Goal: Information Seeking & Learning: Learn about a topic

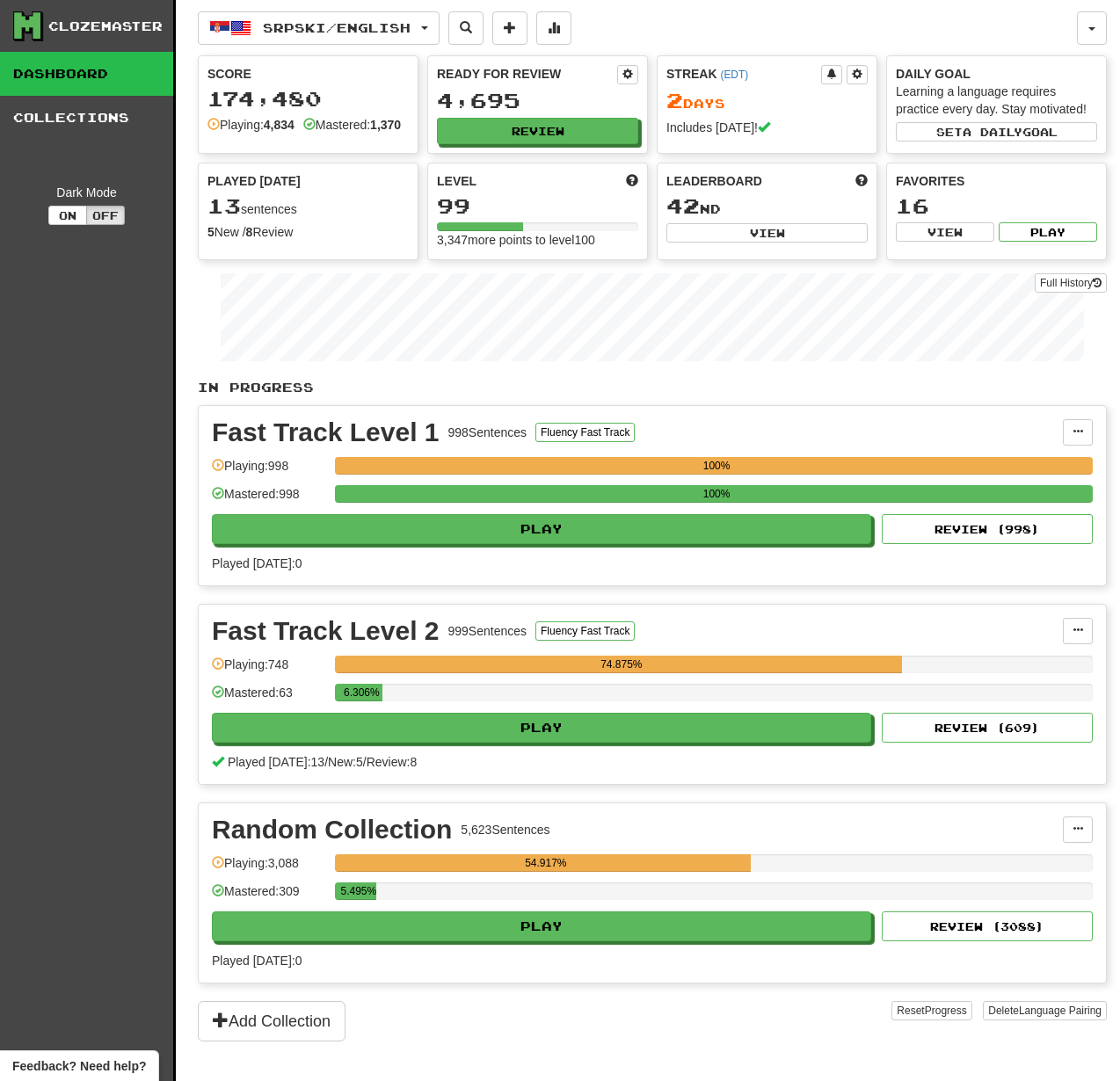
click at [80, 69] on link "Dashboard" at bounding box center [86, 73] width 173 height 44
click at [73, 78] on link "Dashboard" at bounding box center [86, 73] width 173 height 44
click at [67, 114] on link "Collections" at bounding box center [86, 117] width 173 height 44
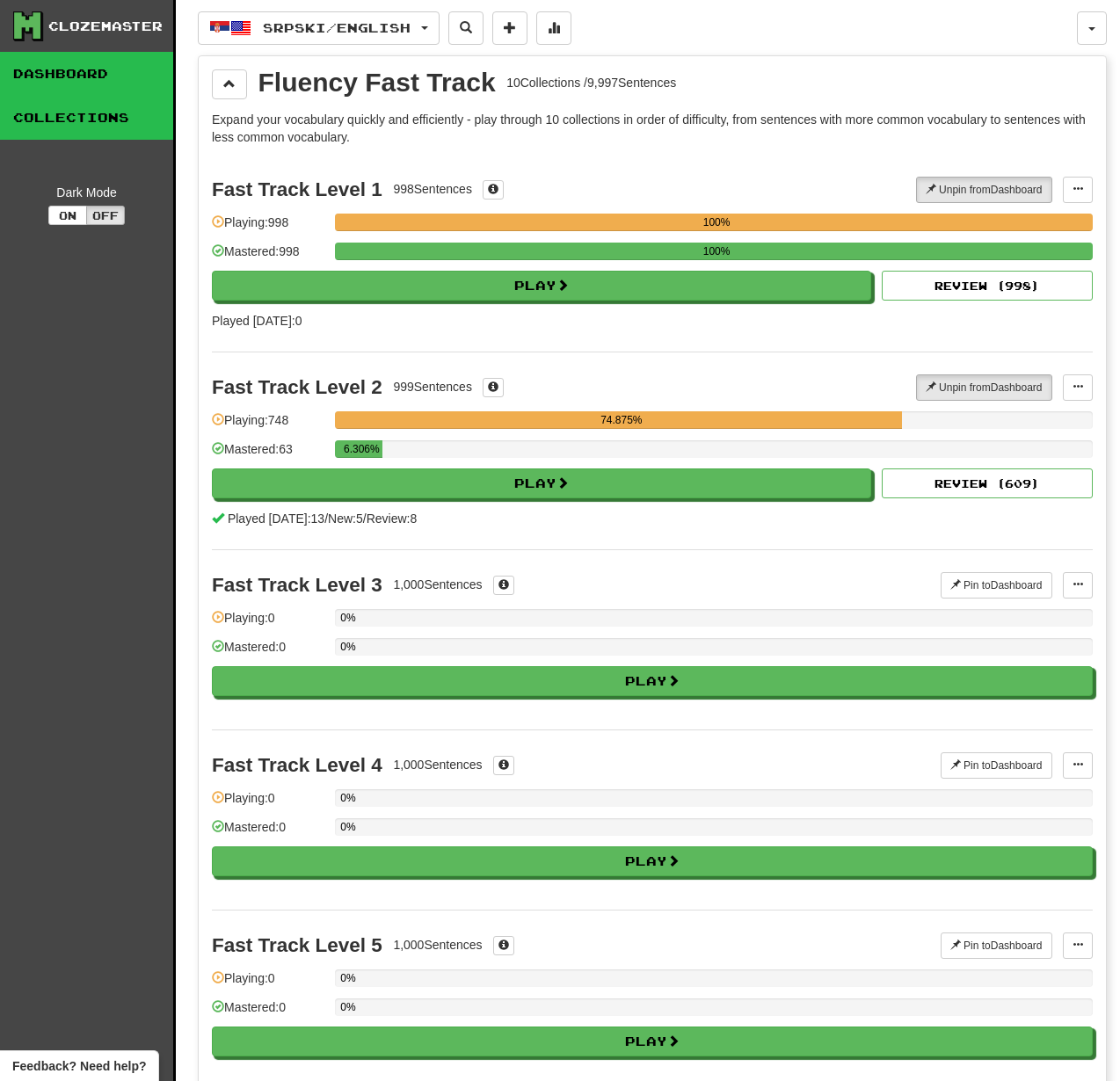
click at [71, 76] on link "Dashboard" at bounding box center [86, 73] width 173 height 44
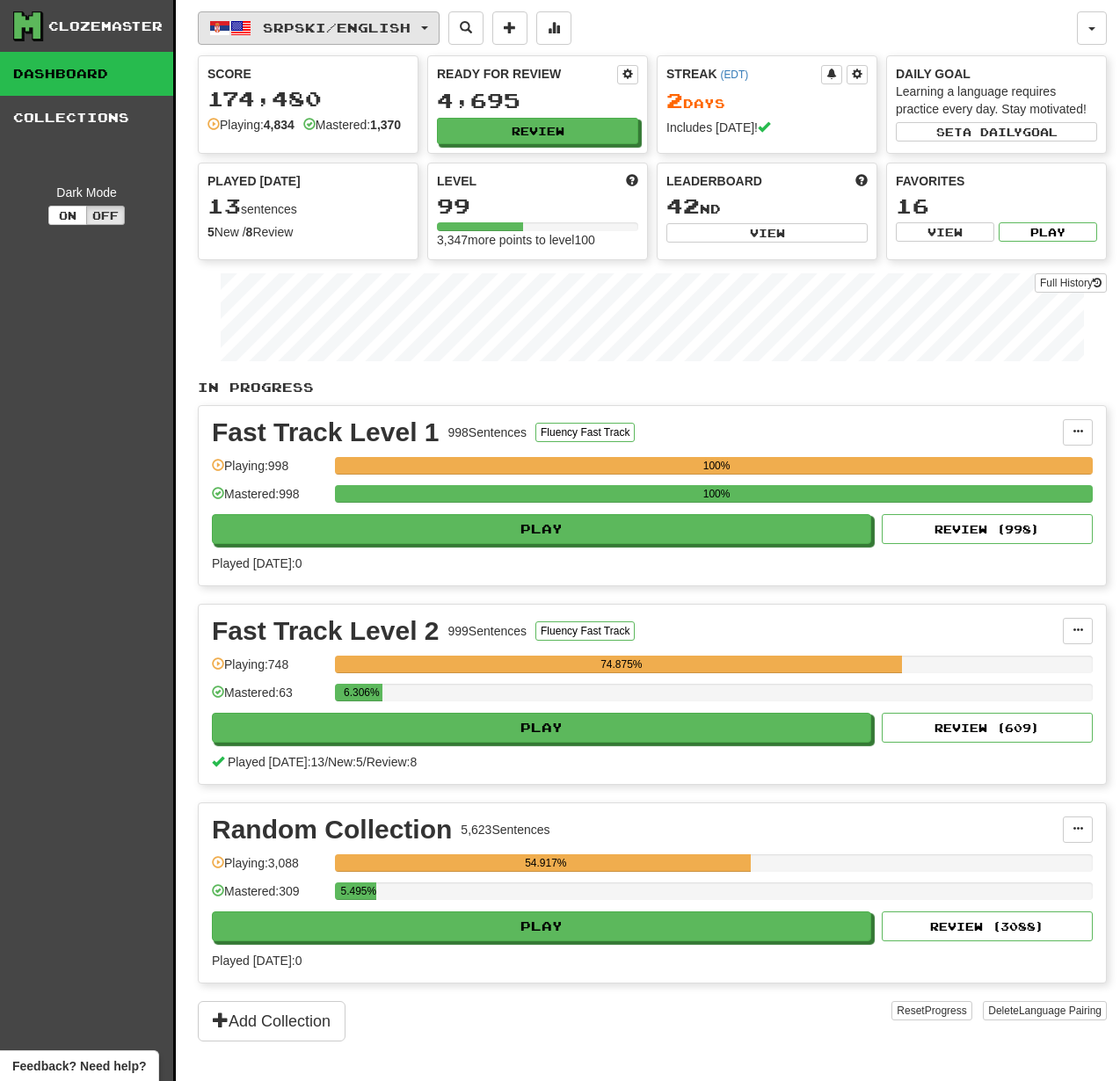
click at [420, 42] on button "Srpski / English" at bounding box center [318, 28] width 242 height 33
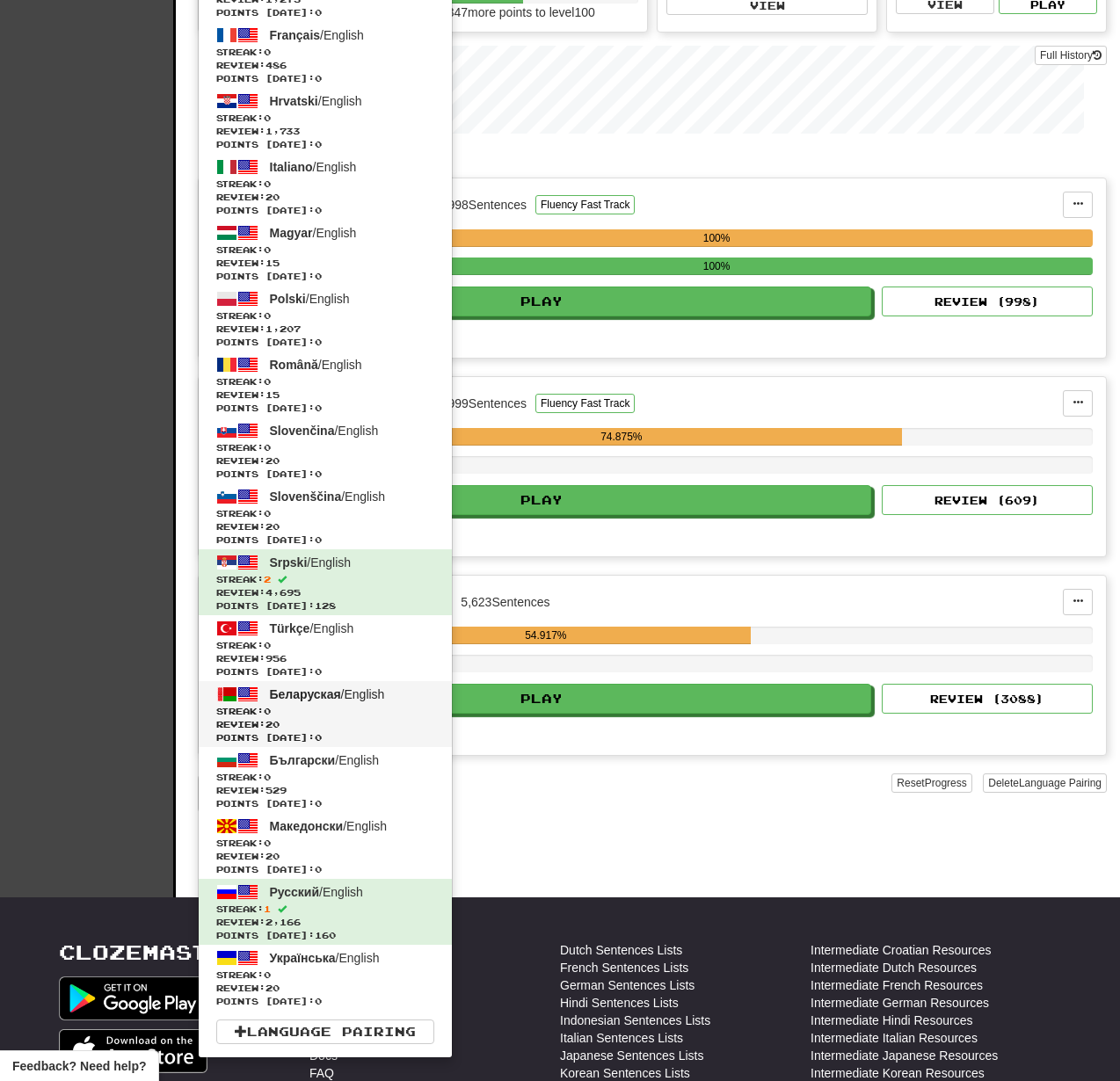
scroll to position [557, 0]
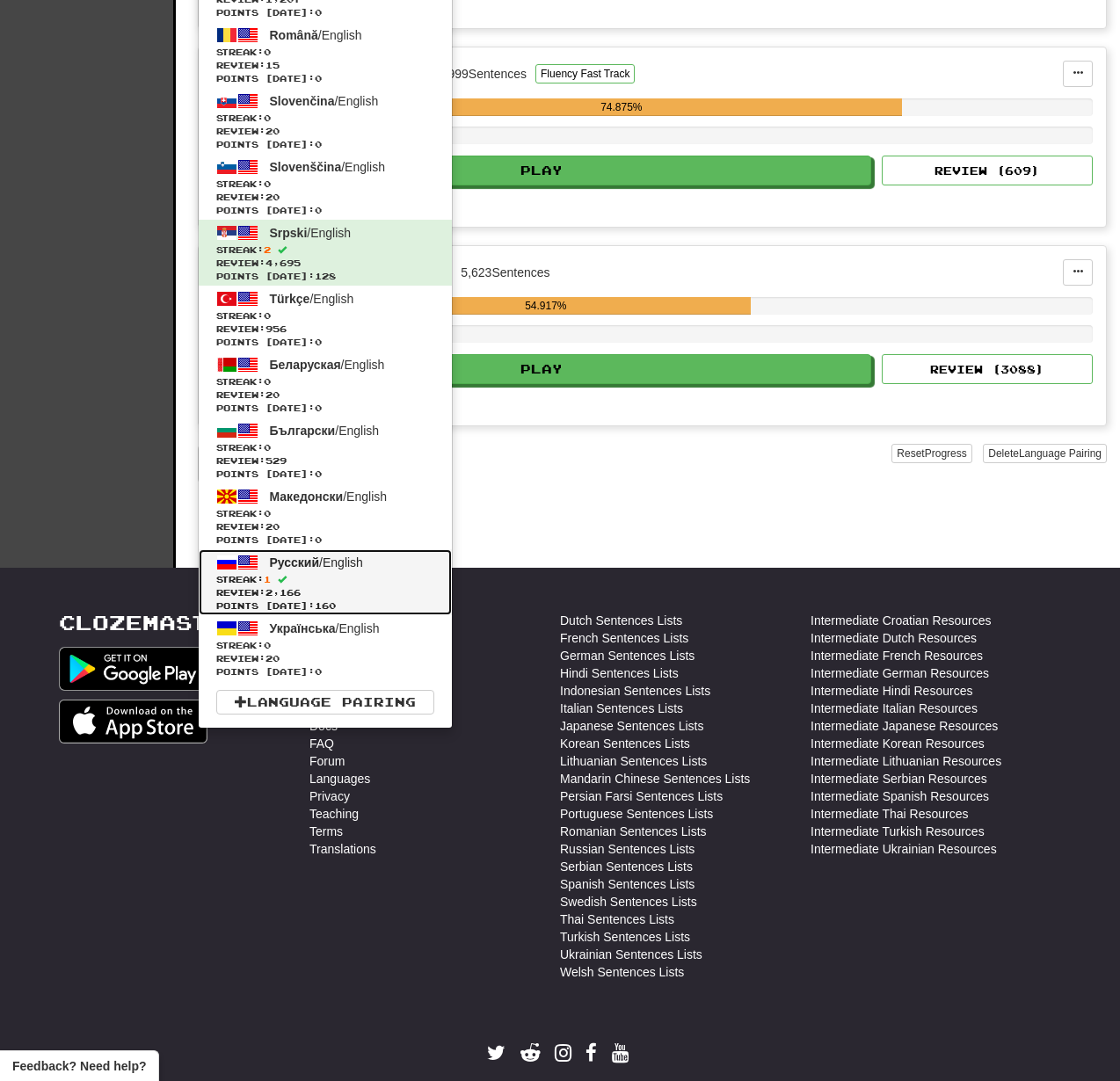
click at [336, 579] on span "Streak: 1" at bounding box center [325, 579] width 218 height 13
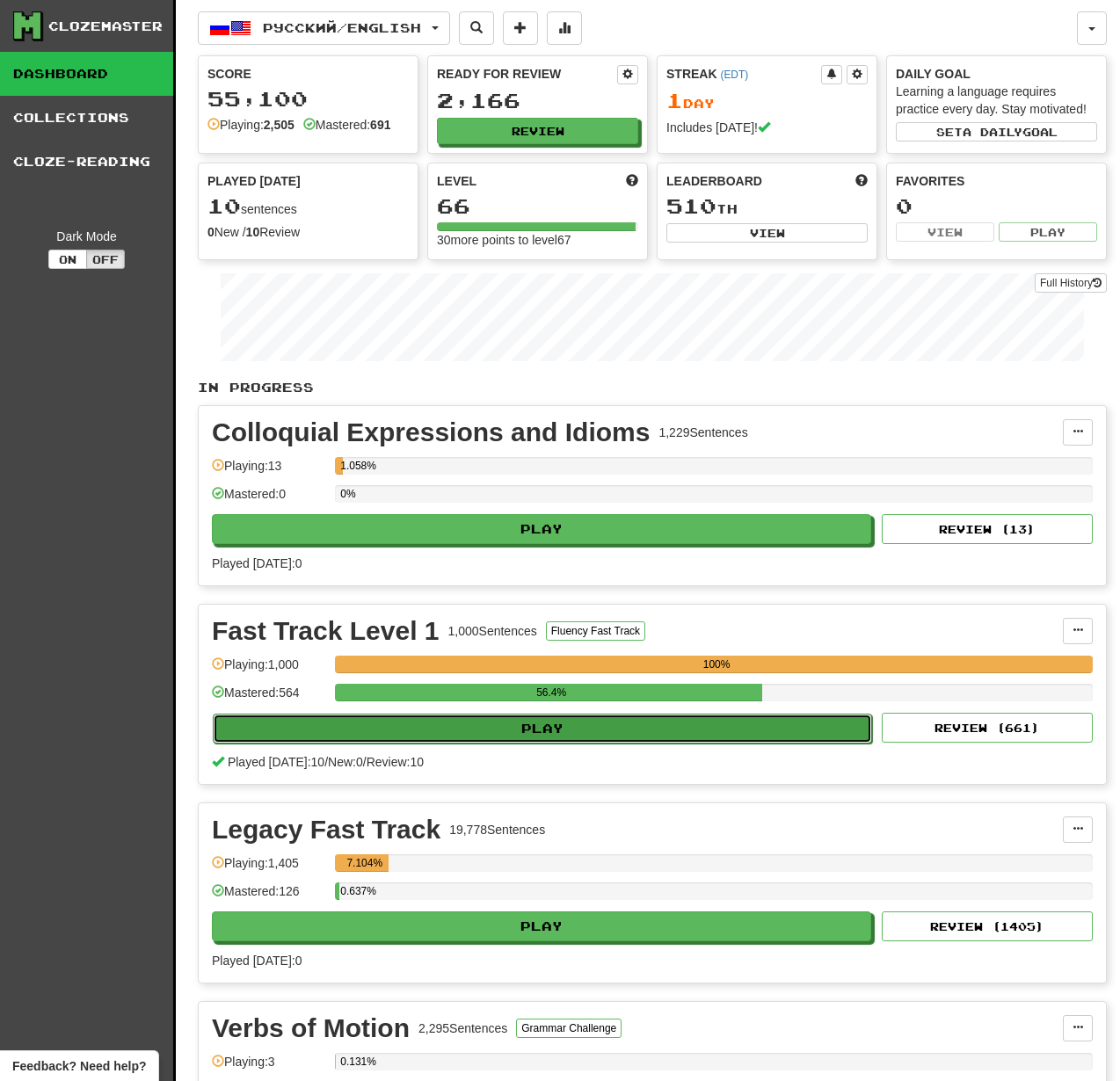
click at [689, 720] on button "Play" at bounding box center [541, 729] width 659 height 30
select select "**"
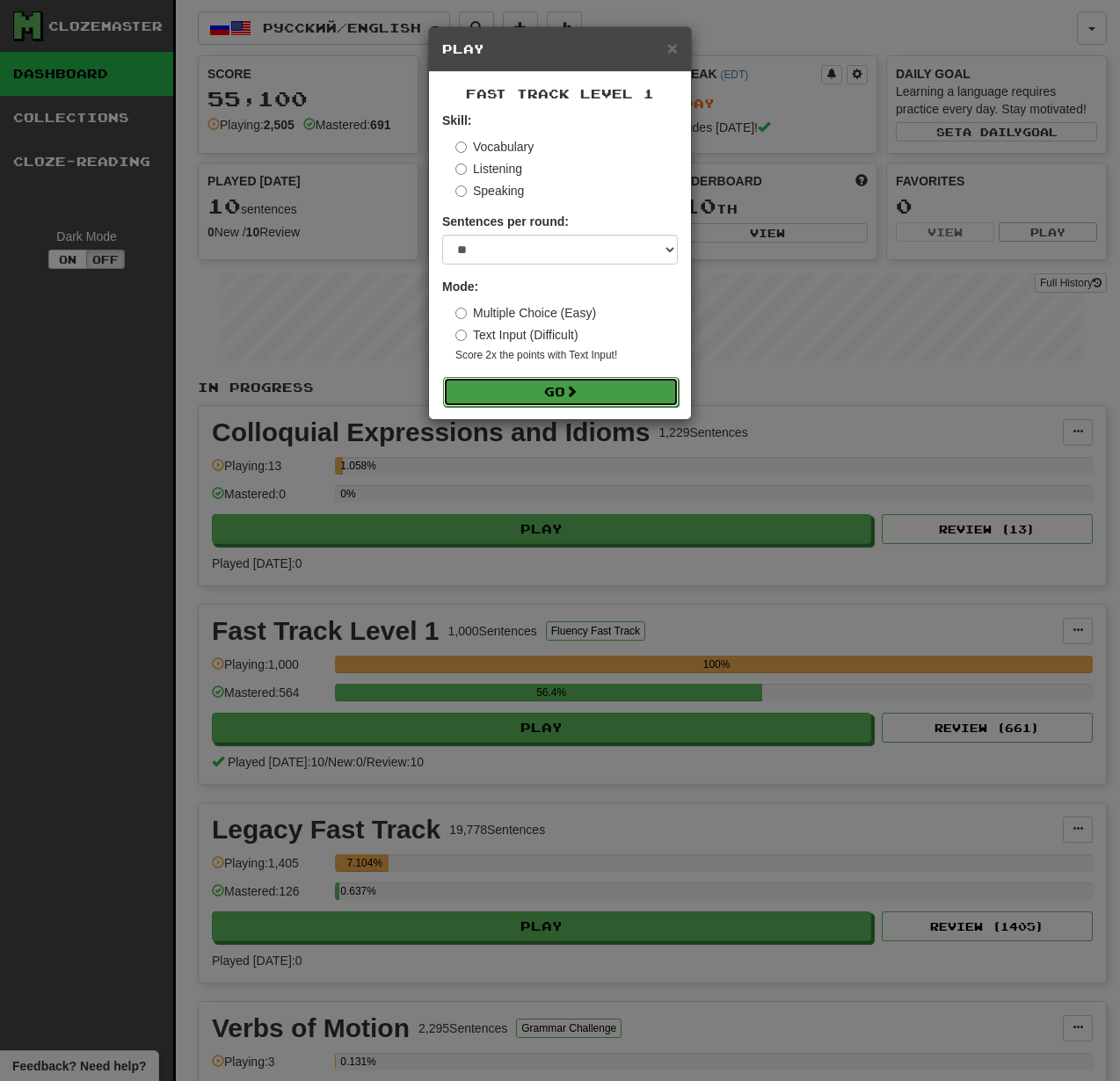
click at [621, 400] on button "Go" at bounding box center [561, 392] width 235 height 30
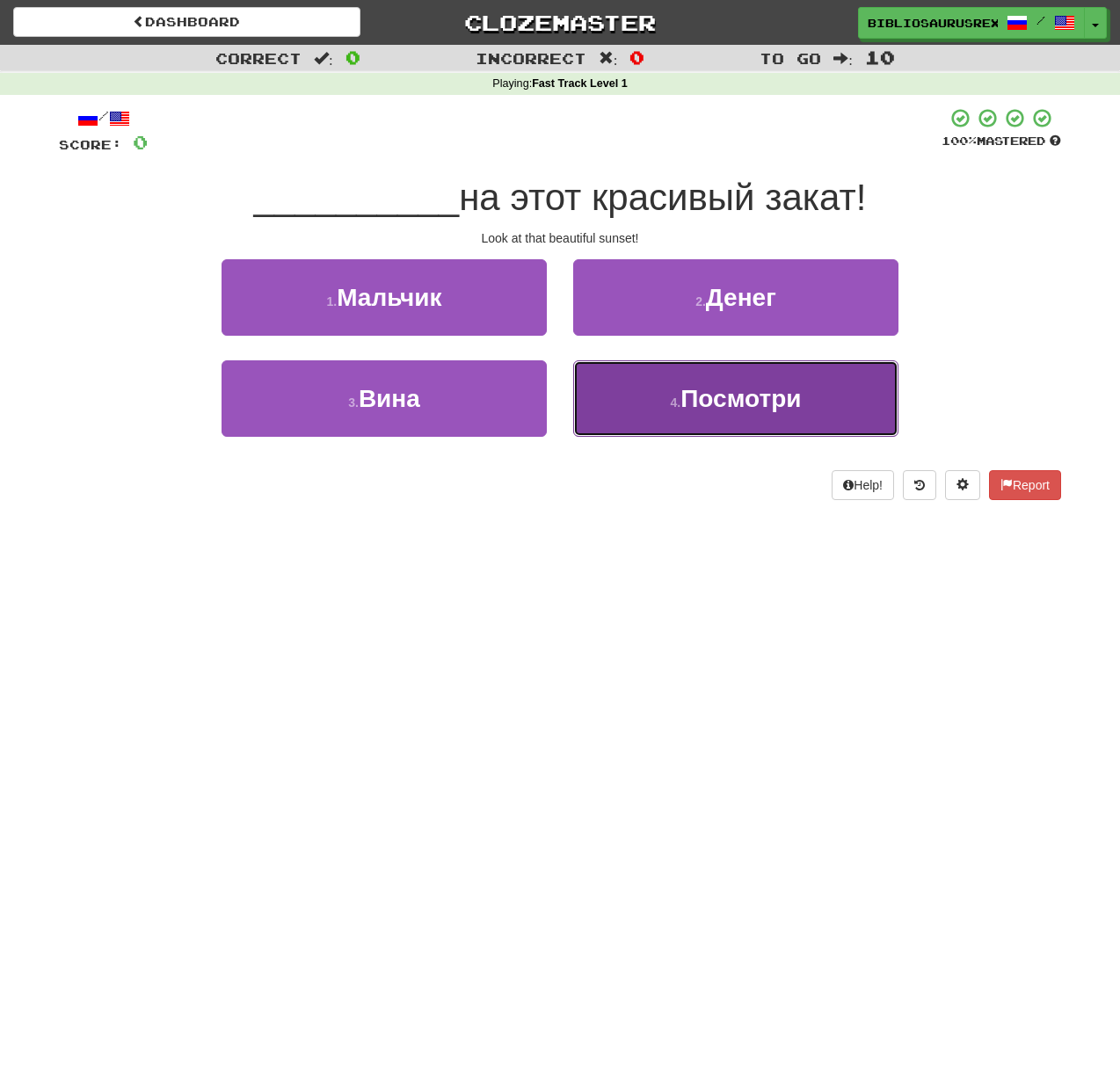
click at [733, 398] on span "Посмотри" at bounding box center [741, 398] width 121 height 27
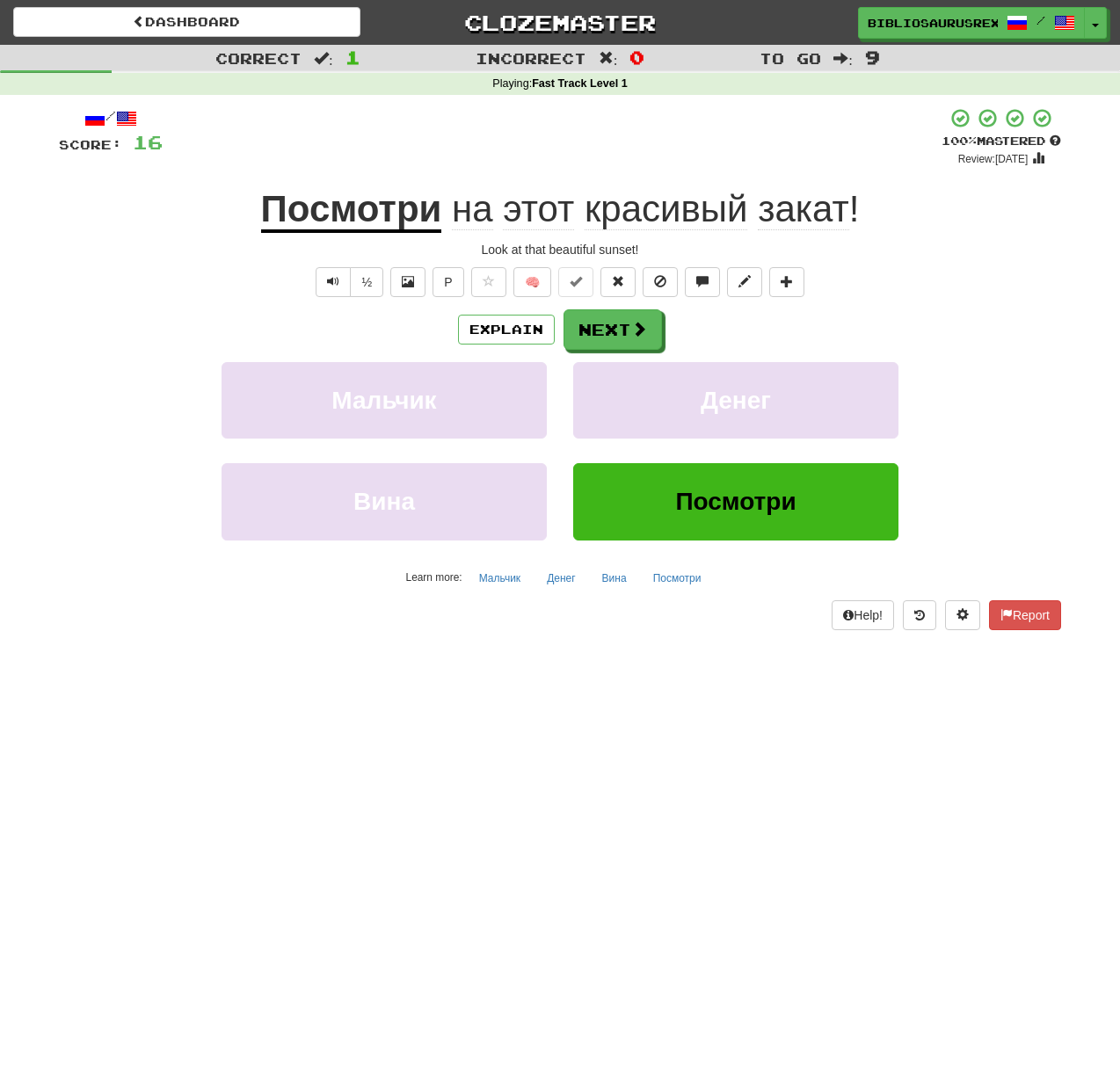
click at [789, 217] on span "закат" at bounding box center [803, 210] width 92 height 43
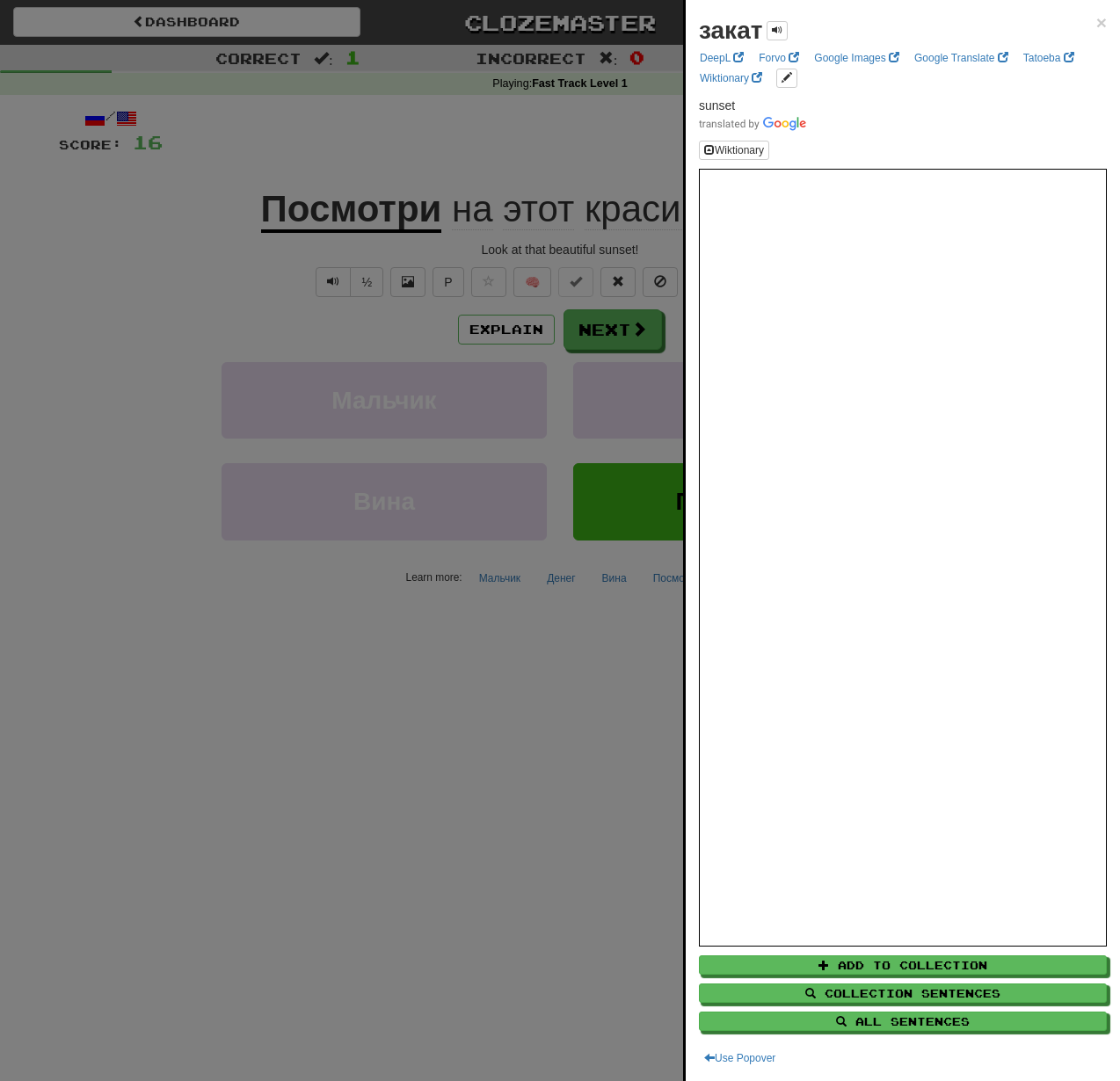
click at [101, 316] on div at bounding box center [560, 540] width 1120 height 1081
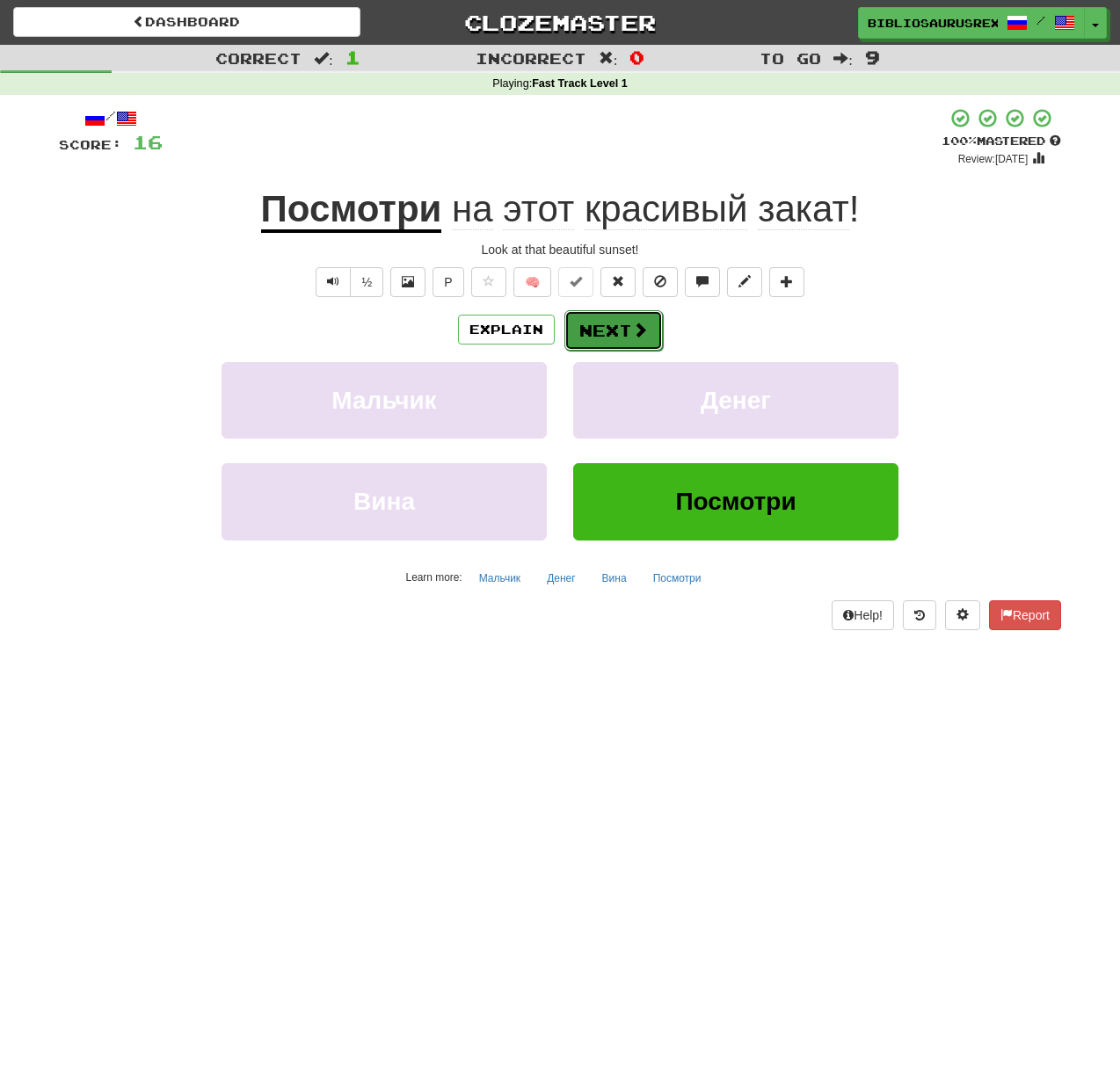
click at [657, 338] on button "Next" at bounding box center [614, 331] width 98 height 41
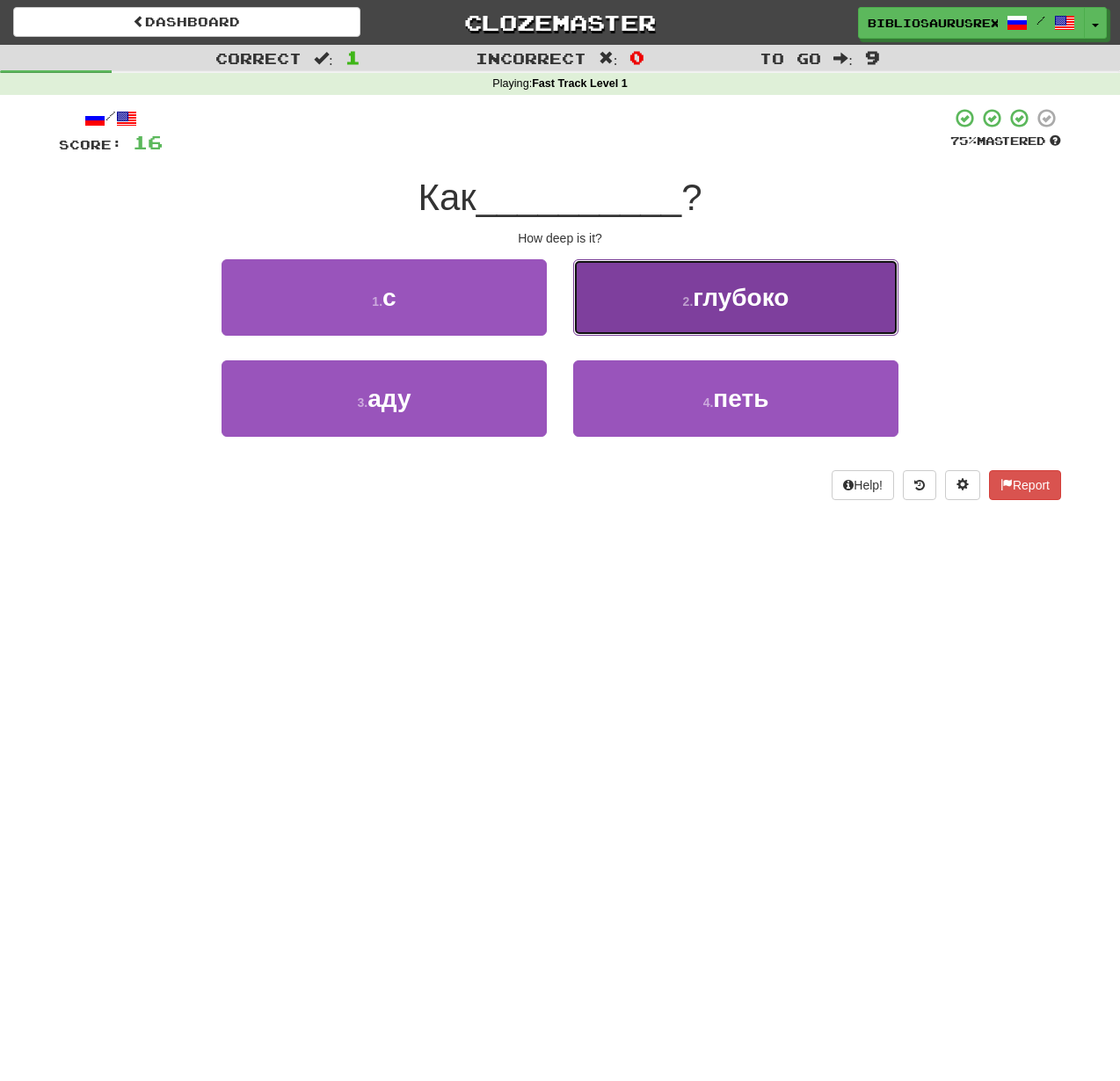
click at [692, 316] on button "2 . глубоко" at bounding box center [735, 298] width 325 height 77
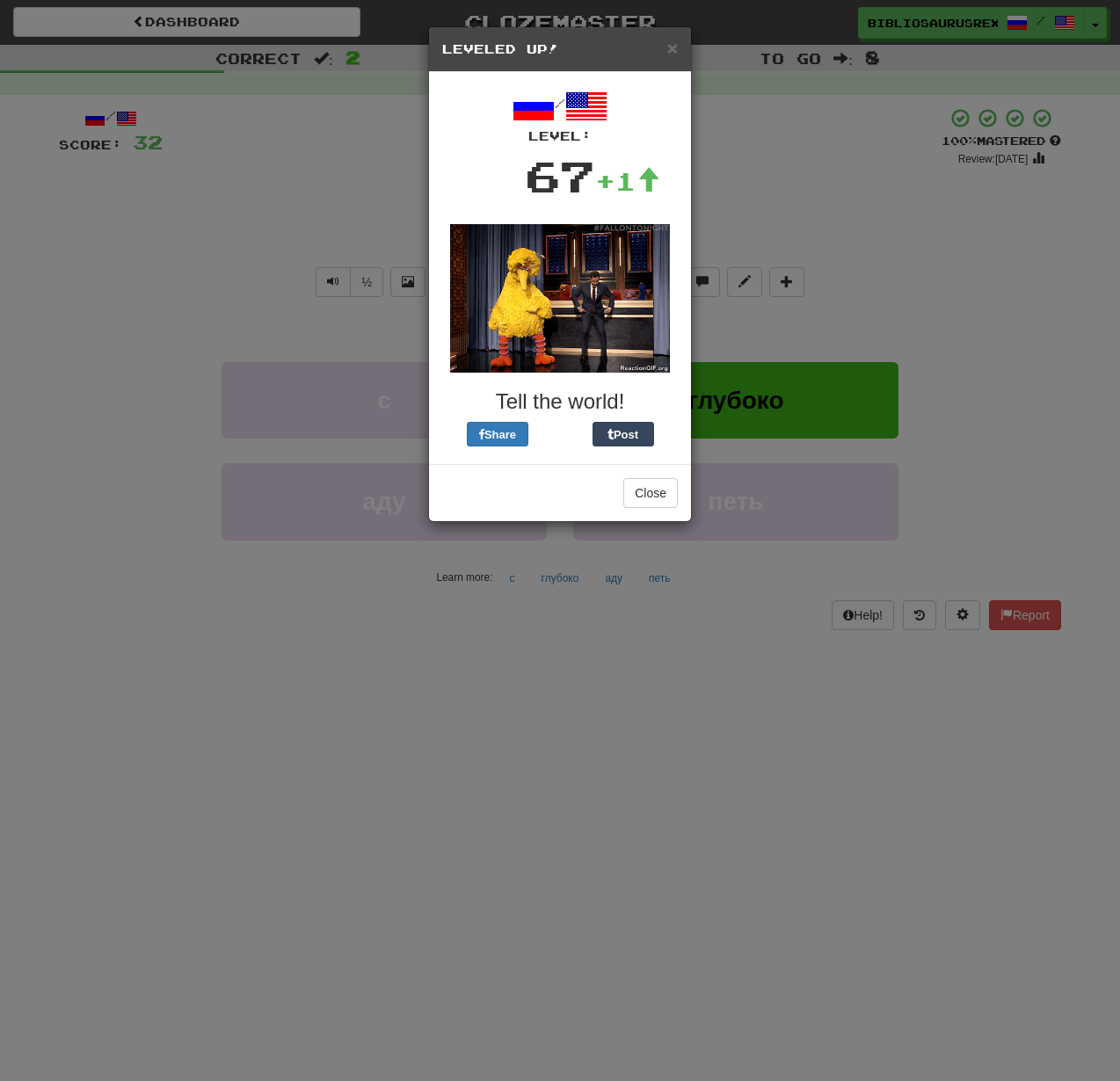
click at [690, 53] on div "× Leveled Up!" at bounding box center [560, 49] width 262 height 45
click at [677, 43] on span "×" at bounding box center [672, 48] width 10 height 20
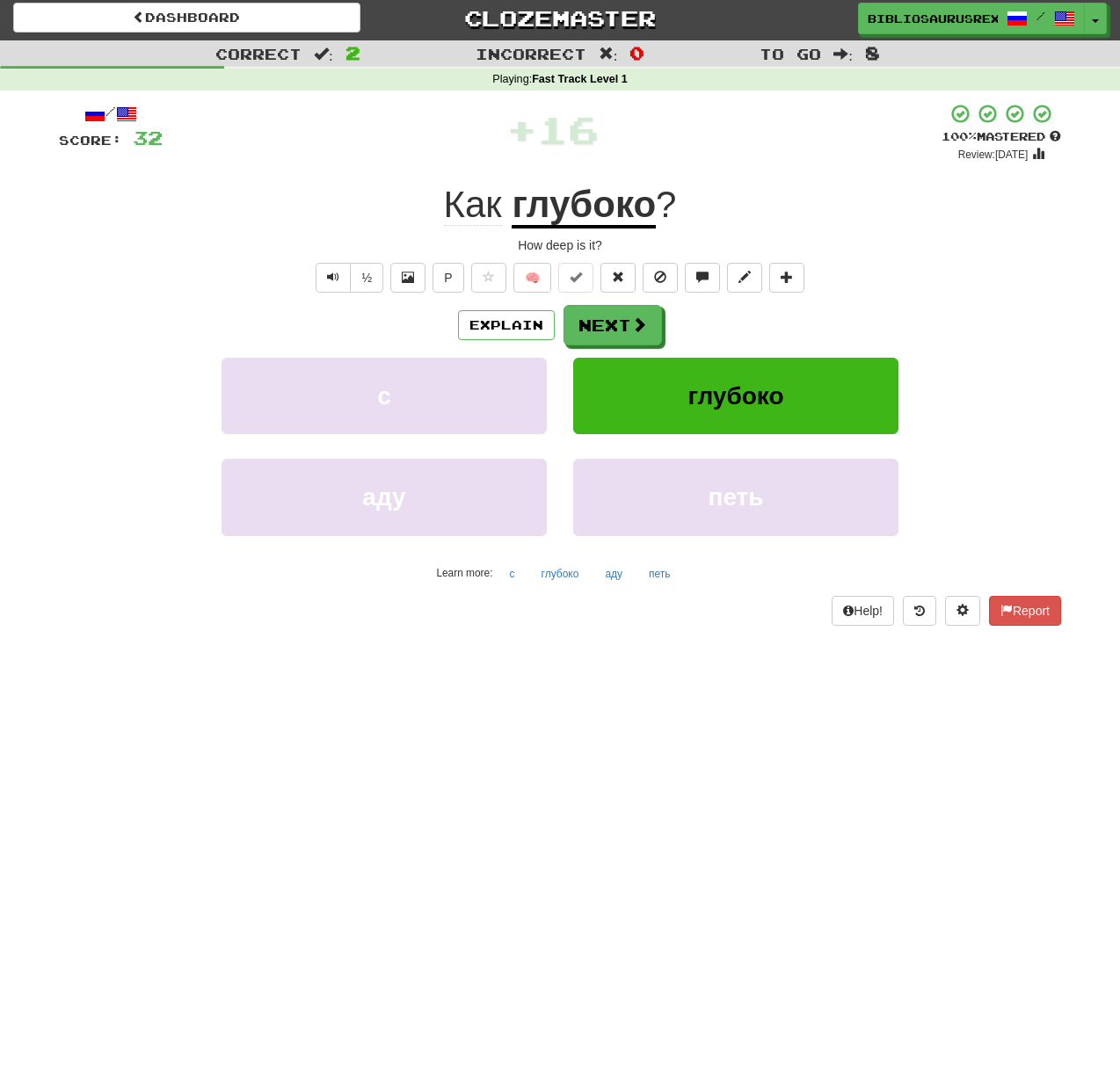
click at [538, 246] on div "How deep is it?" at bounding box center [560, 245] width 1002 height 18
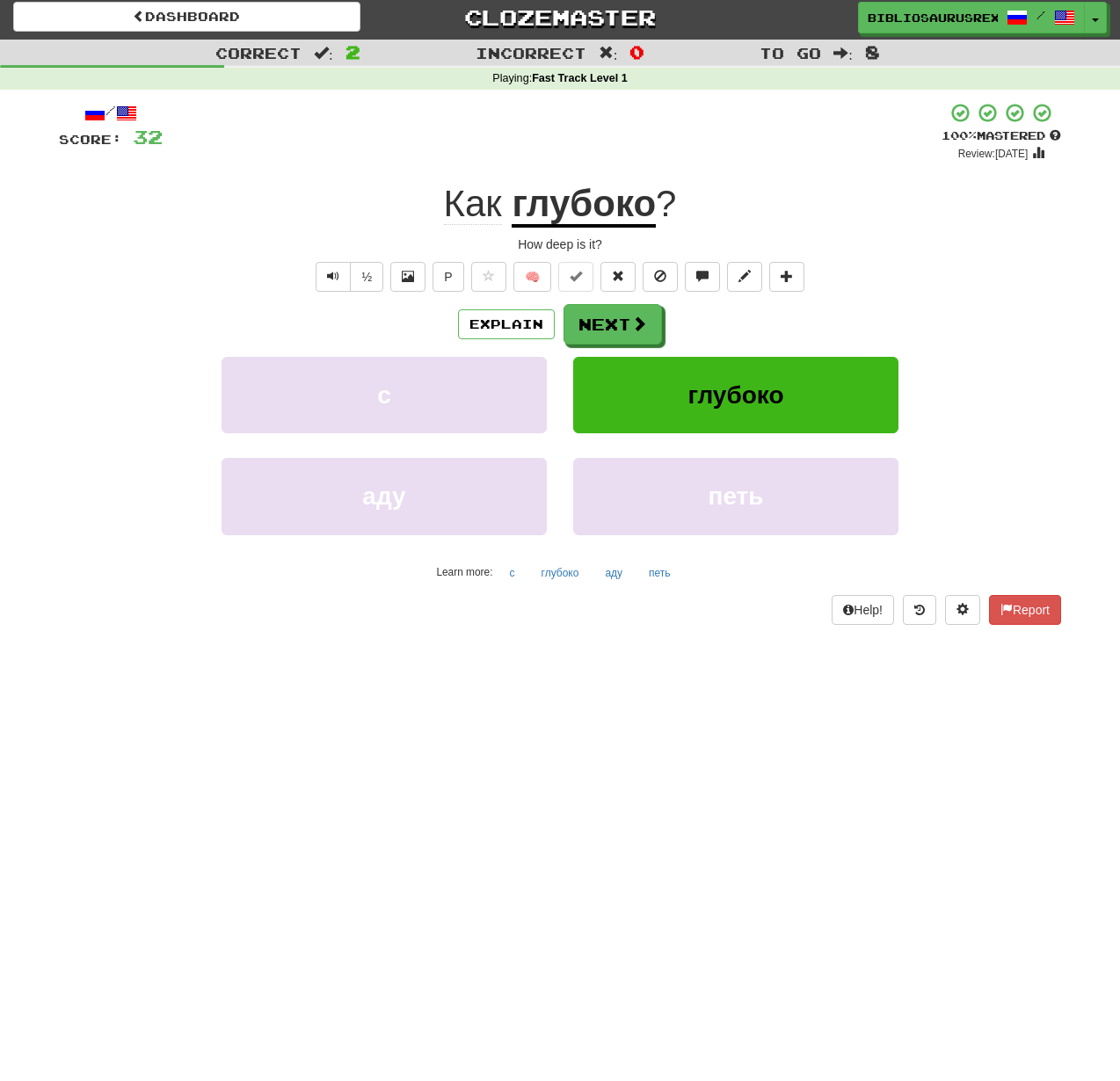
click at [546, 227] on u "глубоко" at bounding box center [584, 205] width 145 height 45
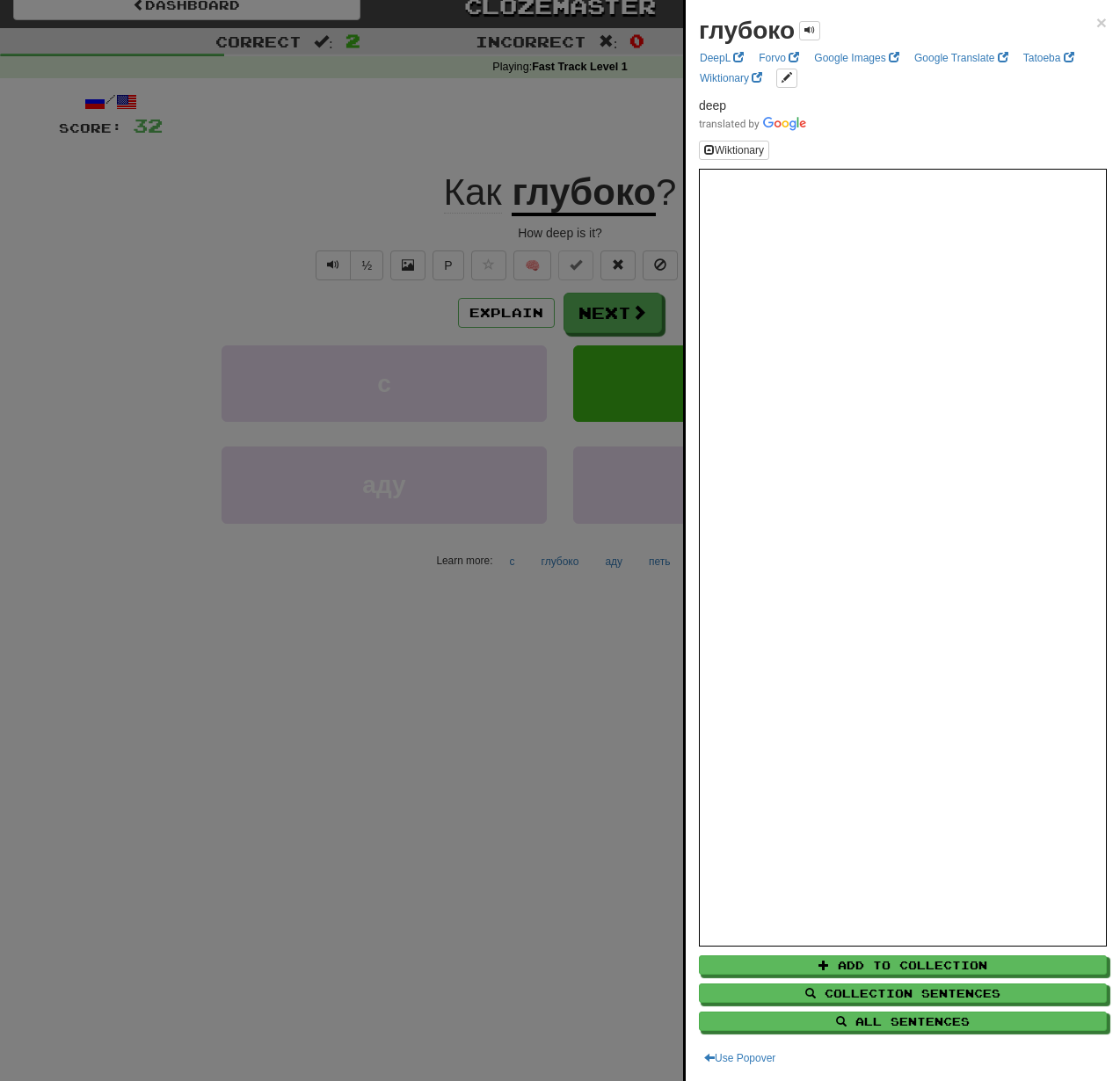
scroll to position [18, 0]
click at [334, 301] on div at bounding box center [560, 540] width 1120 height 1081
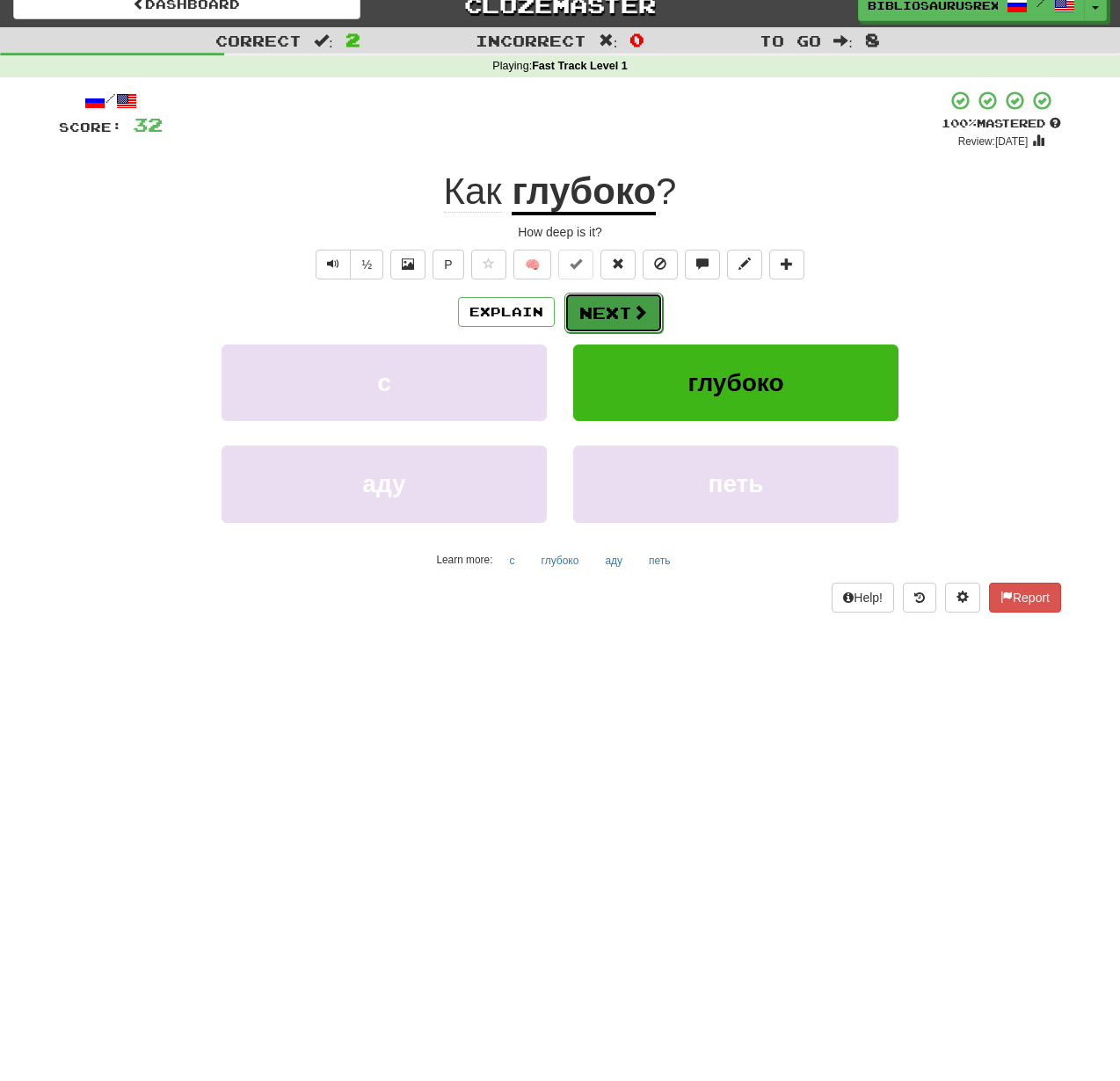
click at [608, 310] on button "Next" at bounding box center [614, 313] width 98 height 41
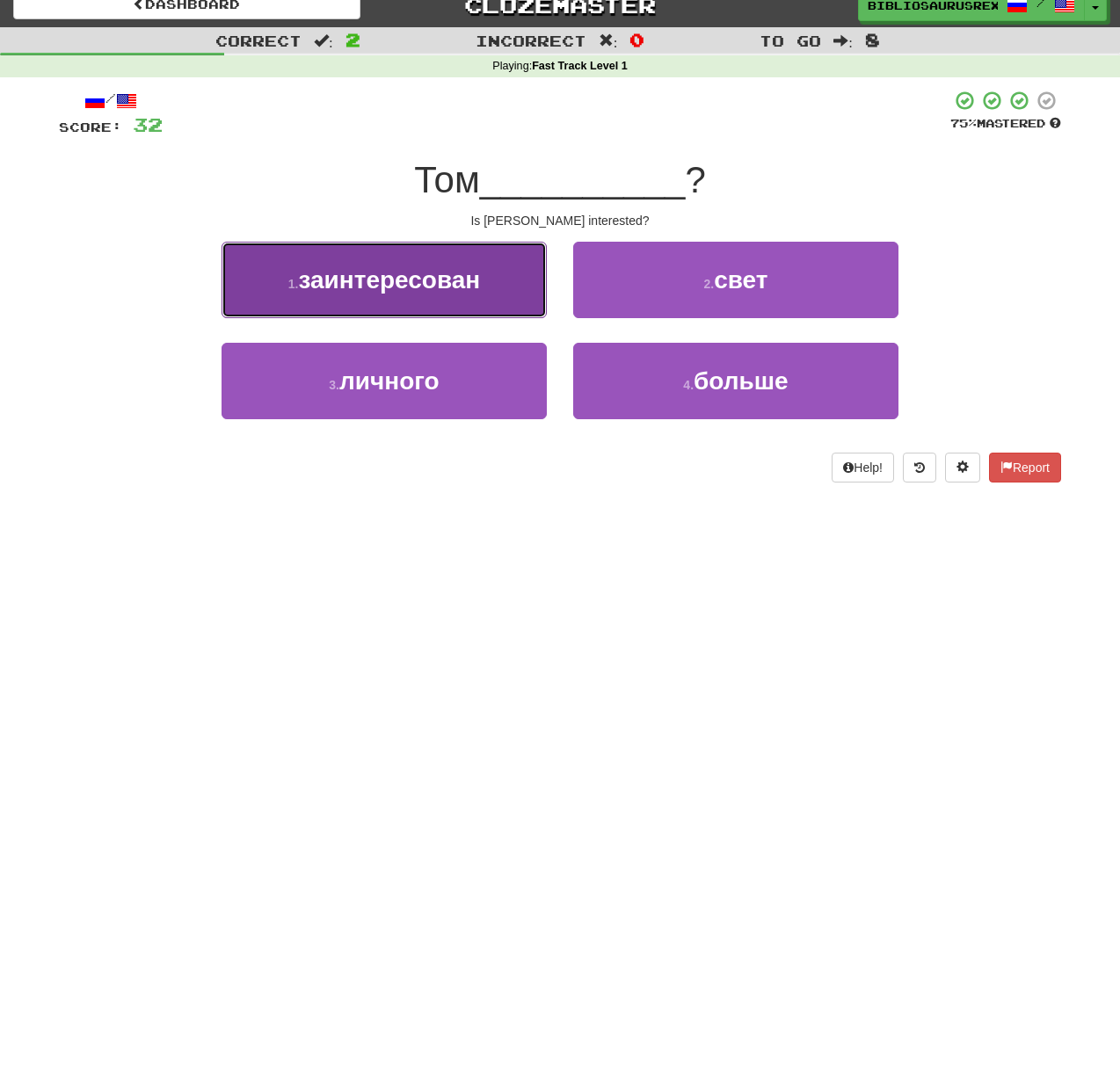
click at [320, 293] on span "заинтересован" at bounding box center [388, 279] width 182 height 27
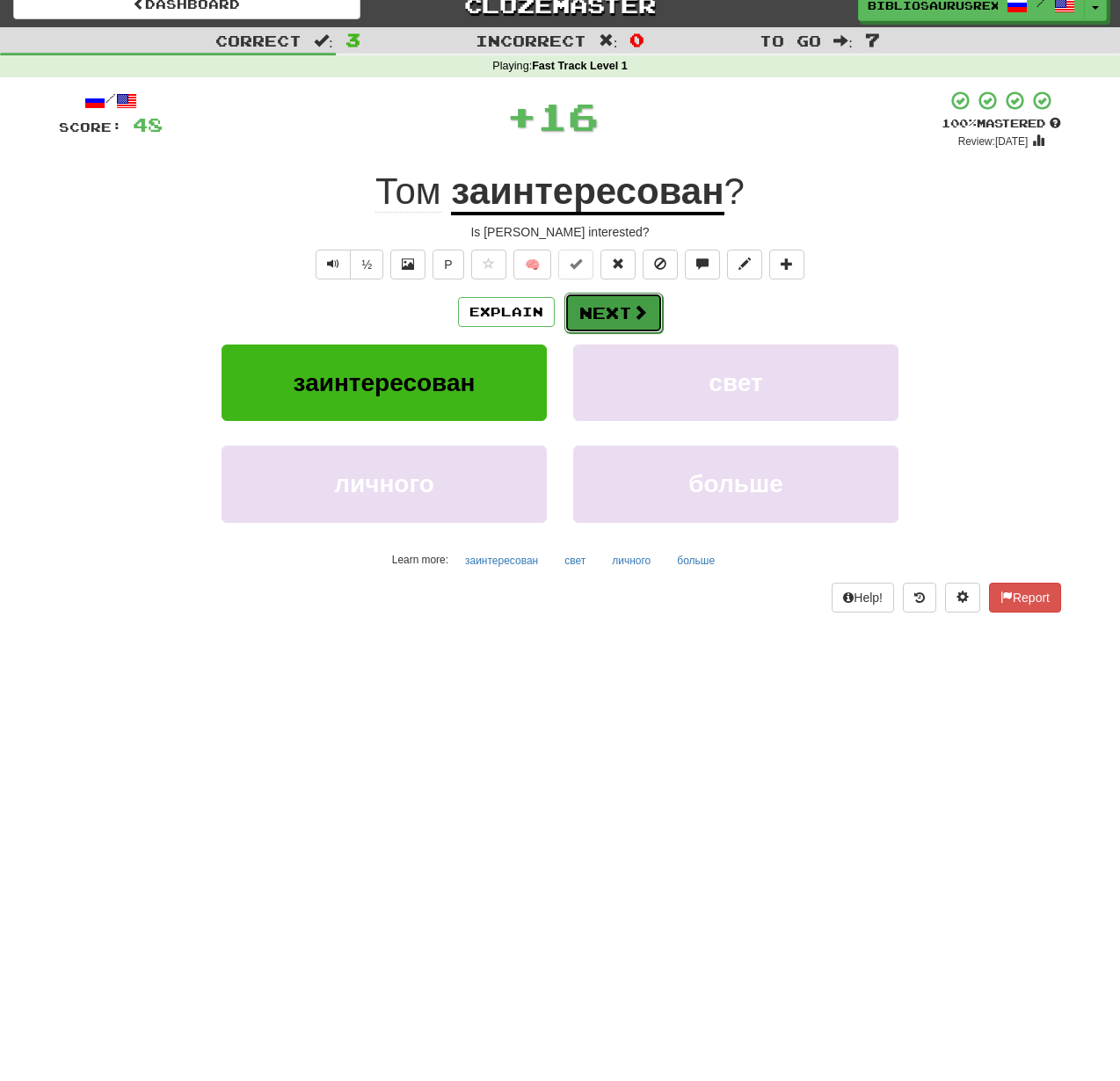
click at [643, 312] on span at bounding box center [640, 312] width 16 height 16
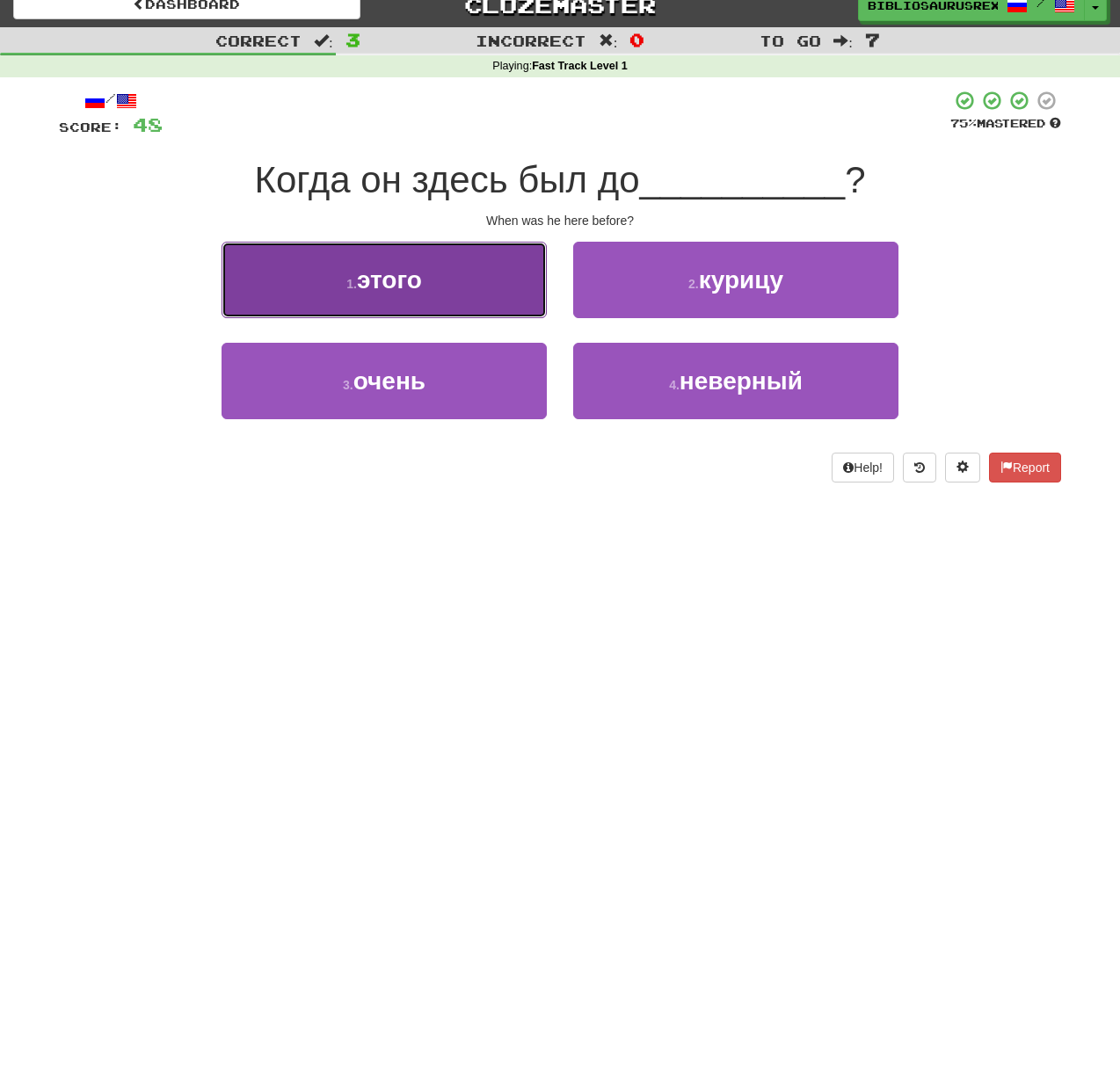
click at [410, 283] on span "этого" at bounding box center [389, 279] width 65 height 27
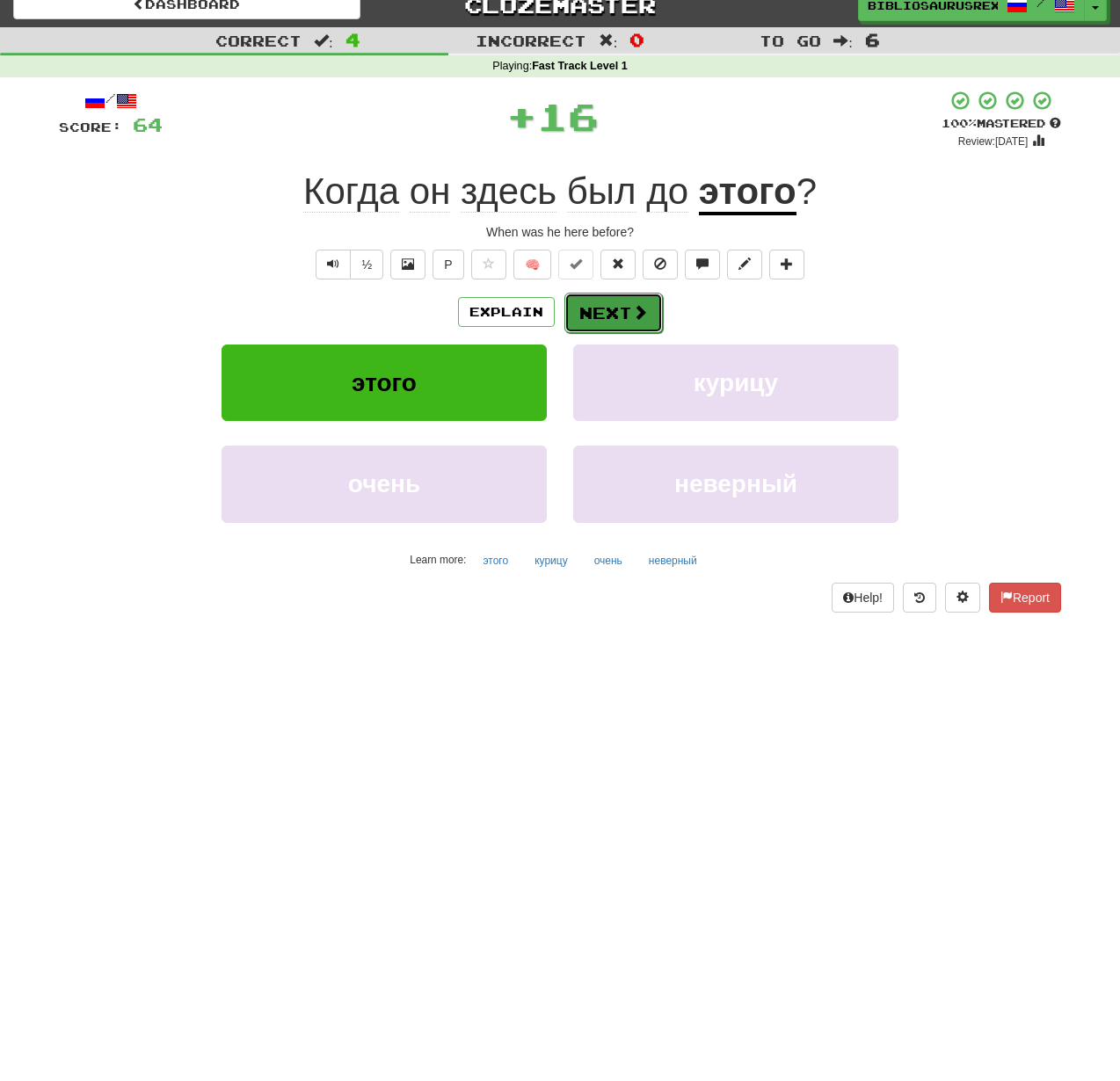
click at [648, 311] on button "Next" at bounding box center [614, 313] width 98 height 41
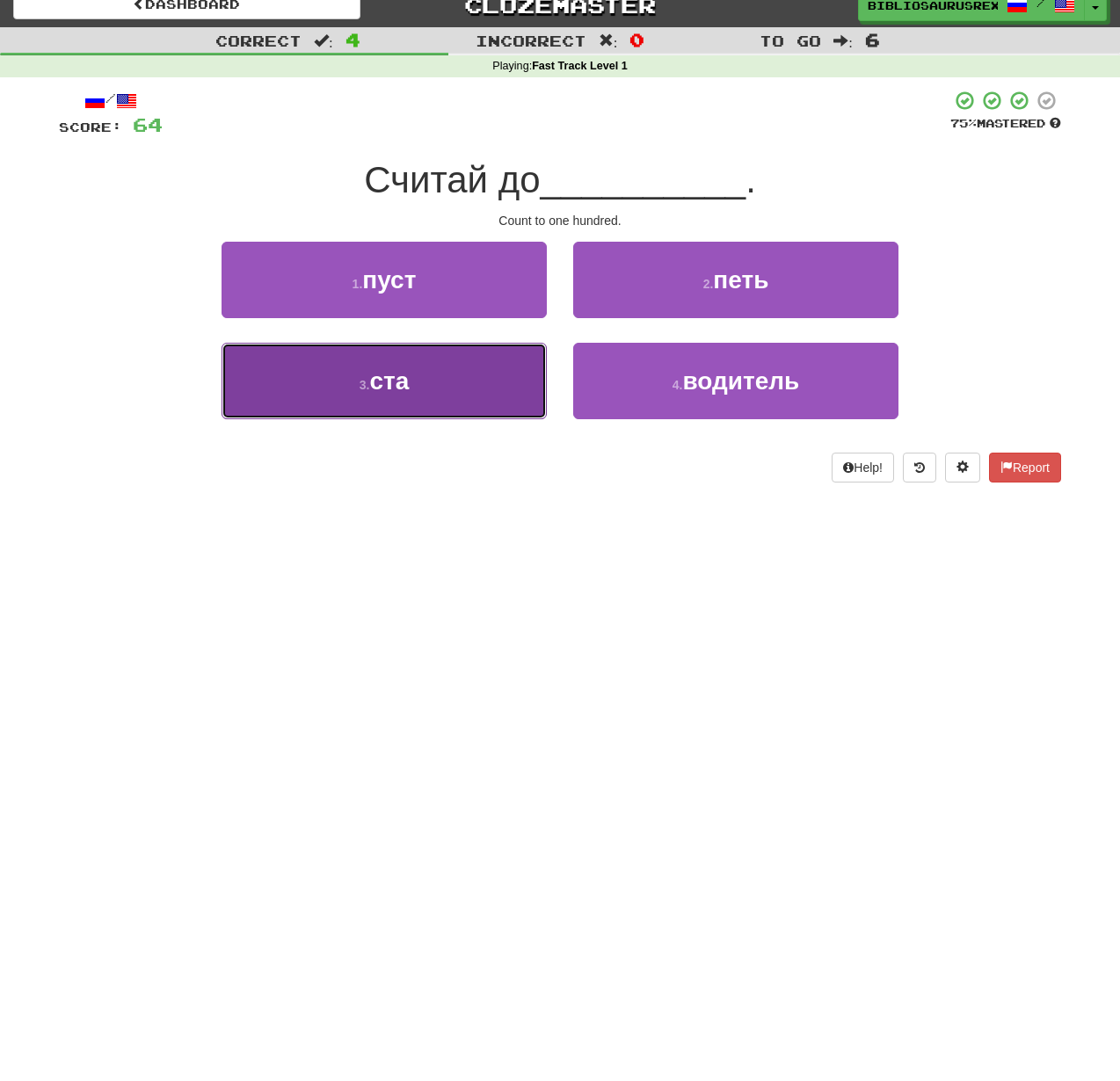
click at [437, 380] on button "3 . ста" at bounding box center [384, 381] width 325 height 77
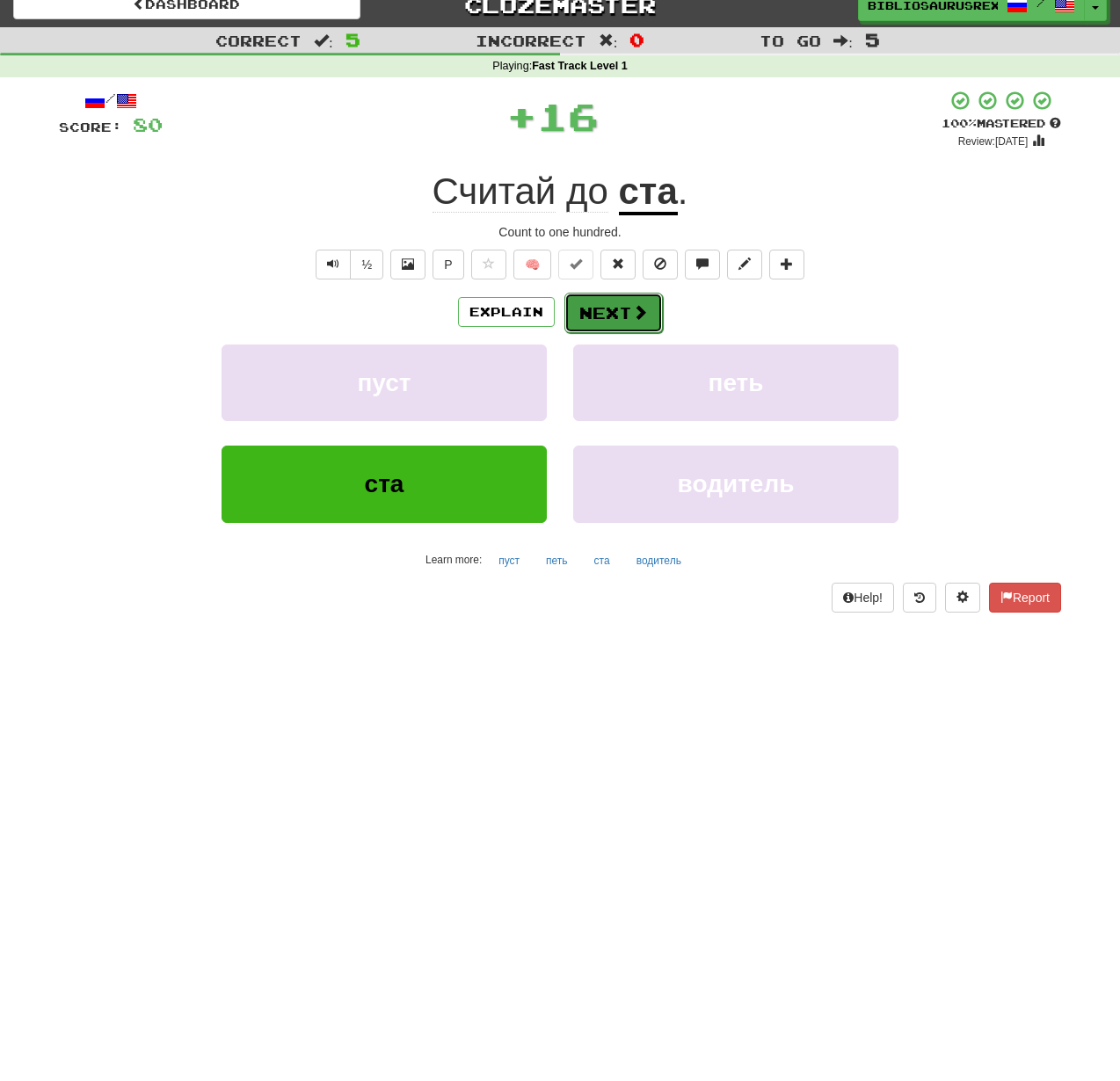
click at [601, 308] on button "Next" at bounding box center [614, 313] width 98 height 41
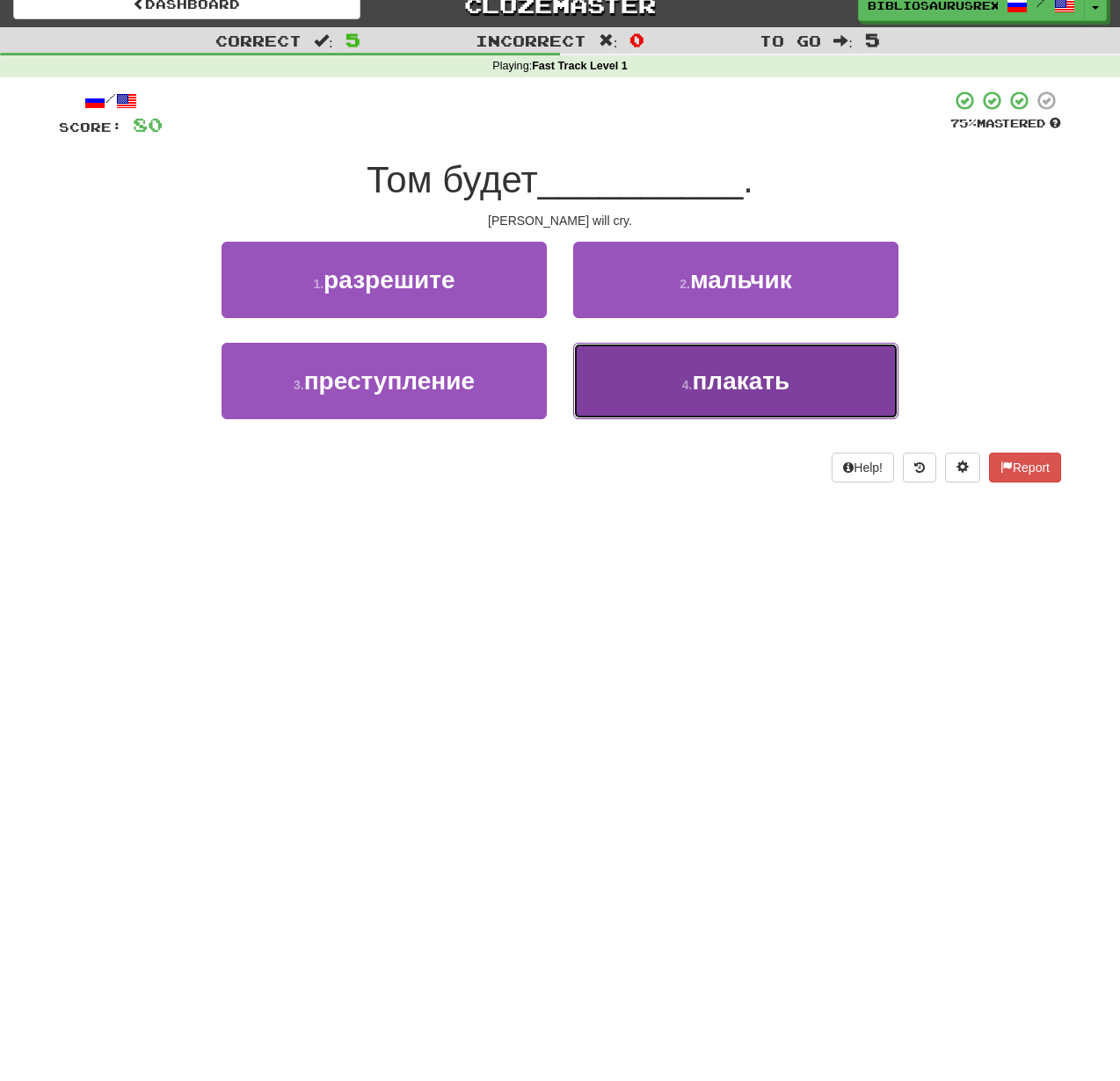
click at [652, 362] on button "4 . плакать" at bounding box center [735, 381] width 325 height 77
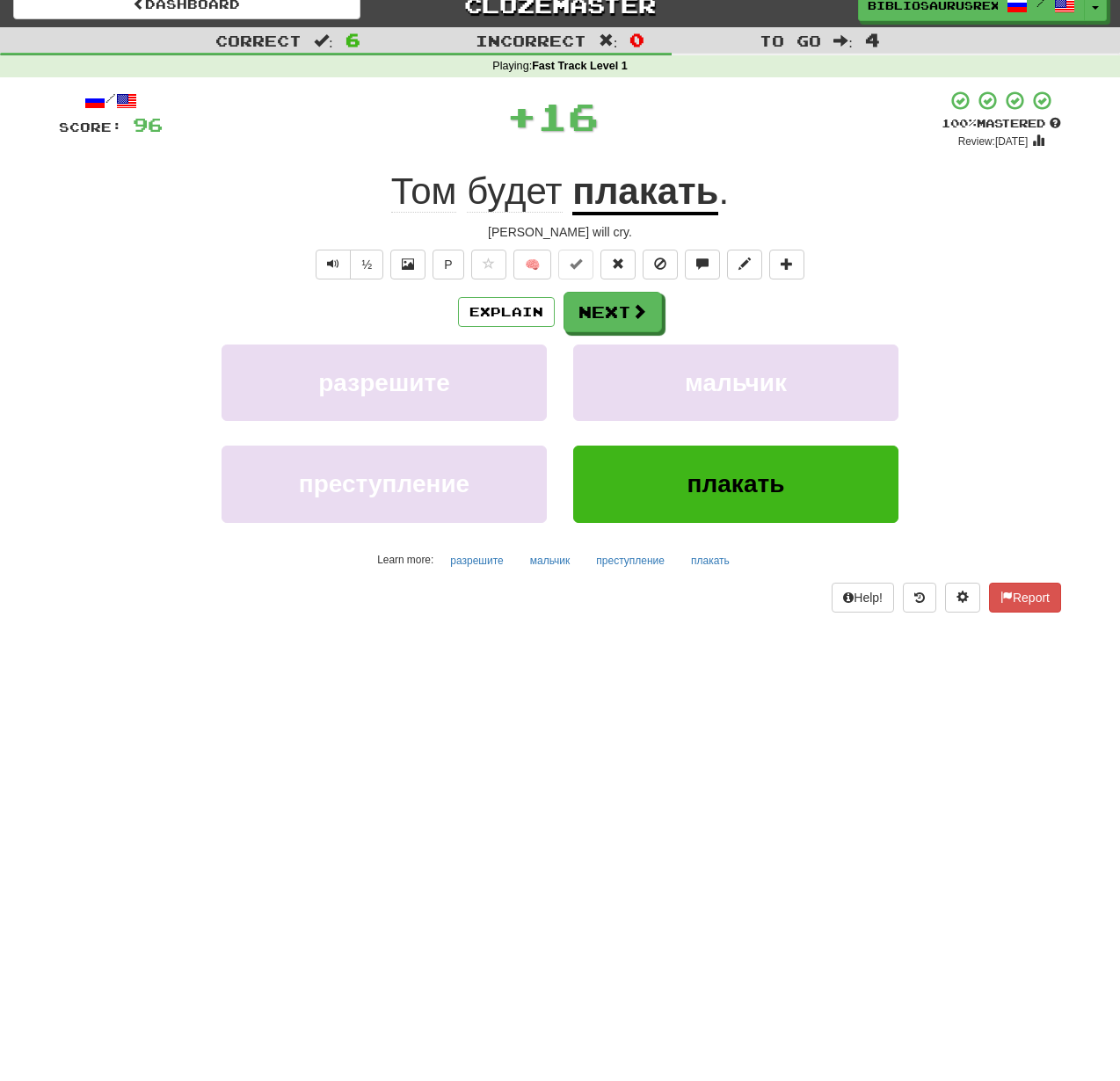
click at [648, 195] on u "плакать" at bounding box center [644, 193] width 146 height 45
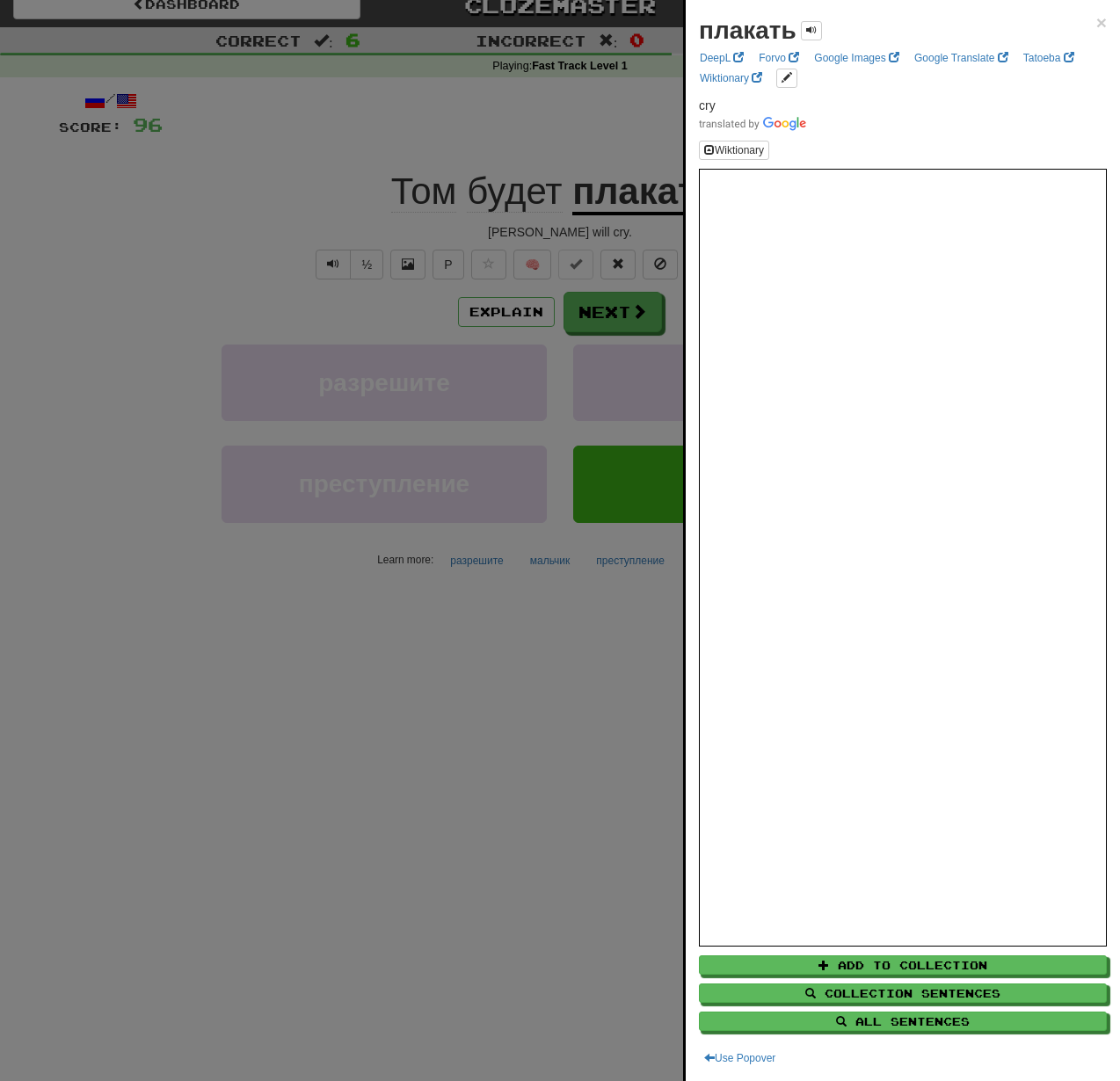
click at [451, 669] on div at bounding box center [560, 540] width 1120 height 1081
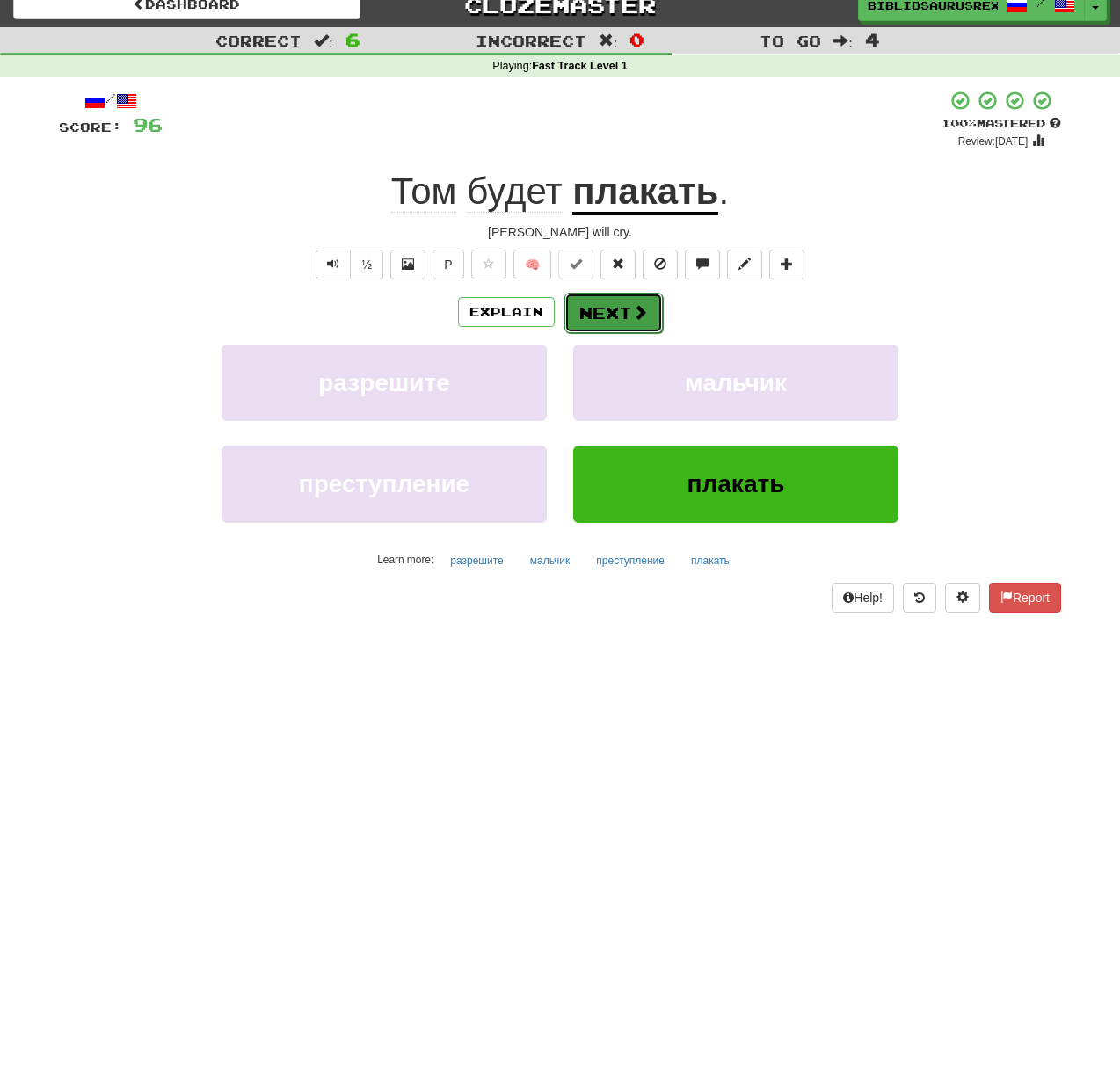
click at [617, 314] on button "Next" at bounding box center [614, 313] width 98 height 41
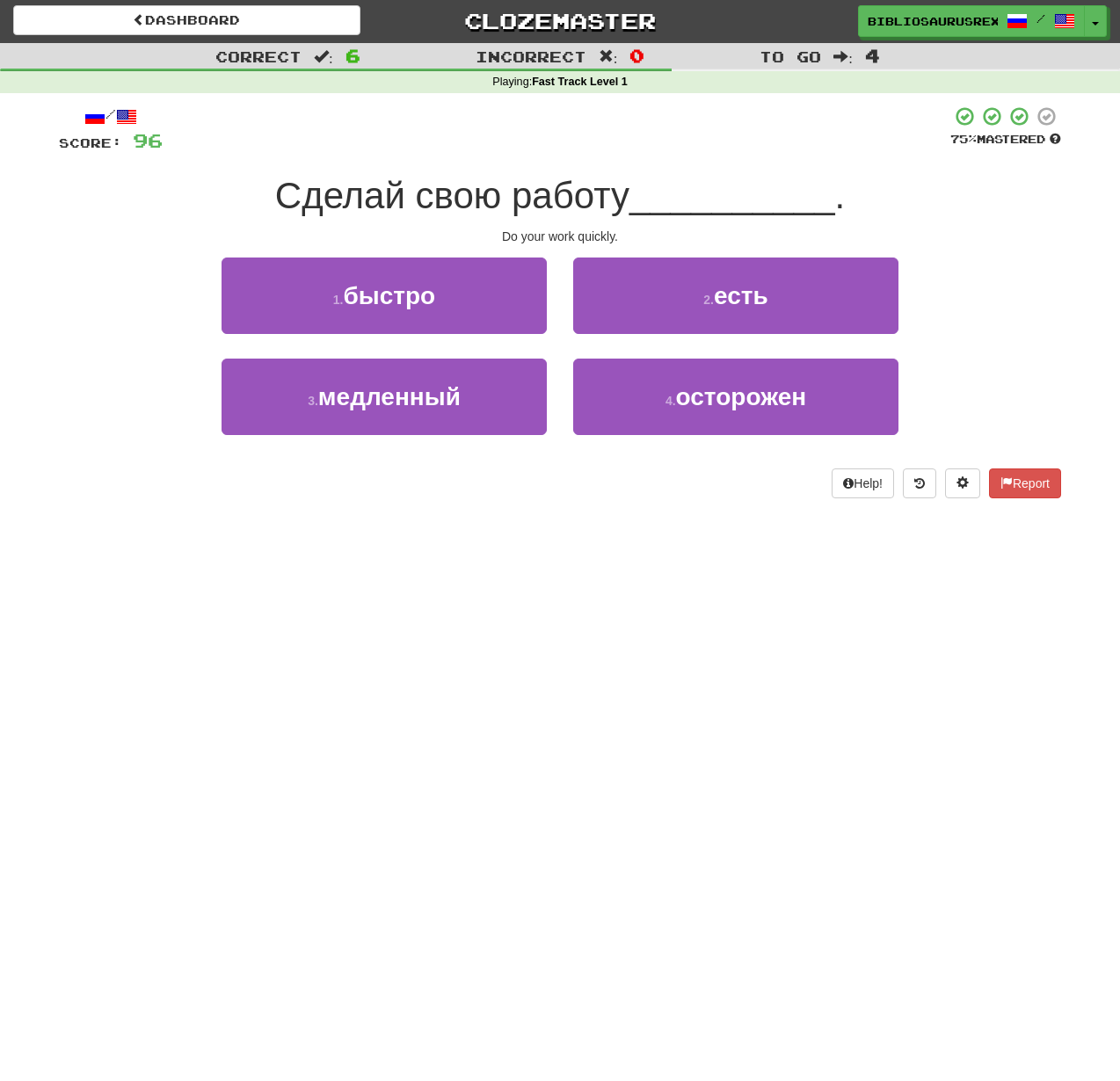
scroll to position [0, 0]
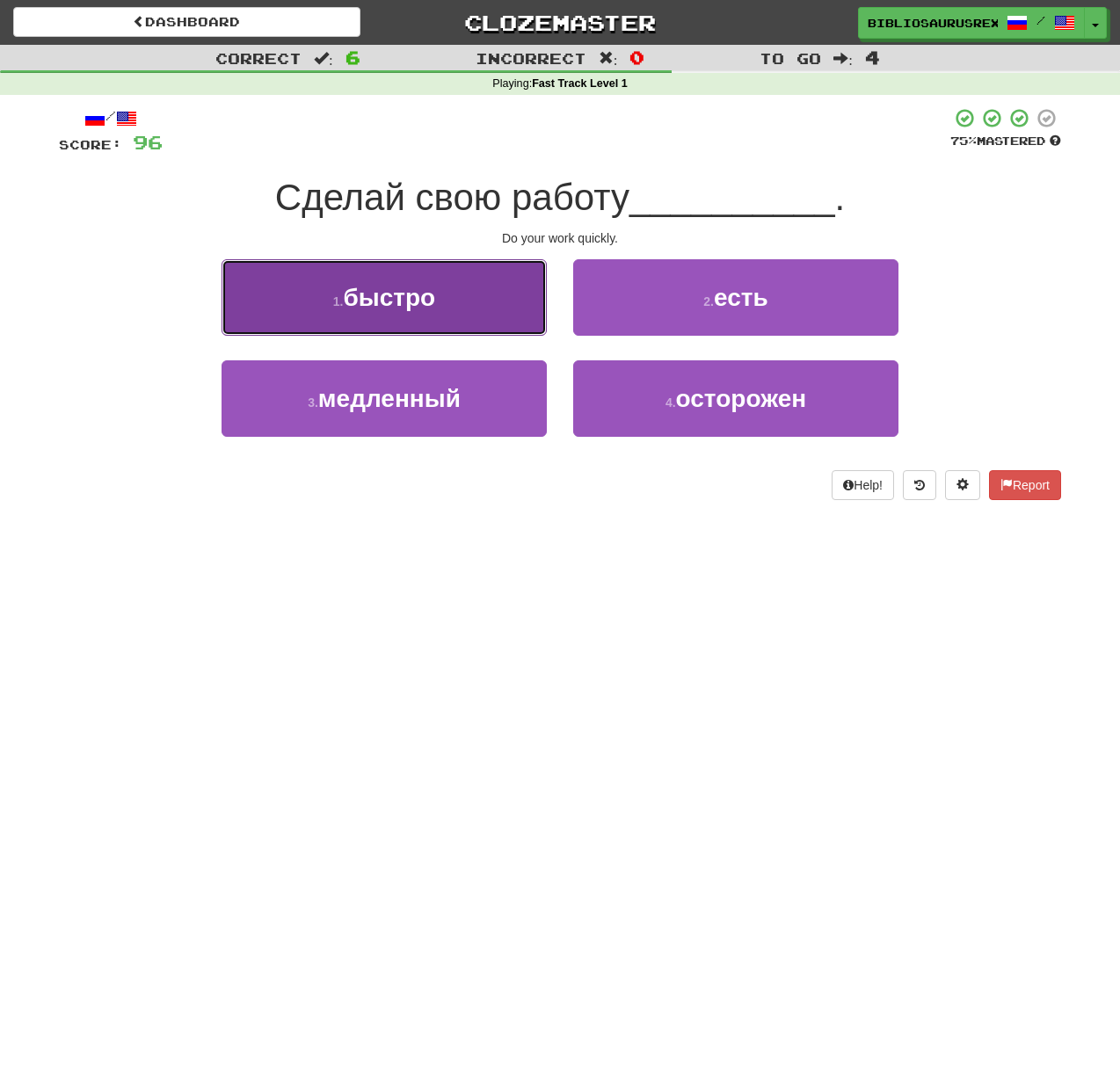
click at [477, 313] on button "1 . быстро" at bounding box center [384, 298] width 325 height 77
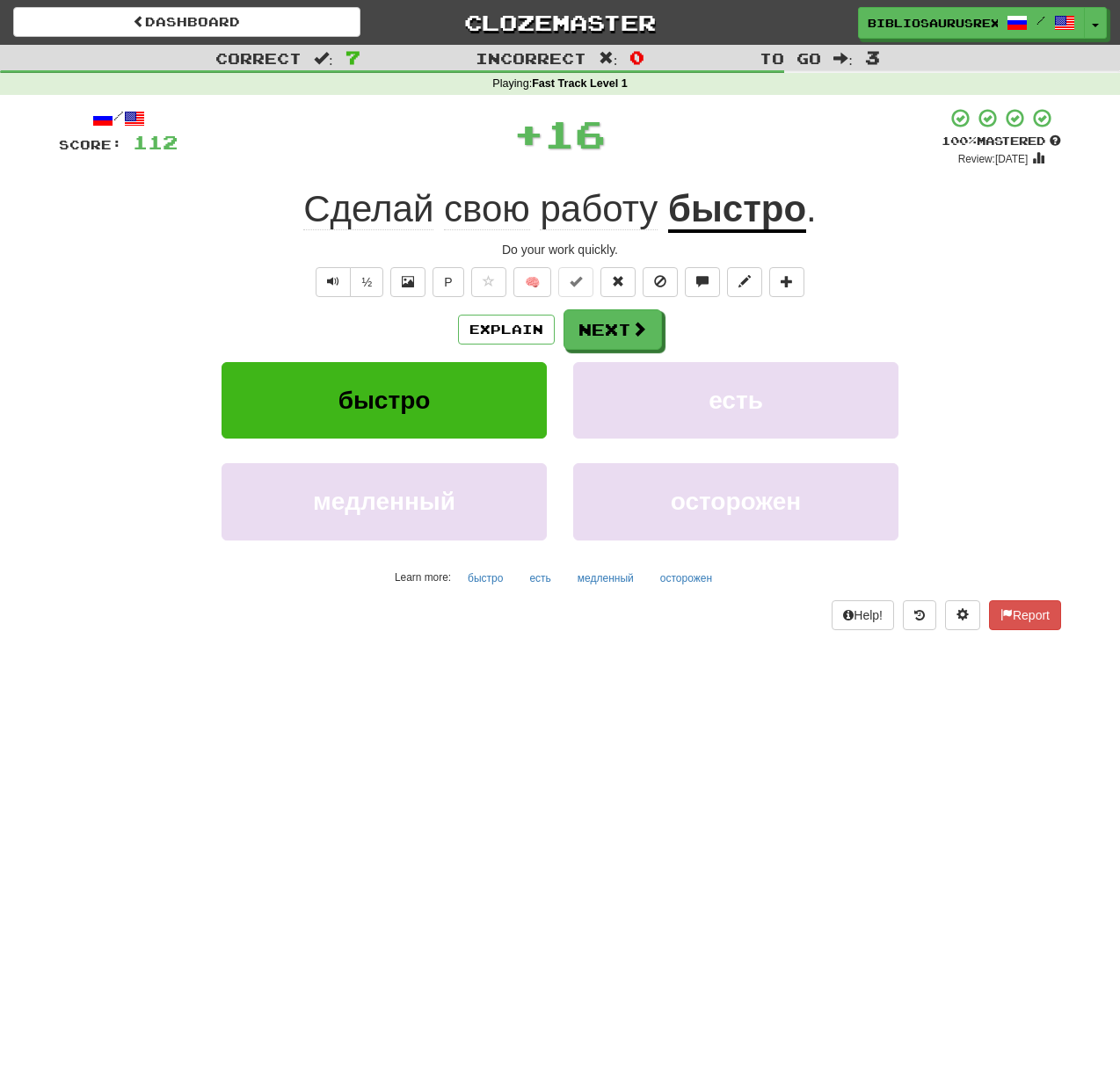
click at [740, 223] on u "быстро" at bounding box center [737, 210] width 138 height 45
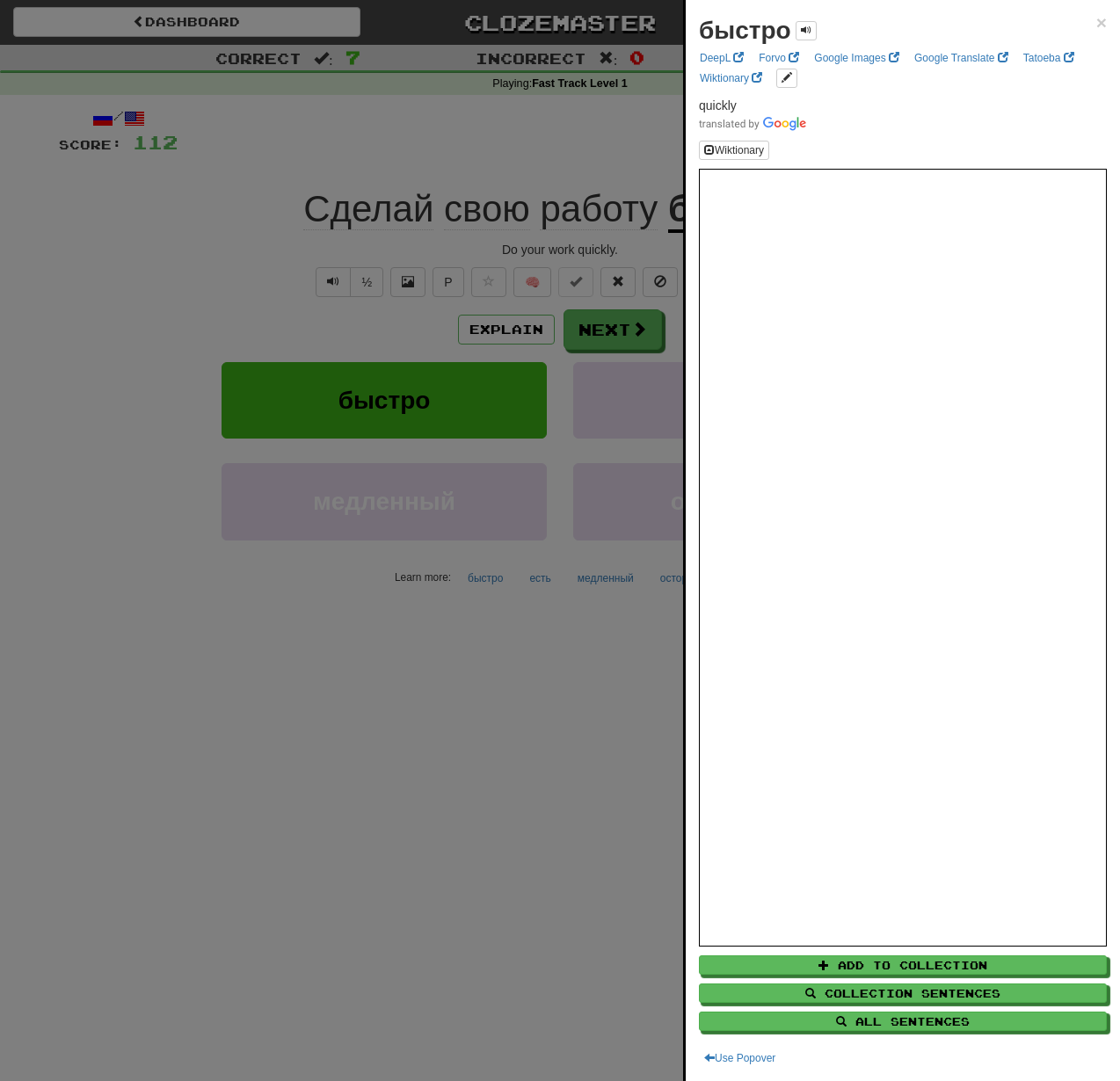
click at [174, 266] on div at bounding box center [560, 540] width 1120 height 1081
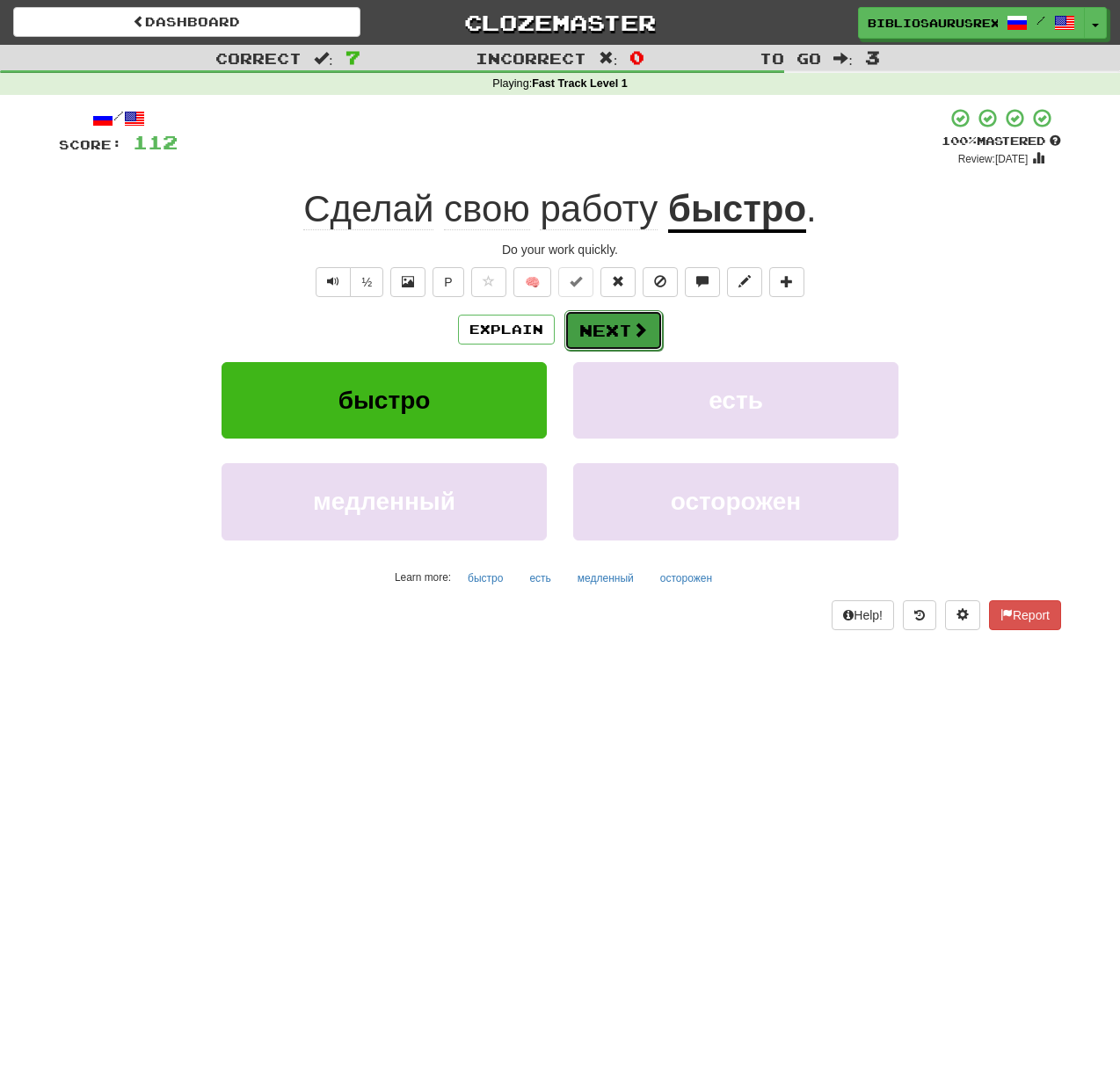
click at [643, 329] on span at bounding box center [640, 329] width 16 height 16
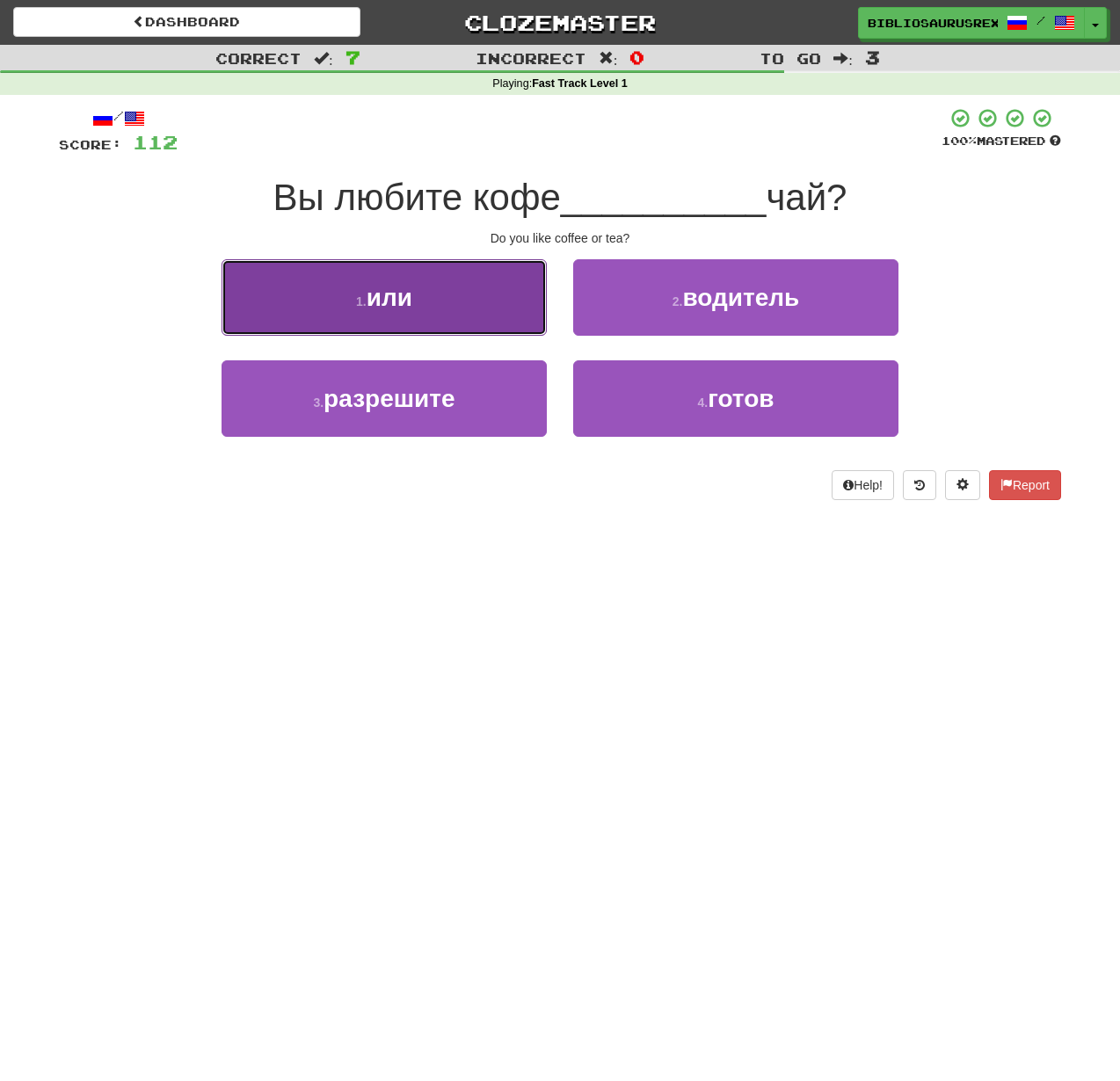
click at [481, 304] on button "1 . или" at bounding box center [384, 298] width 325 height 77
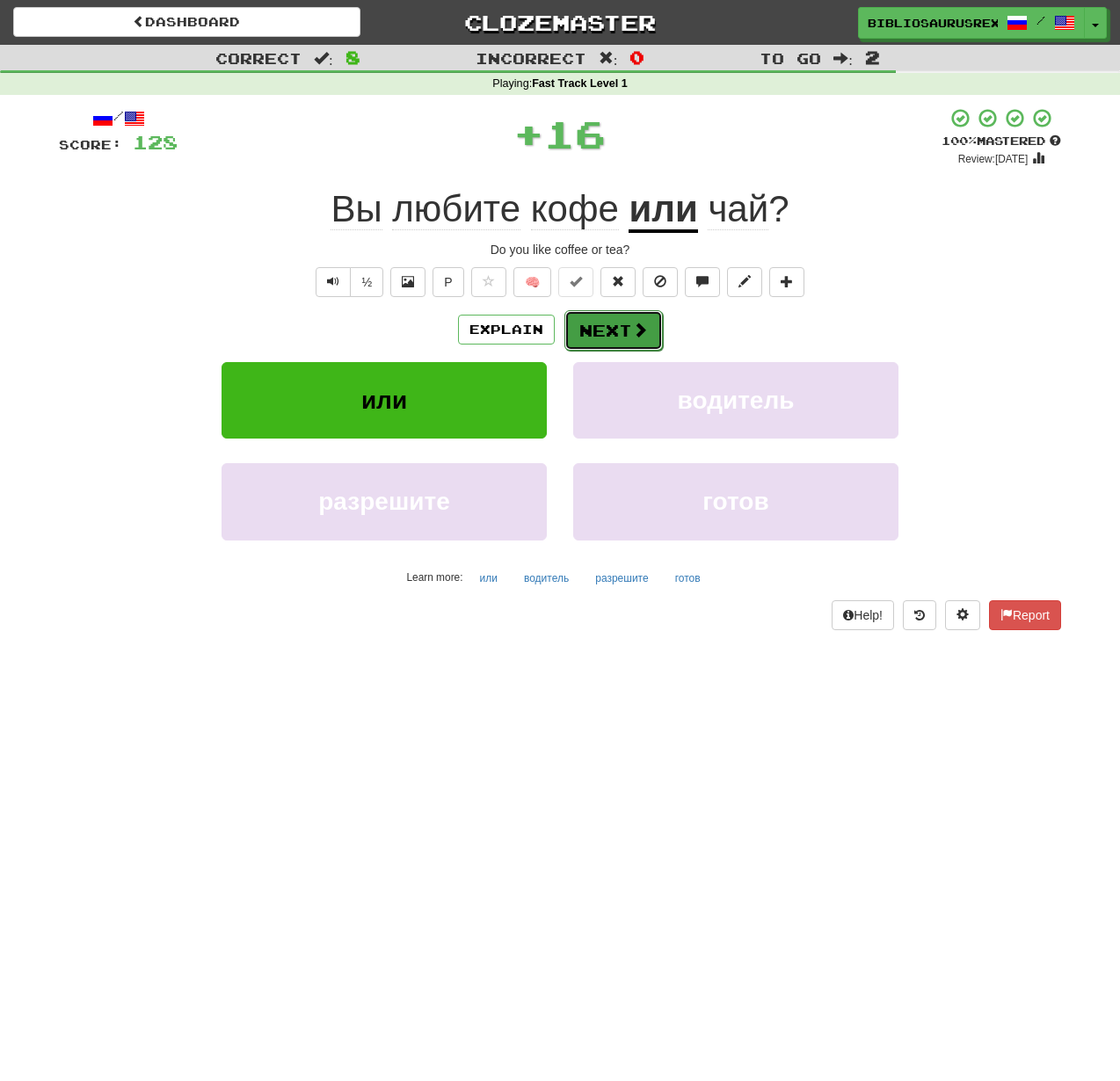
click at [643, 330] on span at bounding box center [640, 329] width 16 height 16
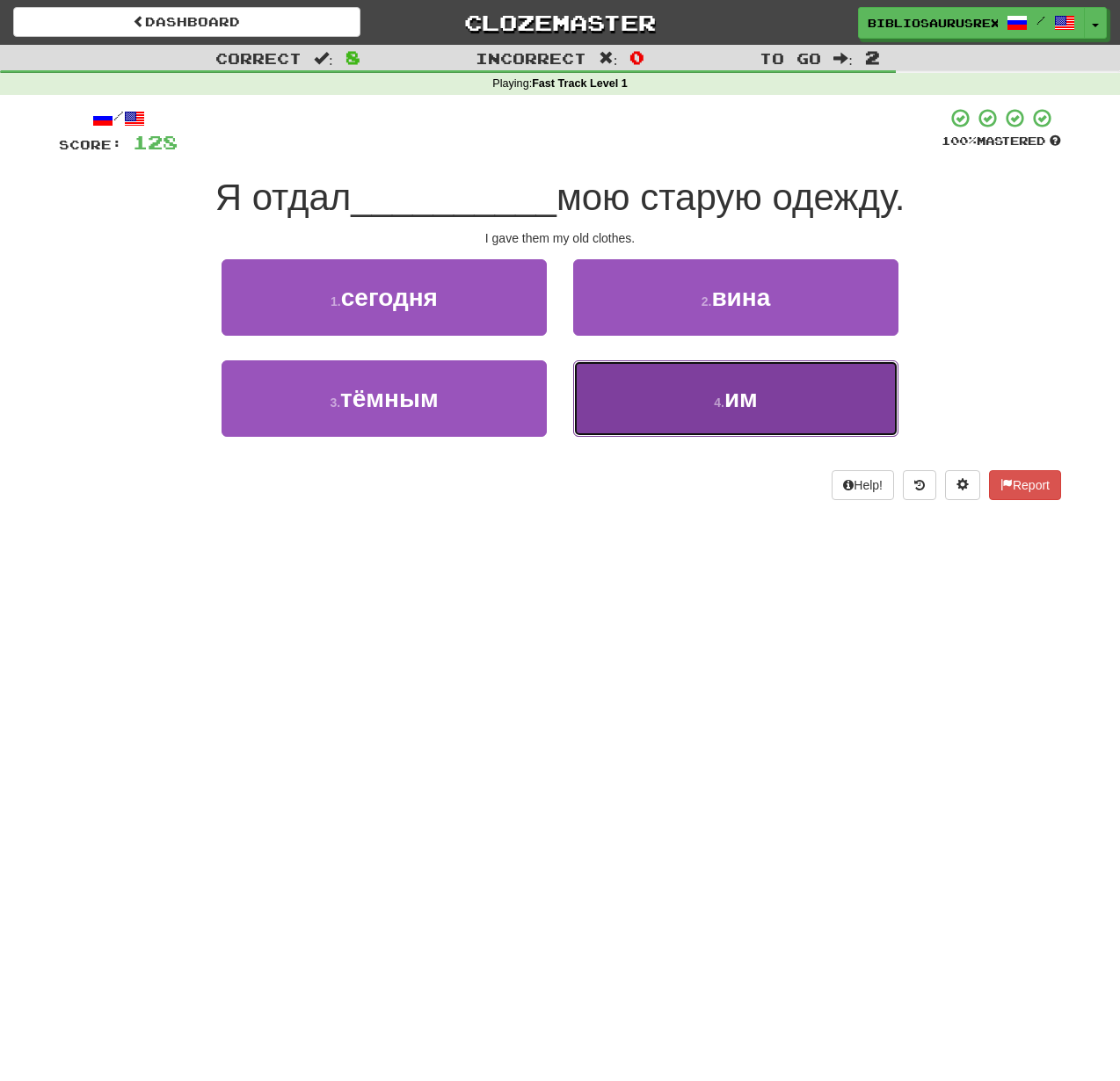
click at [797, 392] on button "4 . им" at bounding box center [735, 399] width 325 height 77
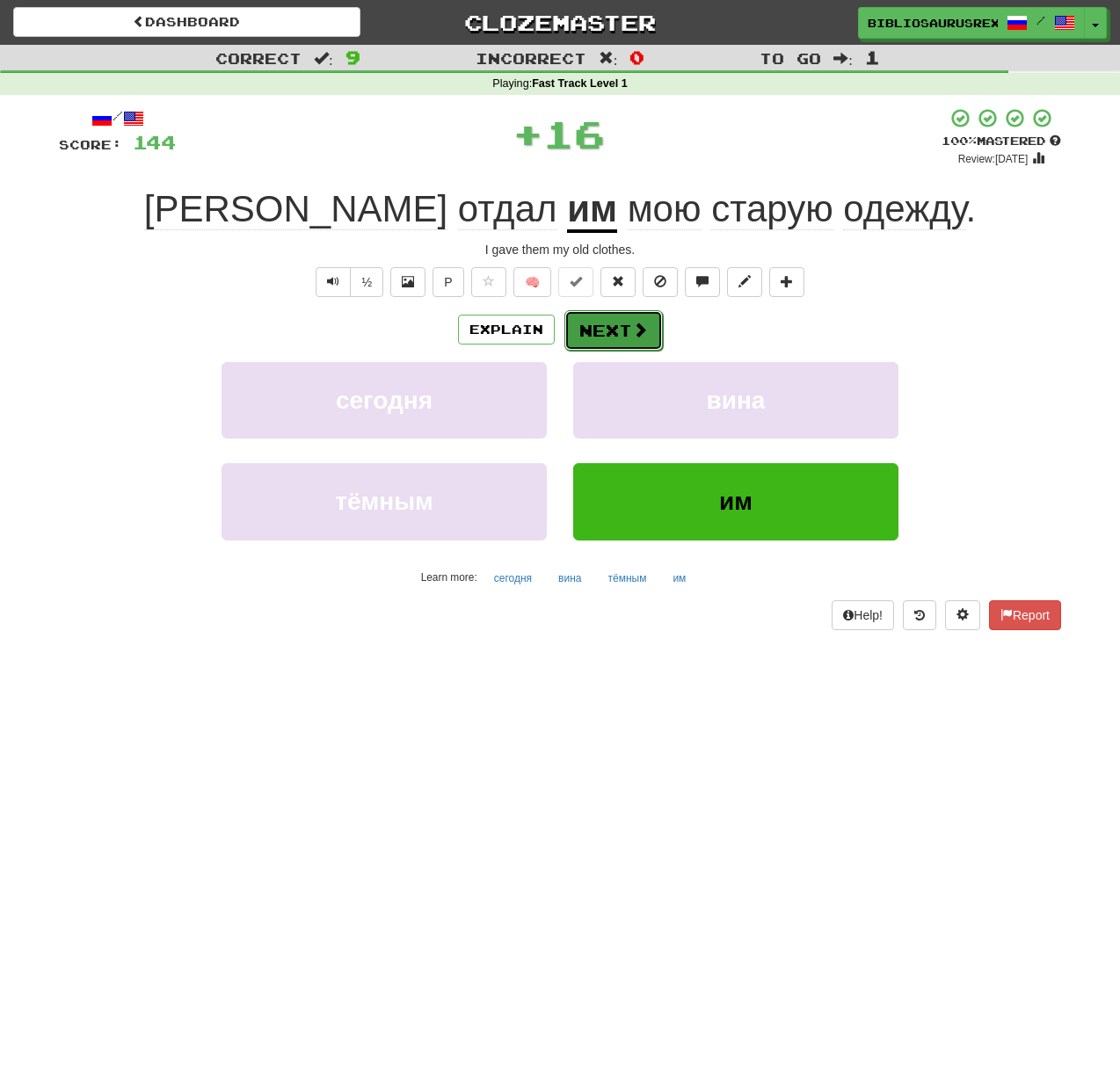
click at [625, 333] on button "Next" at bounding box center [614, 331] width 98 height 41
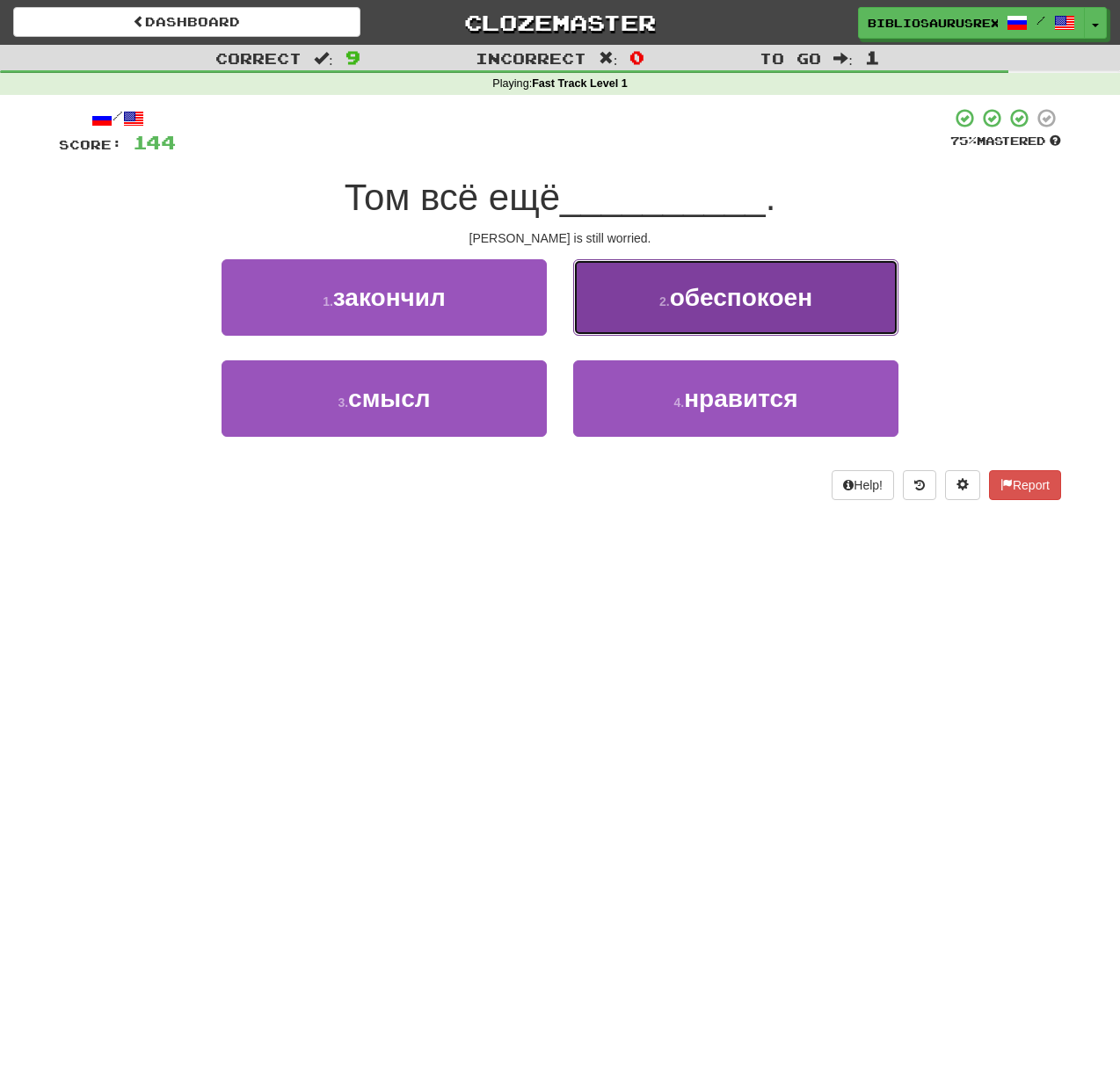
click at [717, 304] on span "обеспокоен" at bounding box center [742, 297] width 143 height 27
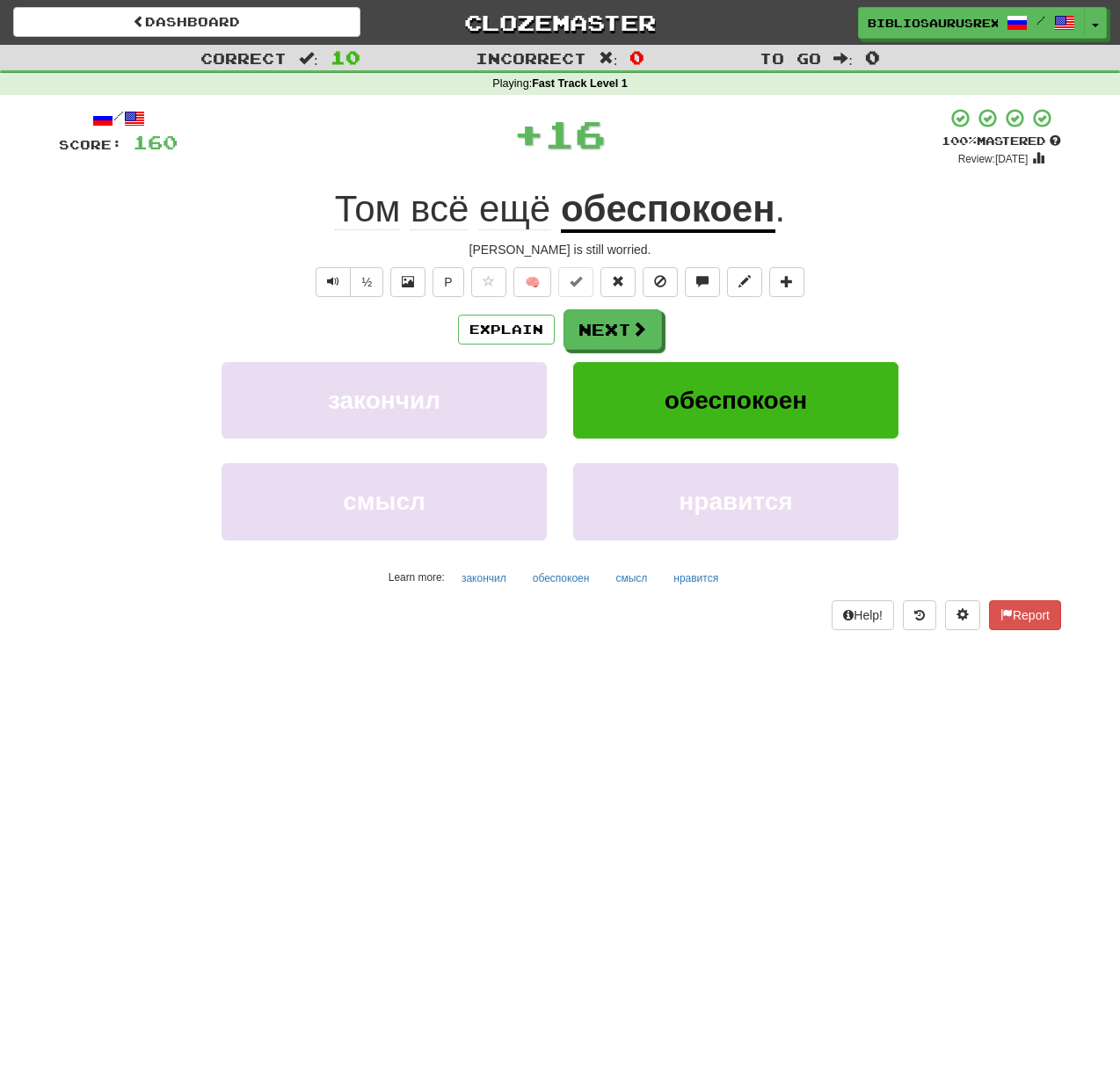
click at [709, 228] on u "обеспокоен" at bounding box center [668, 210] width 214 height 45
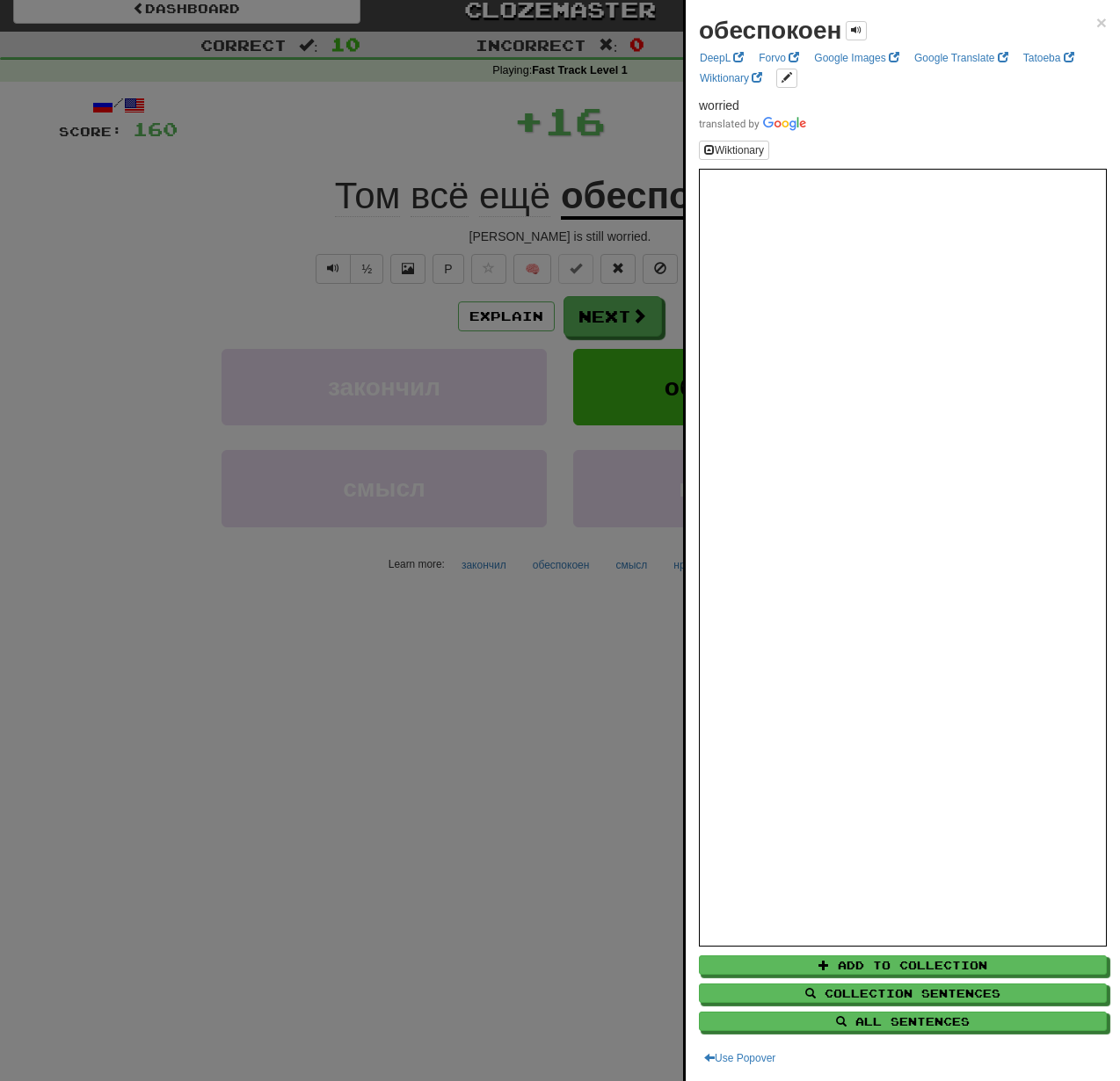
scroll to position [25, 0]
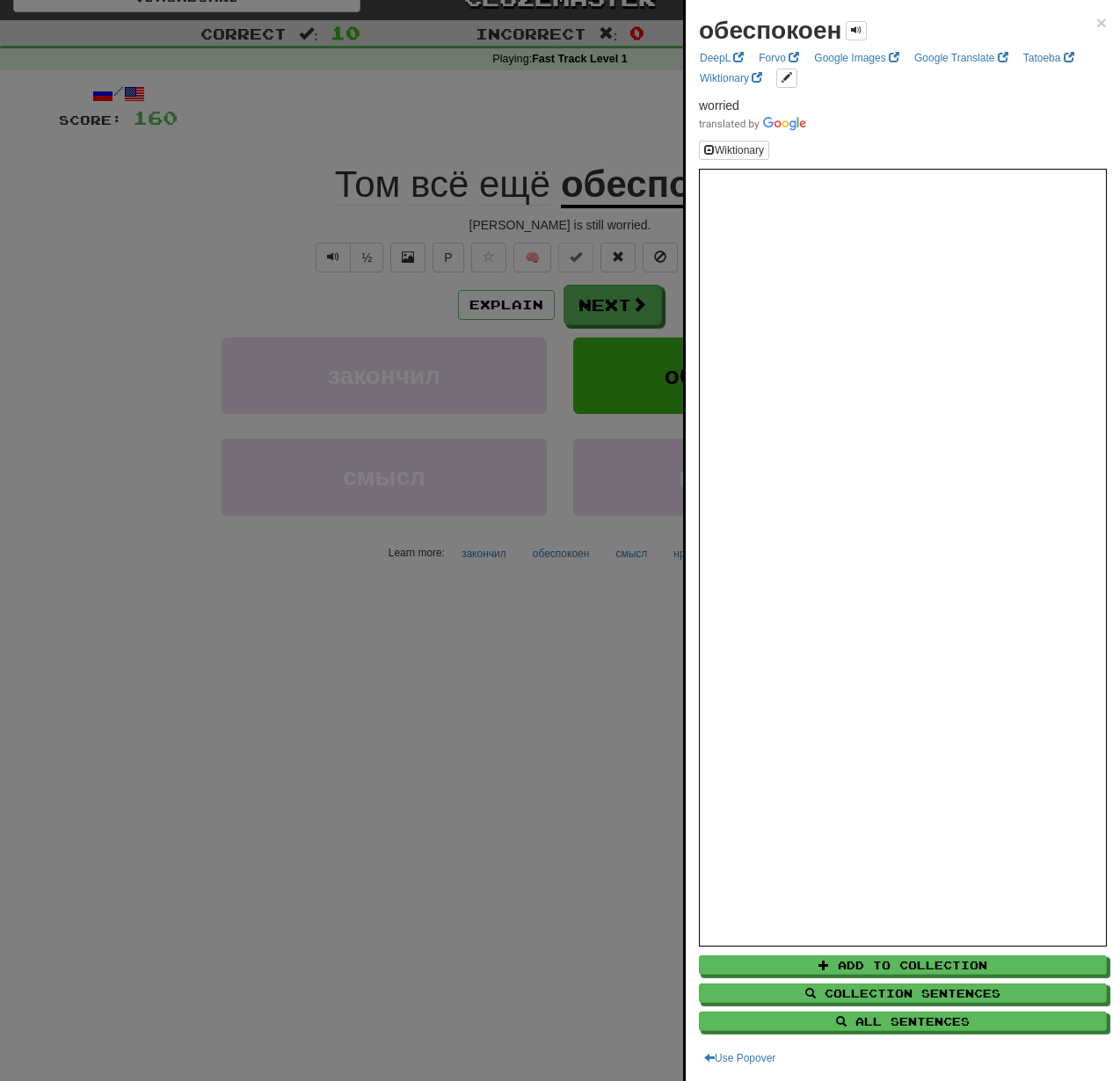
click at [91, 237] on div at bounding box center [560, 540] width 1120 height 1081
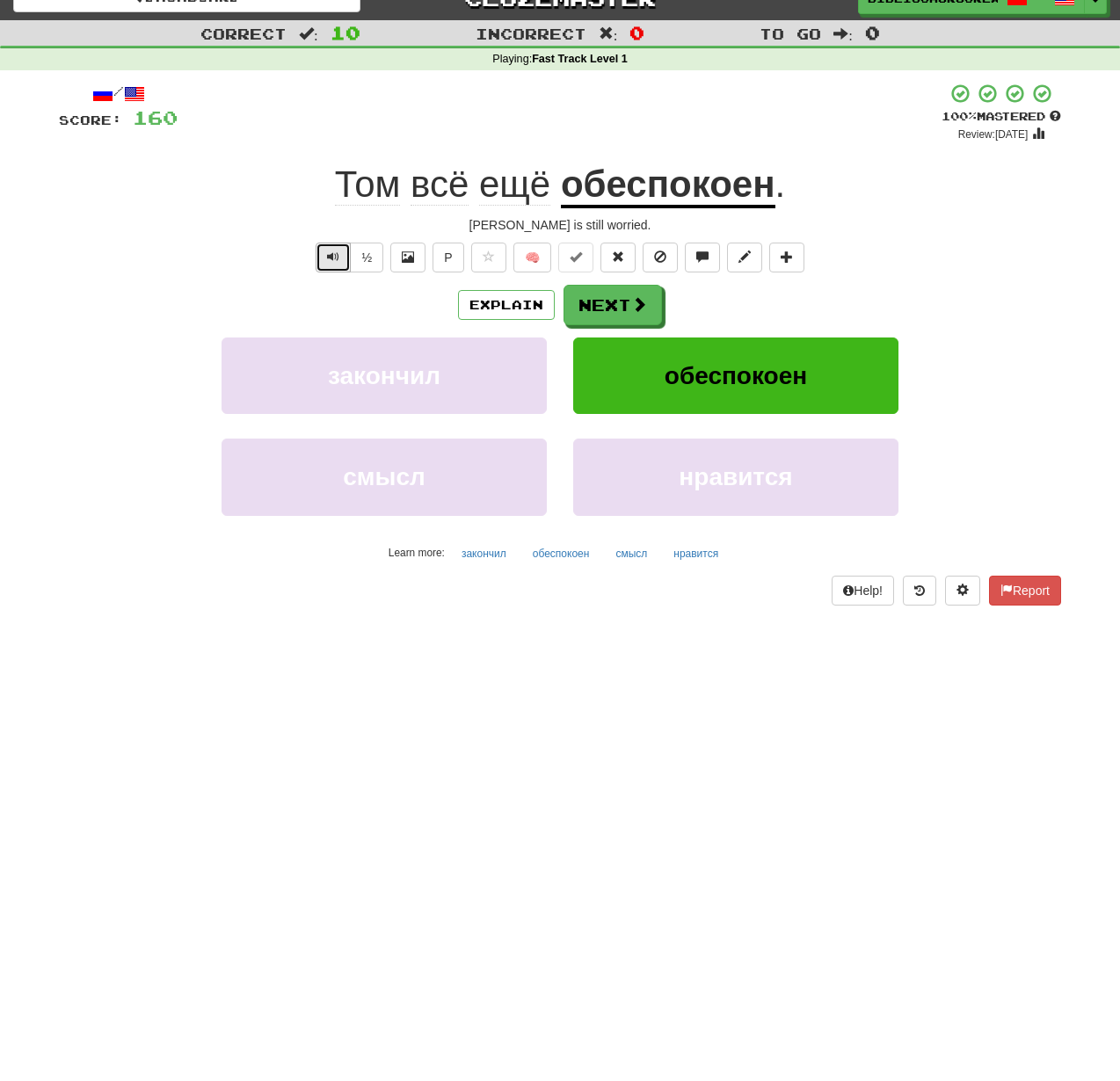
click at [333, 256] on span "Text-to-speech controls" at bounding box center [333, 256] width 12 height 12
click at [610, 306] on button "Next" at bounding box center [614, 306] width 98 height 41
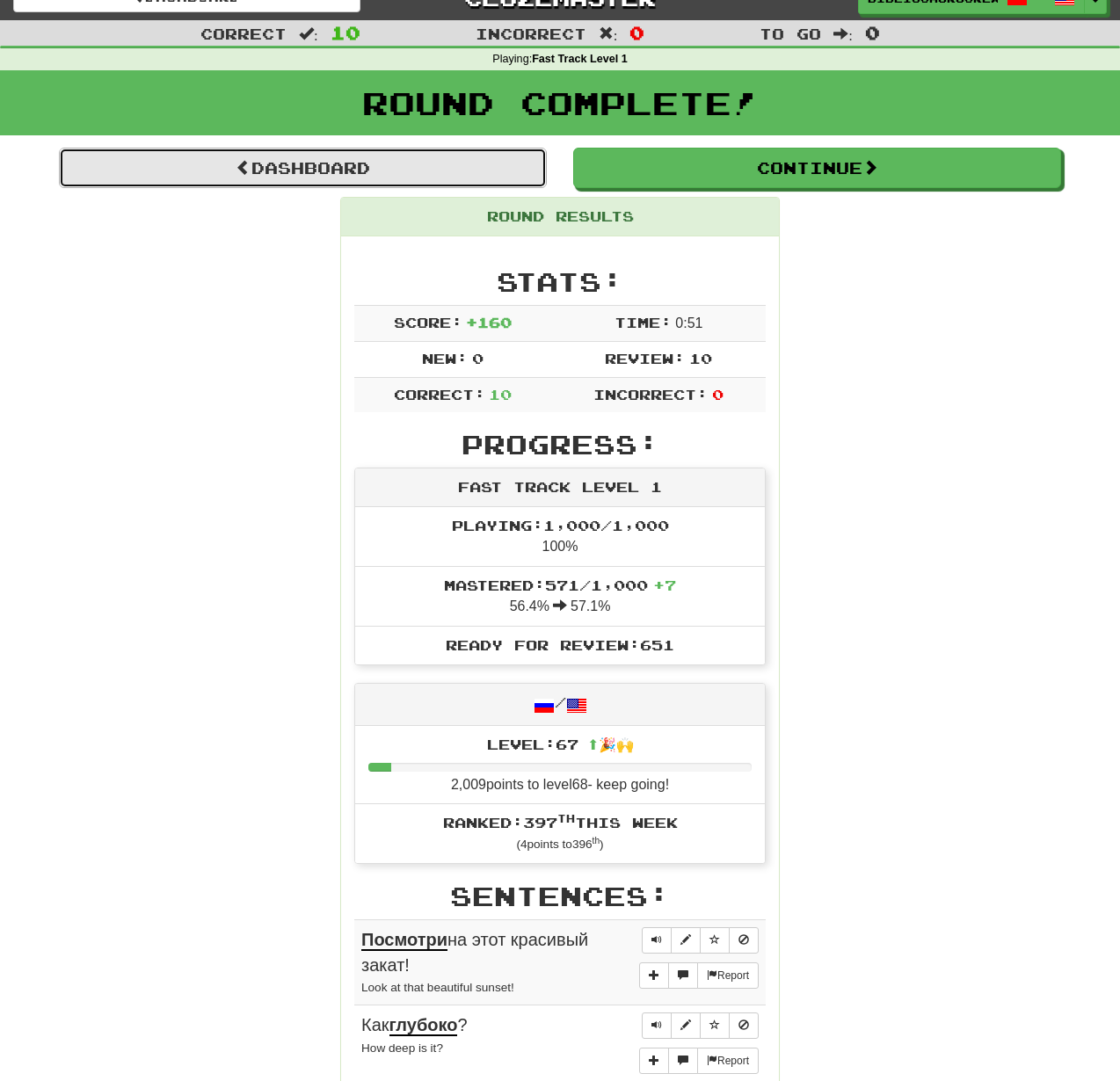
click at [391, 159] on link "Dashboard" at bounding box center [303, 168] width 488 height 41
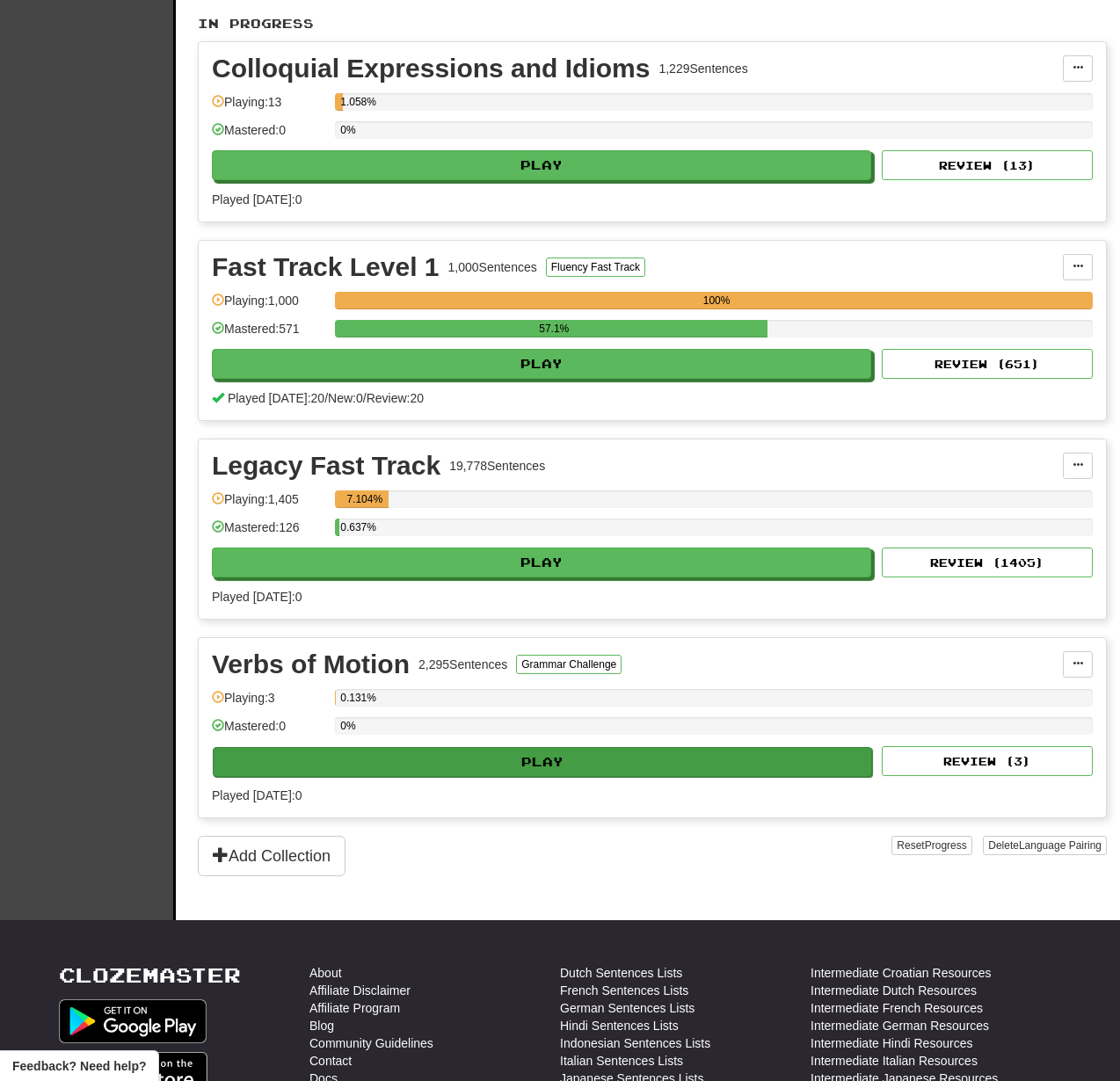
scroll to position [376, 0]
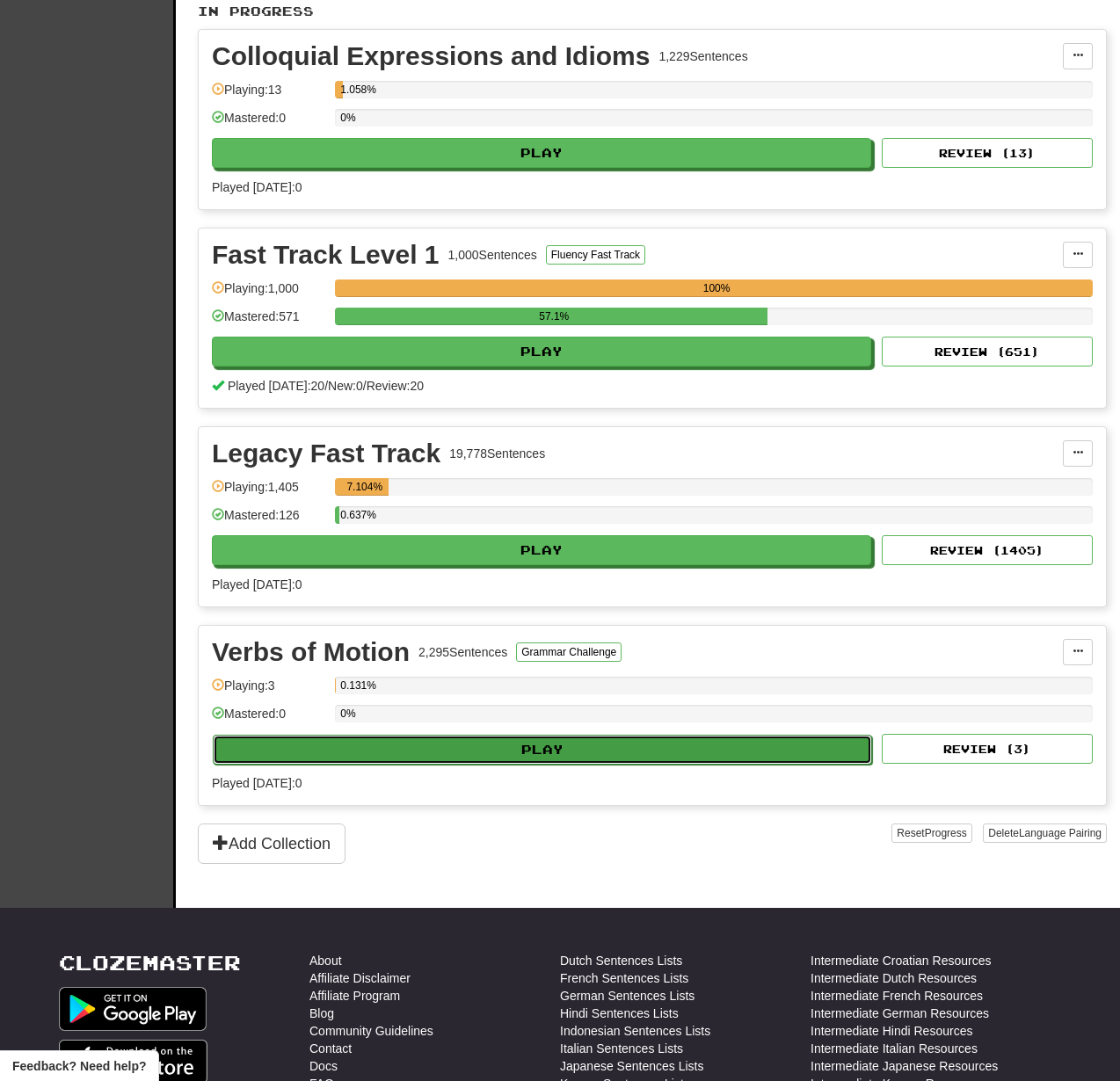
click at [720, 753] on button "Play" at bounding box center [541, 750] width 659 height 30
select select "**"
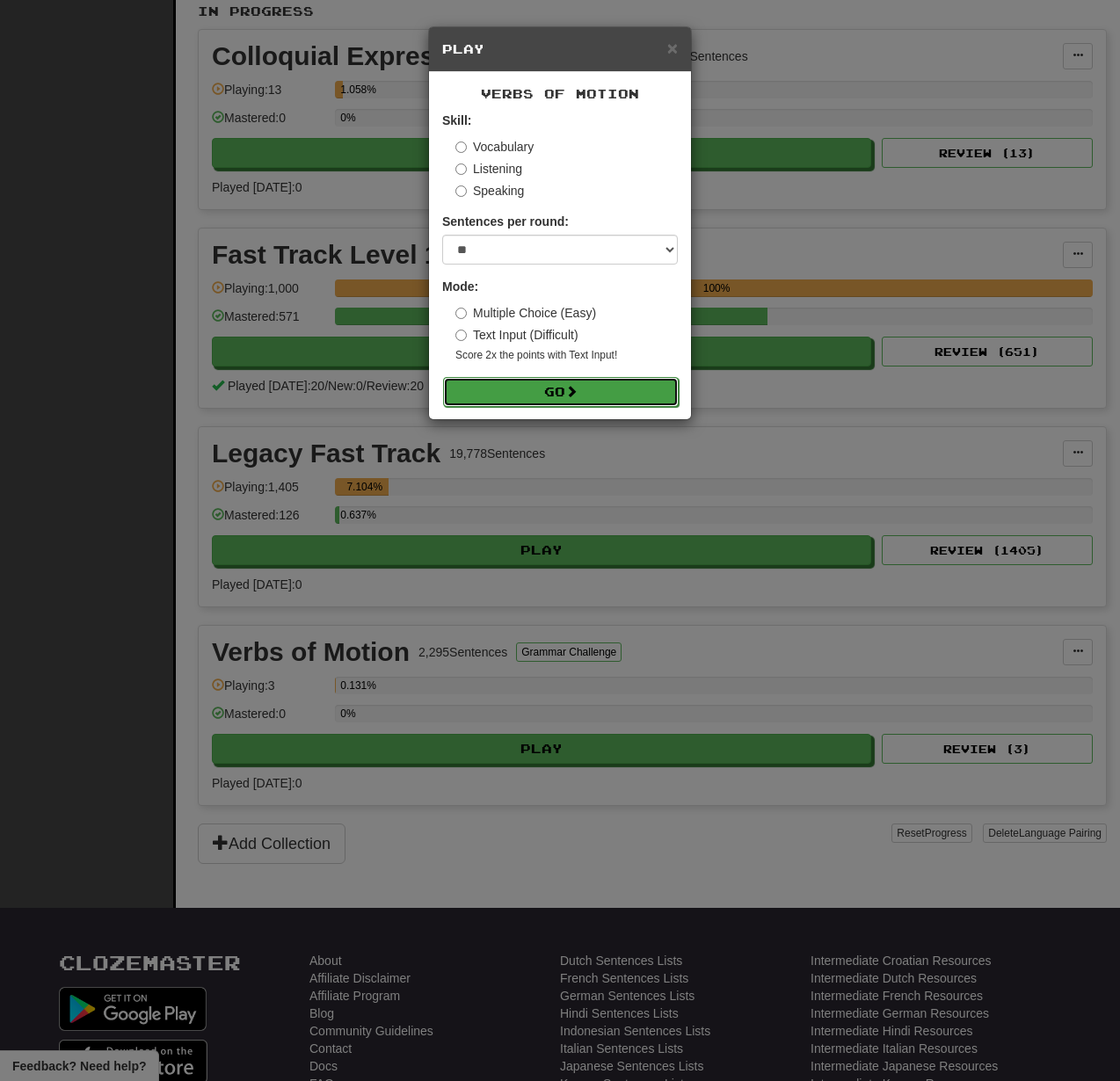
click at [548, 387] on button "Go" at bounding box center [561, 392] width 235 height 30
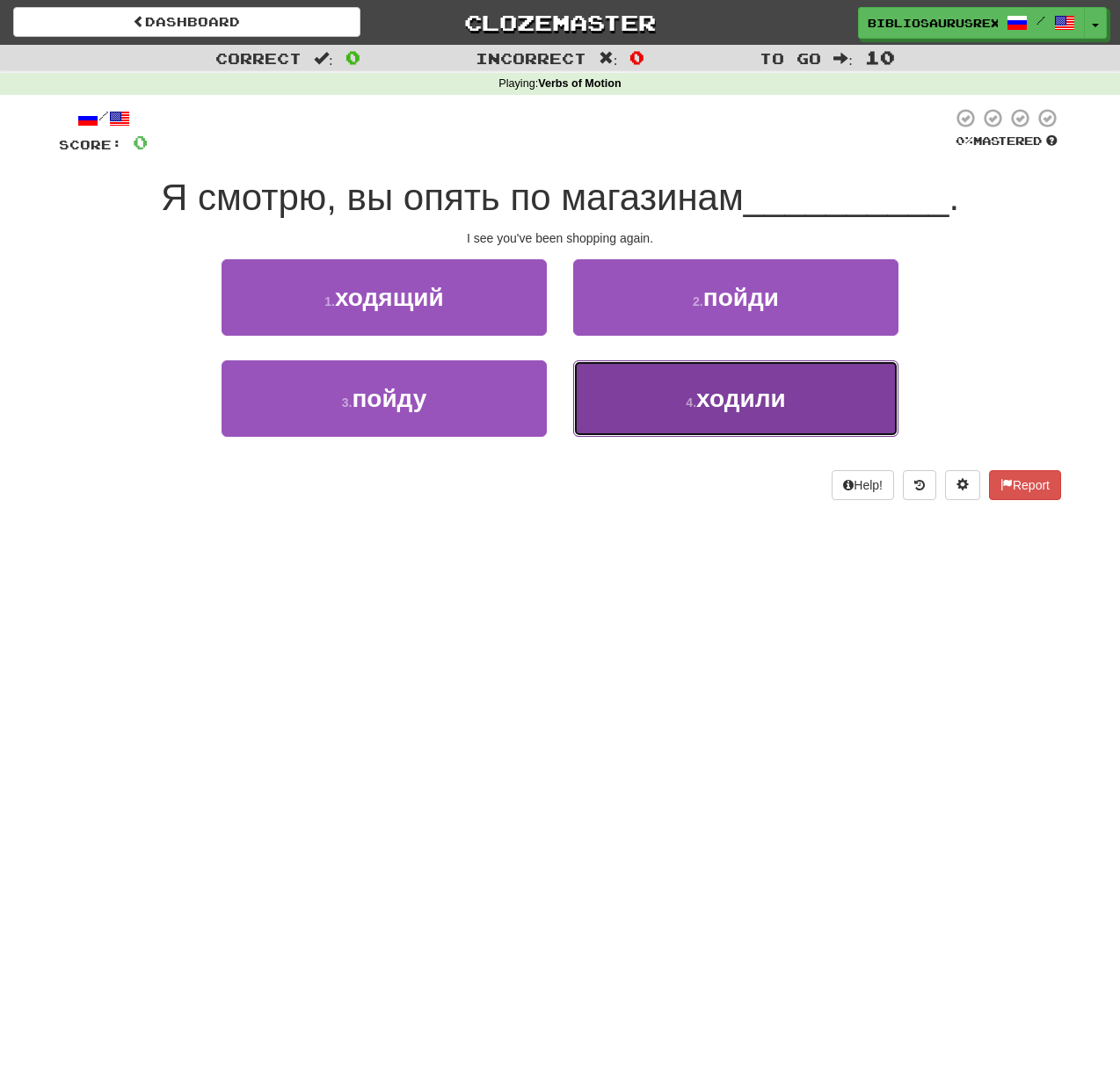
click at [668, 412] on button "4 . ходили" at bounding box center [735, 399] width 325 height 77
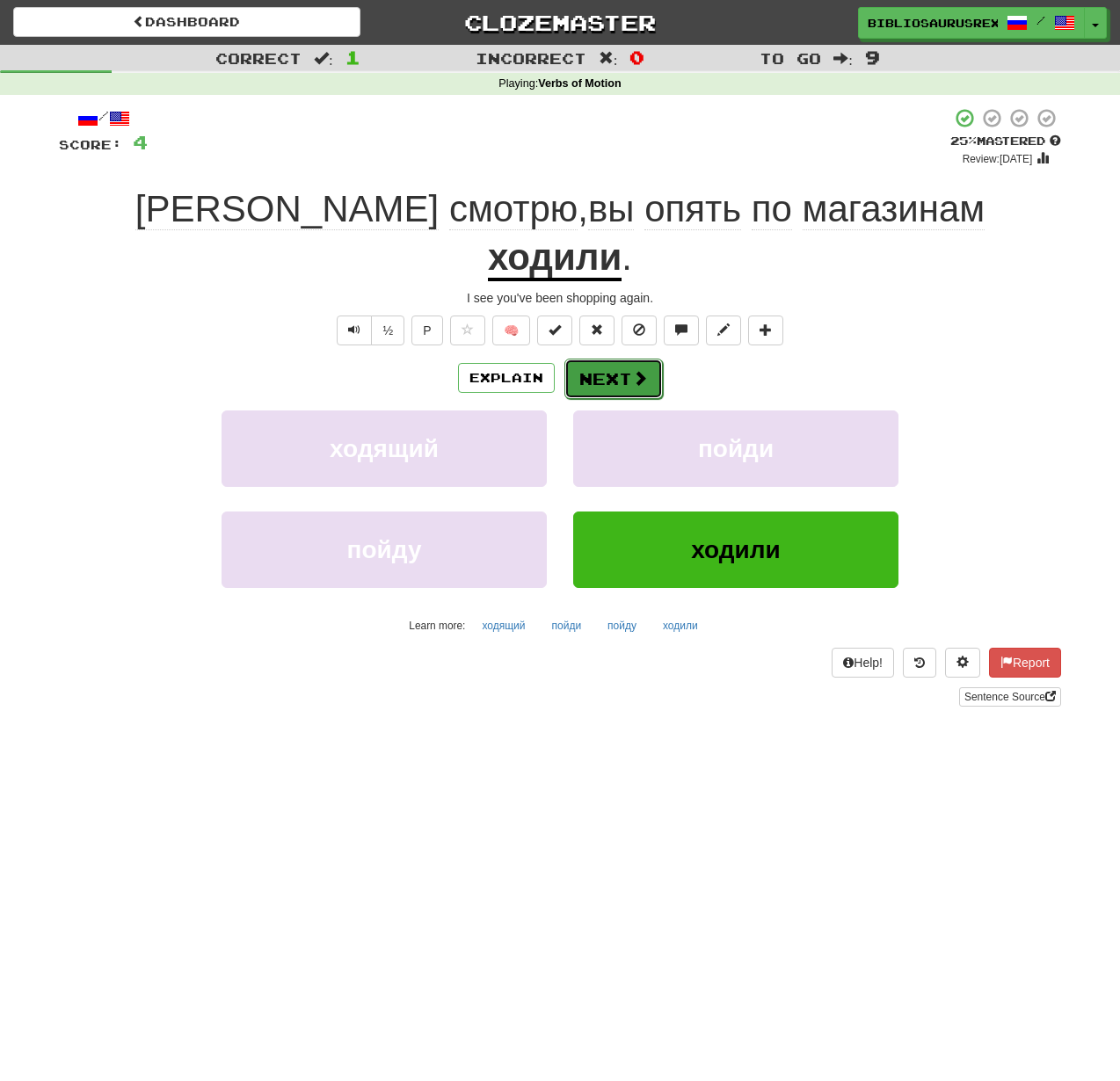
click at [621, 359] on button "Next" at bounding box center [614, 379] width 98 height 41
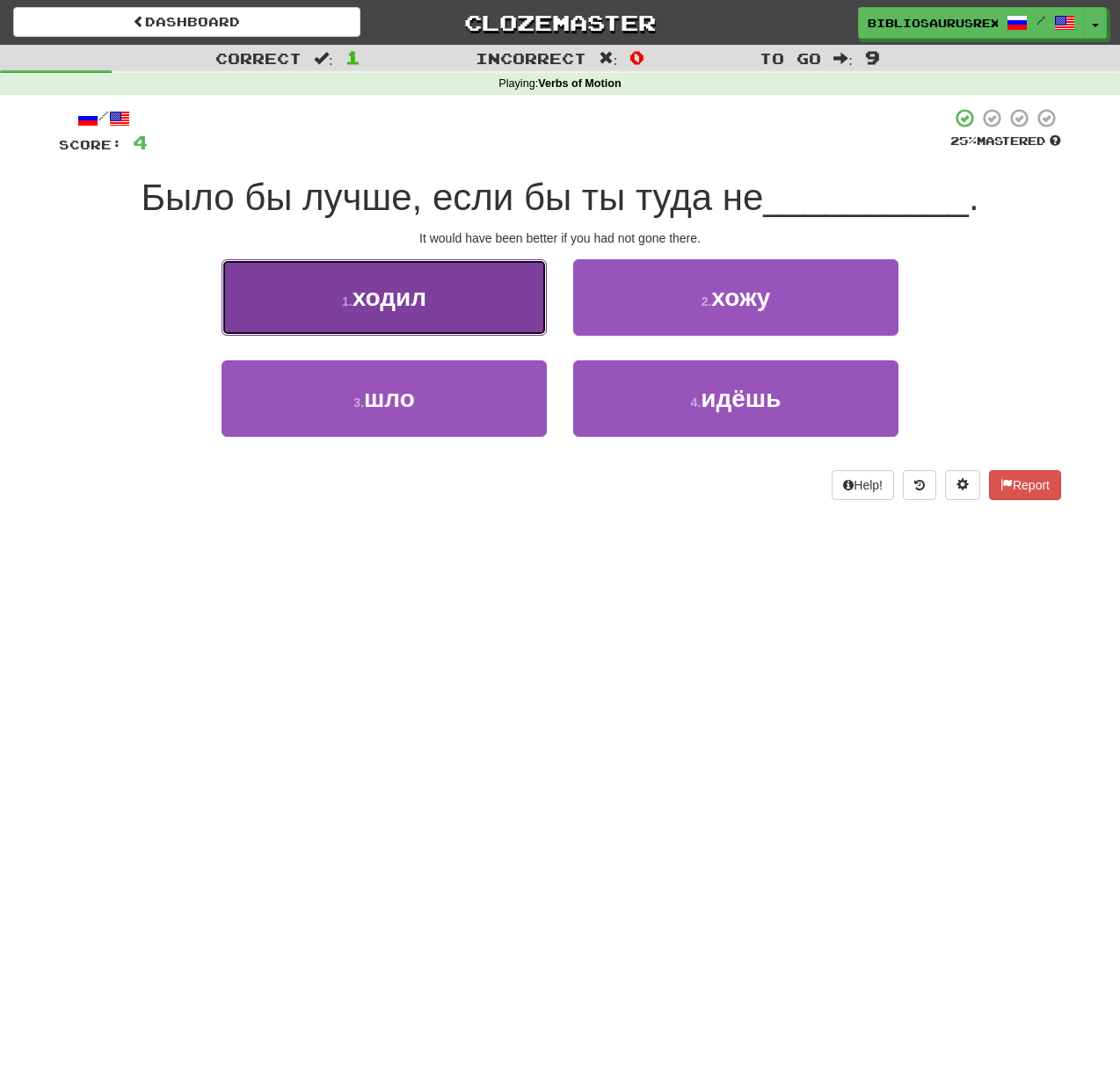
click at [458, 286] on button "1 . ходил" at bounding box center [384, 298] width 325 height 77
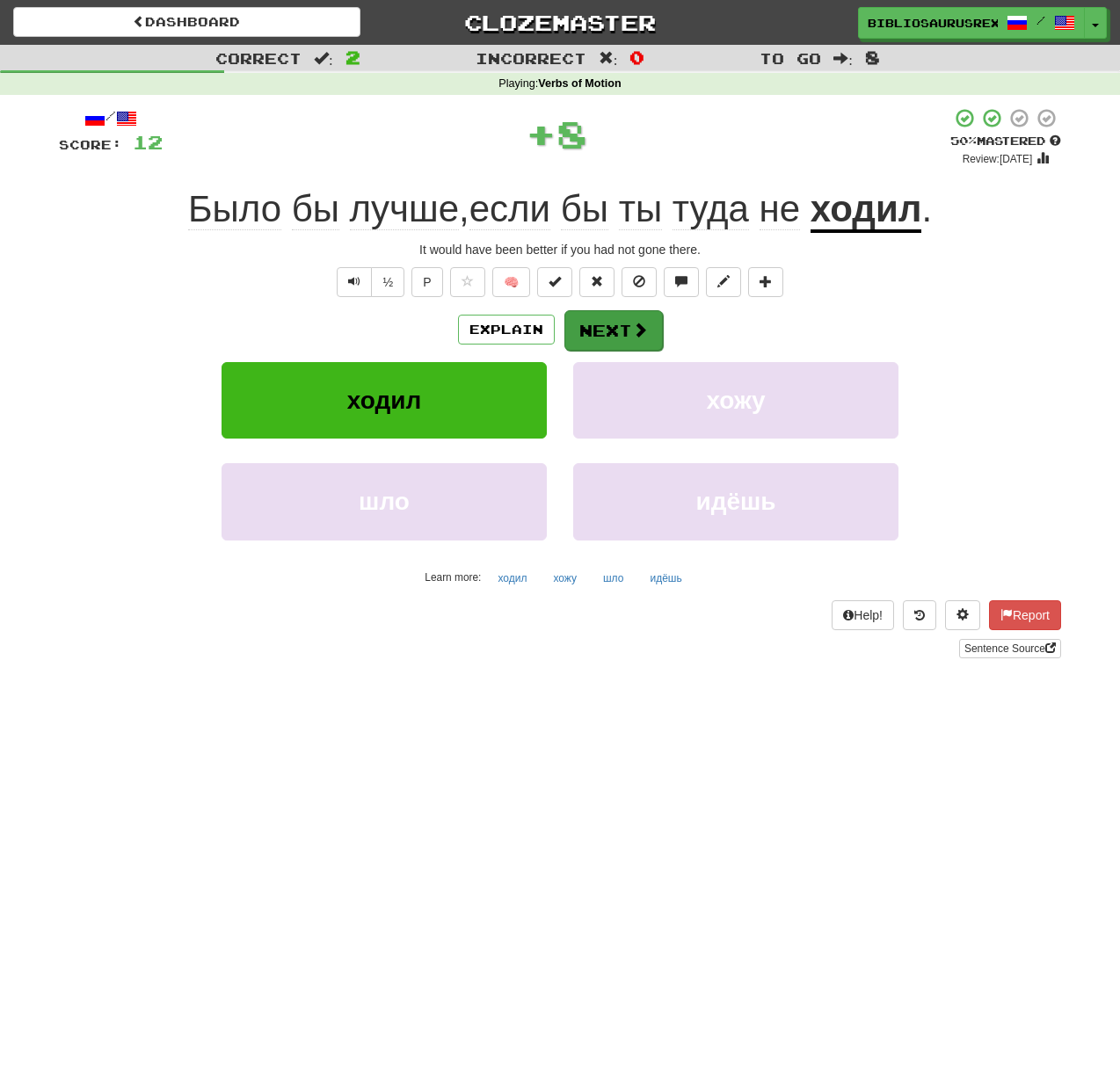
drag, startPoint x: 677, startPoint y: 325, endPoint x: 636, endPoint y: 328, distance: 41.1
click at [675, 325] on div "Explain Next" at bounding box center [560, 330] width 1002 height 41
click at [628, 329] on button "Next" at bounding box center [614, 331] width 98 height 41
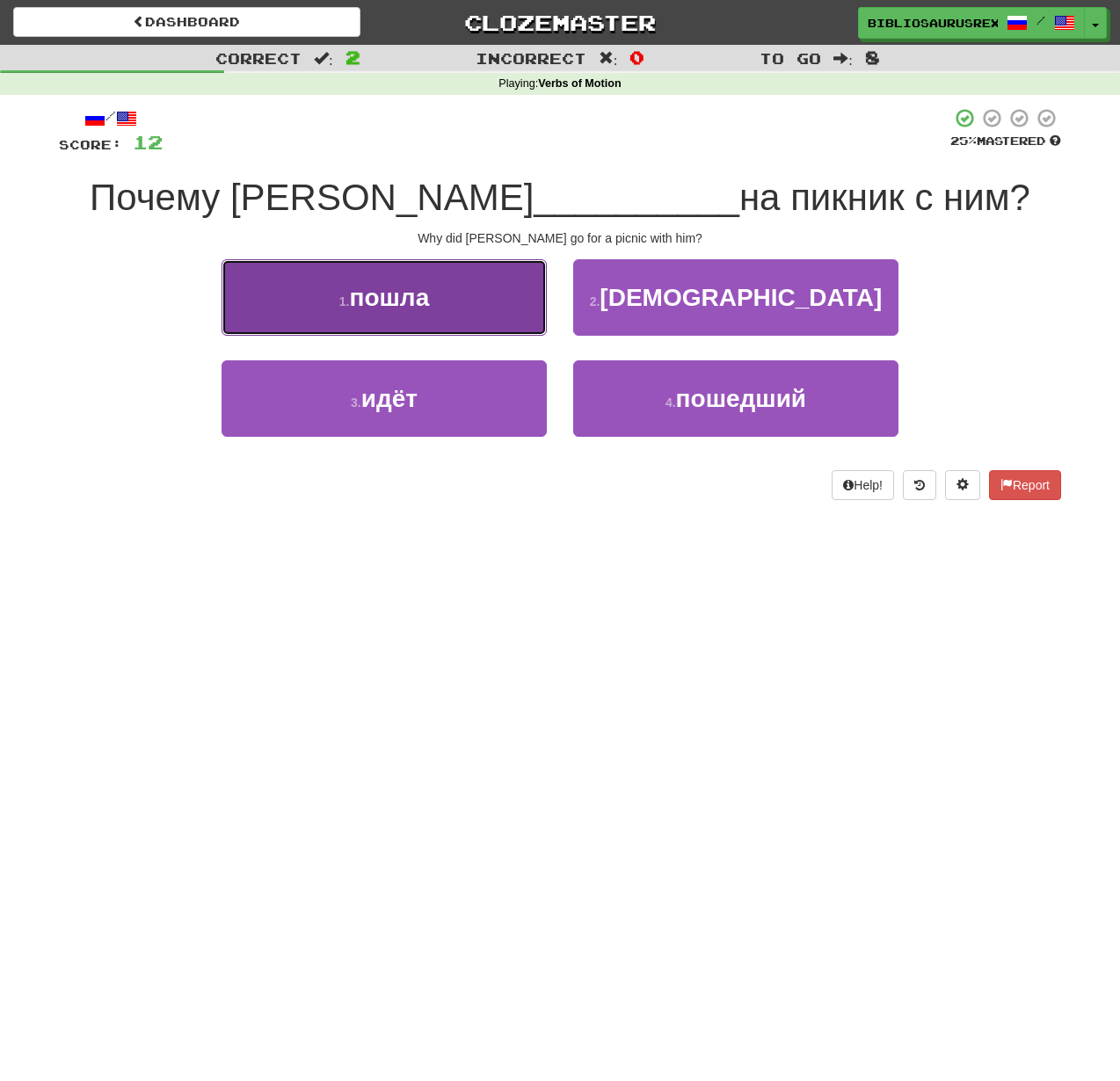
click at [477, 319] on button "1 . пошла" at bounding box center [384, 298] width 325 height 77
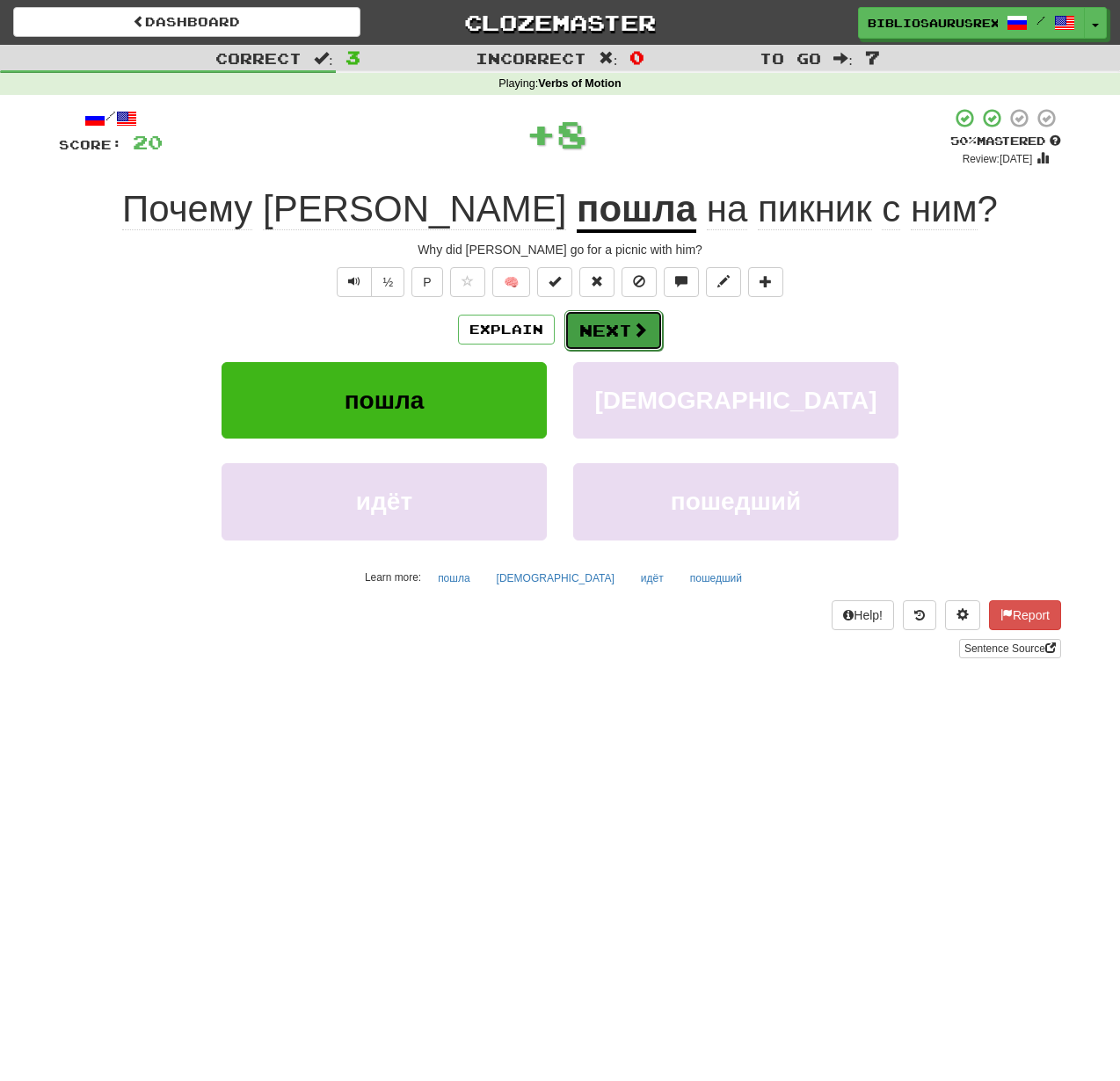
click at [639, 327] on span at bounding box center [640, 329] width 16 height 16
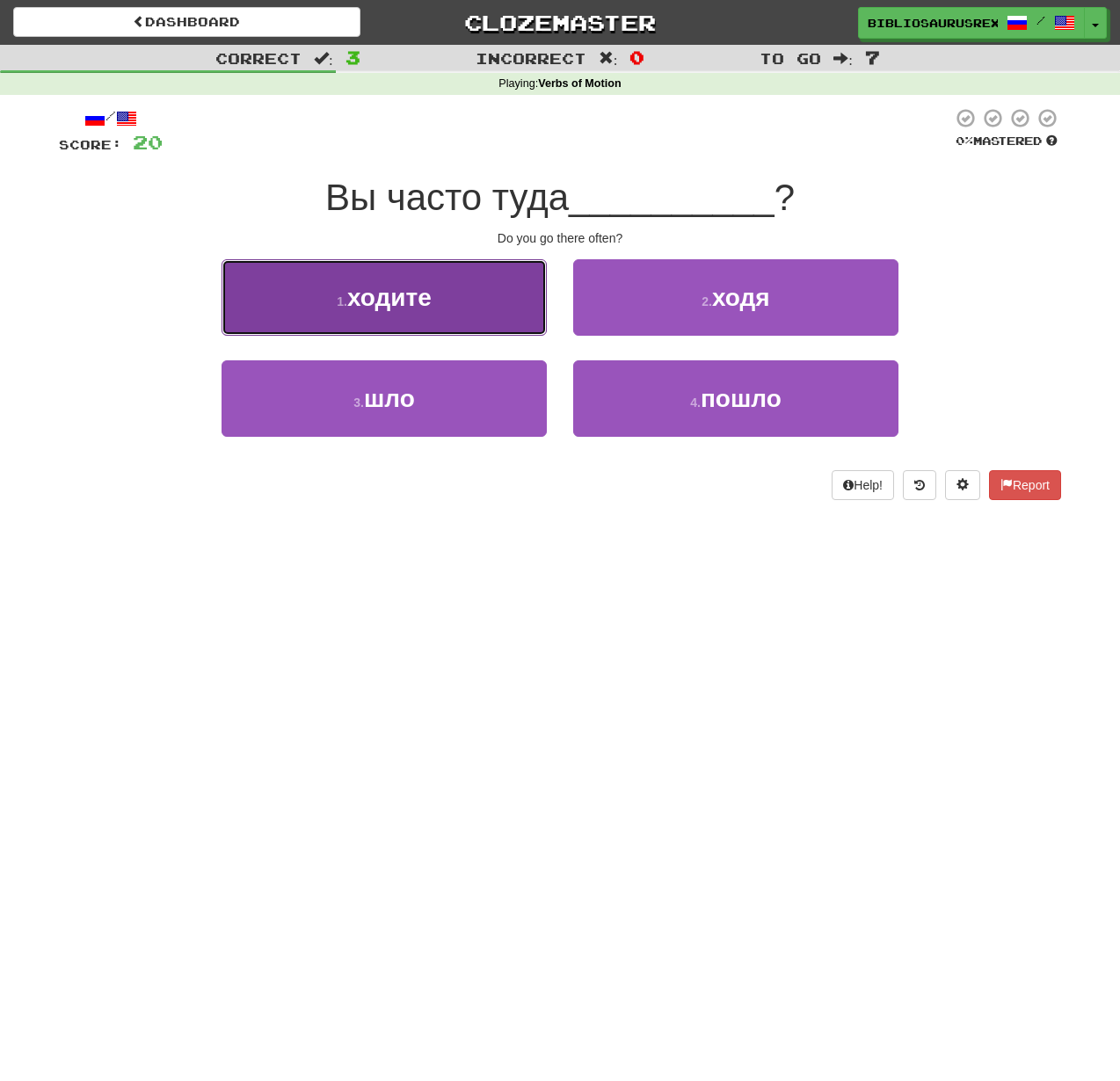
click at [422, 286] on span "ходите" at bounding box center [389, 297] width 84 height 27
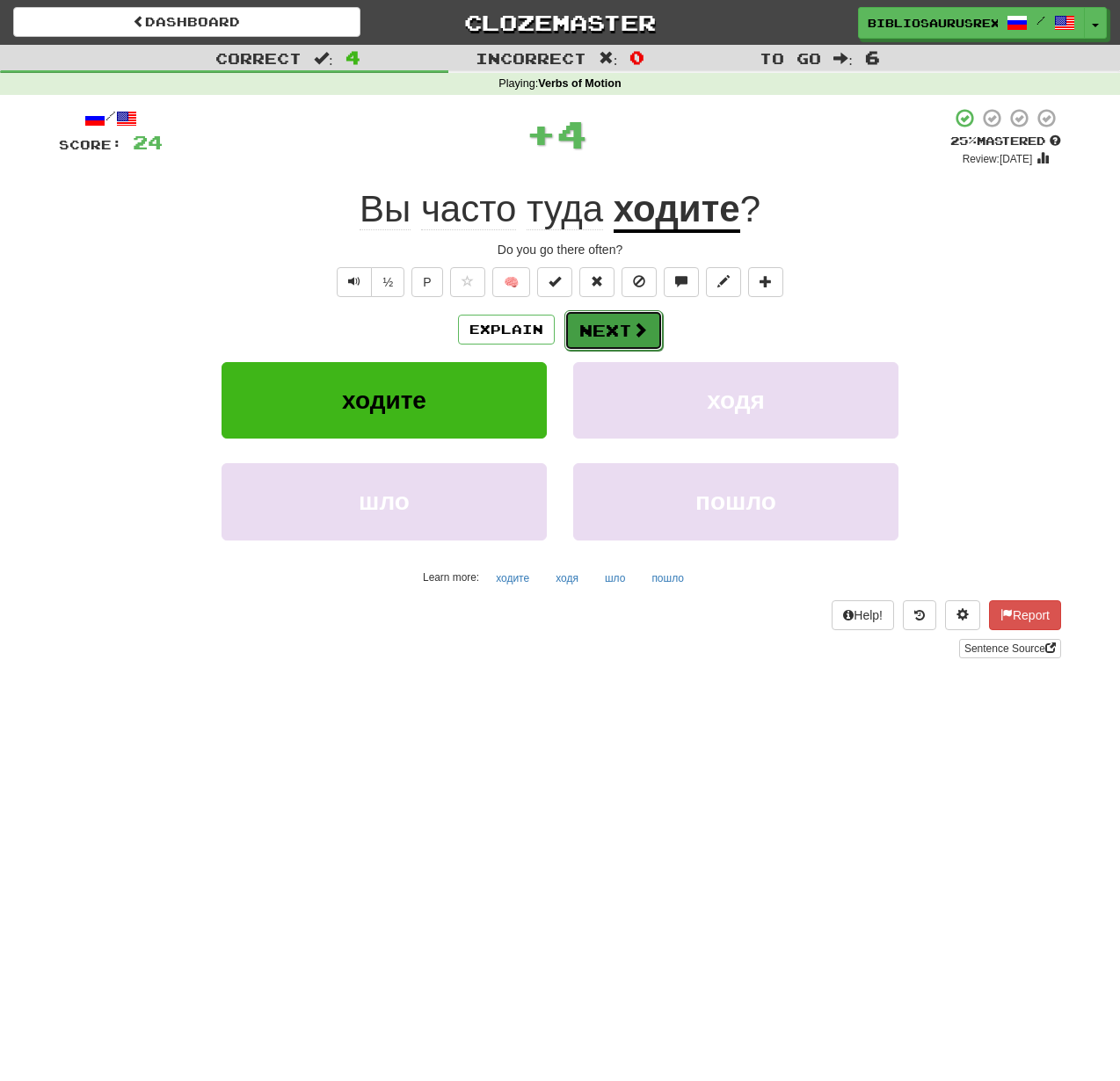
click at [638, 322] on span at bounding box center [640, 329] width 16 height 16
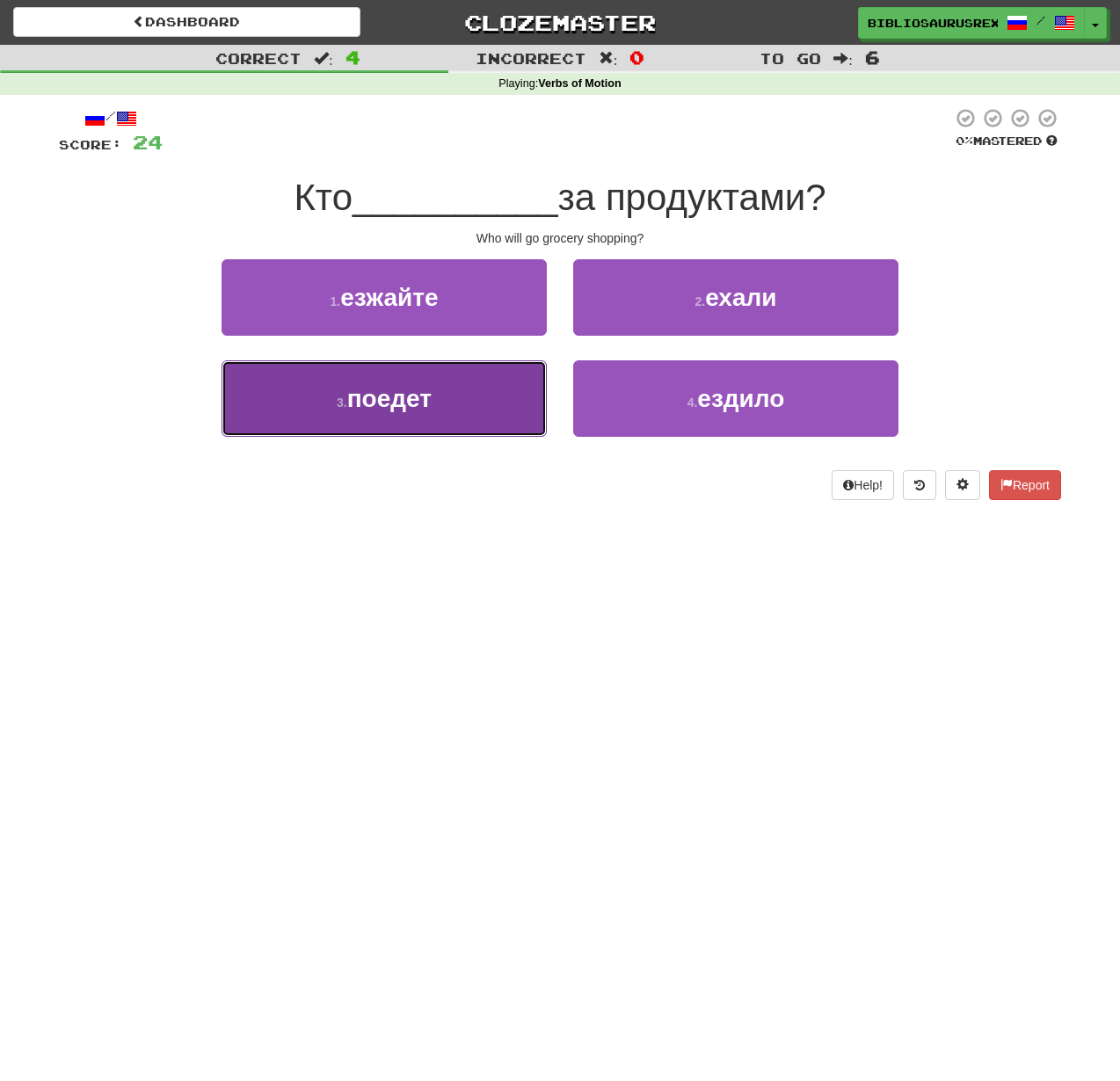
click at [369, 418] on button "3 . поедет" at bounding box center [384, 399] width 325 height 77
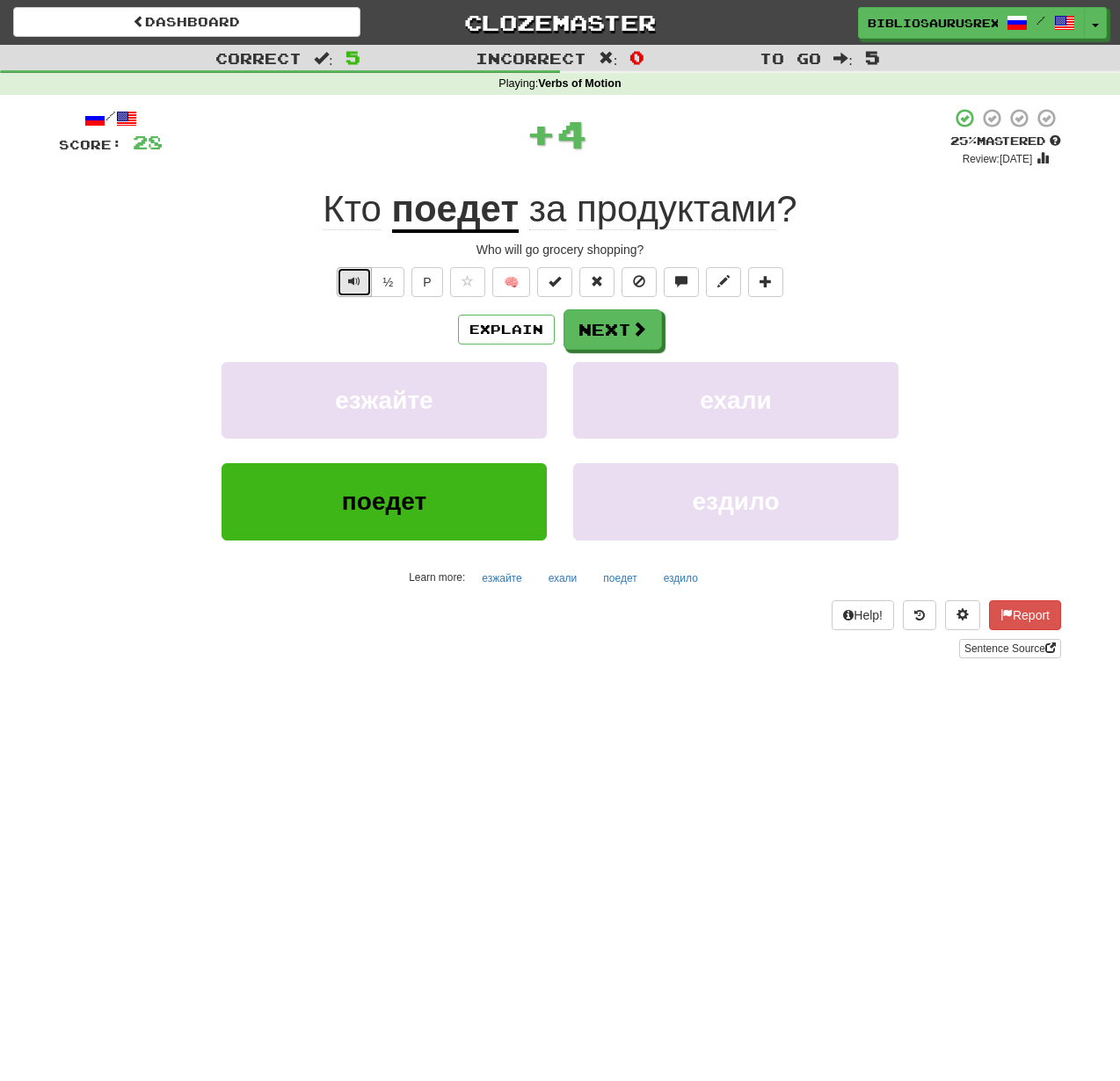
click at [367, 283] on button "Text-to-speech controls" at bounding box center [354, 282] width 35 height 30
click at [597, 332] on button "Next" at bounding box center [614, 331] width 98 height 41
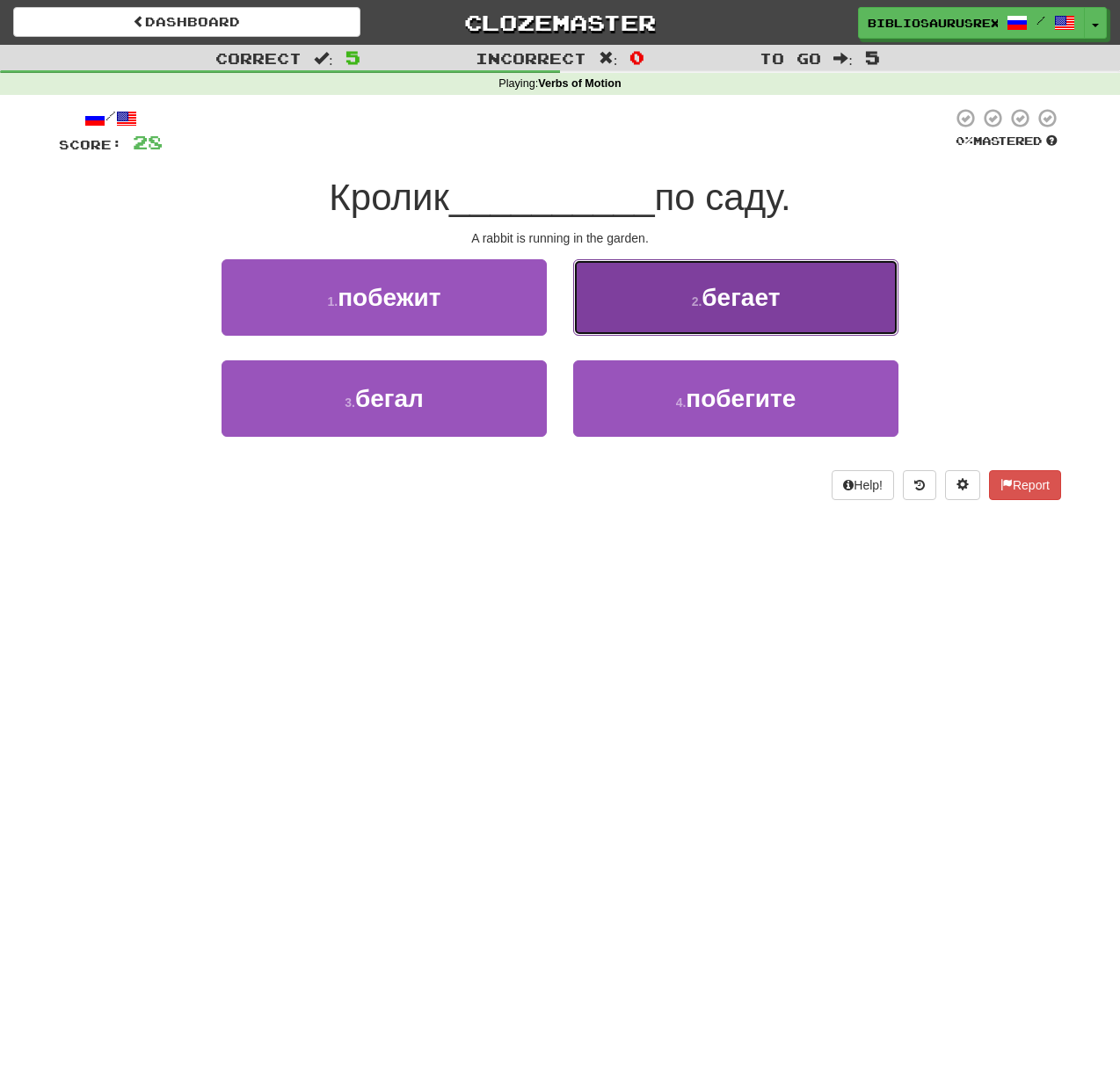
click at [692, 295] on small "2 ." at bounding box center [696, 301] width 10 height 14
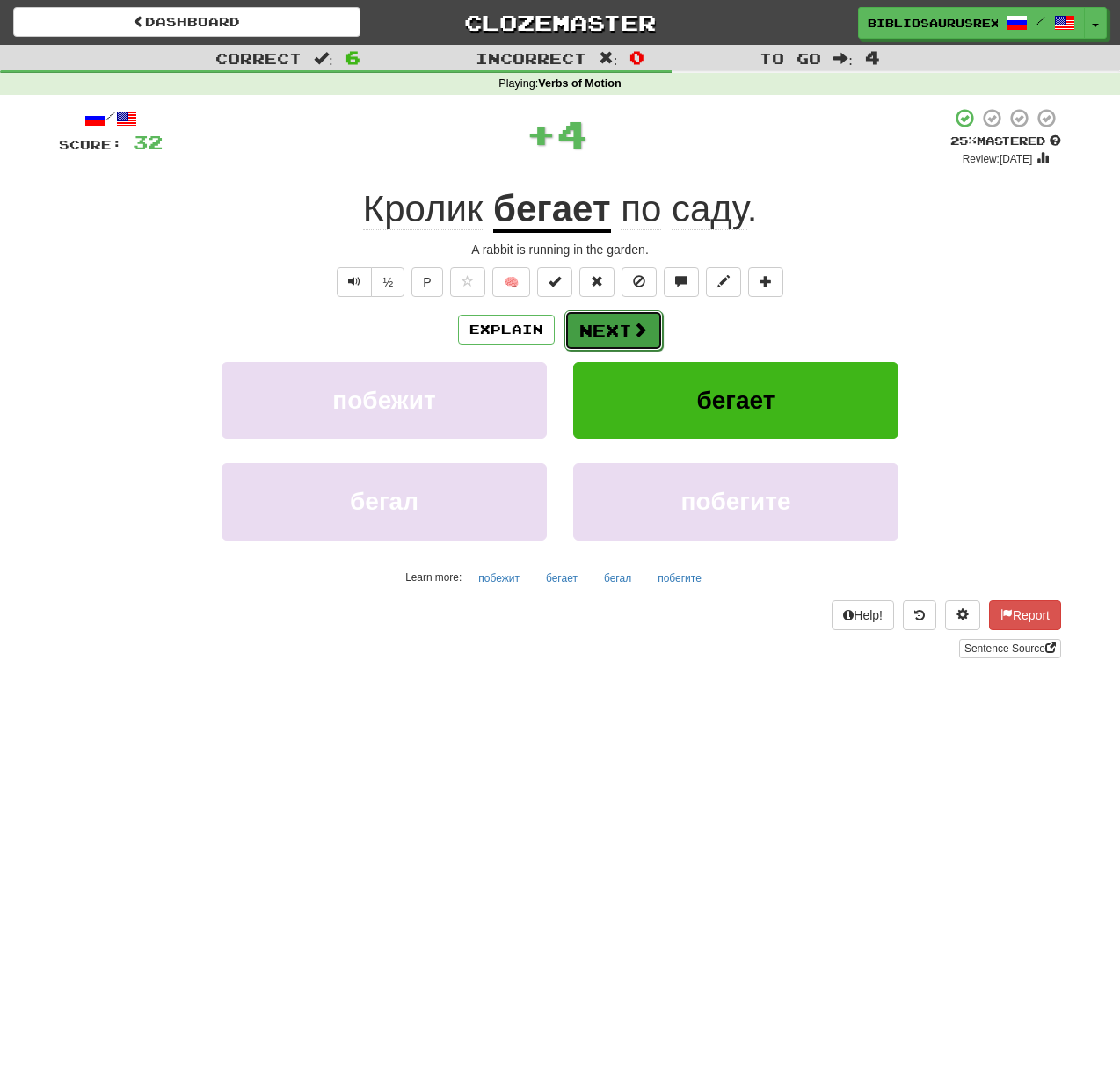
click at [617, 332] on button "Next" at bounding box center [614, 331] width 98 height 41
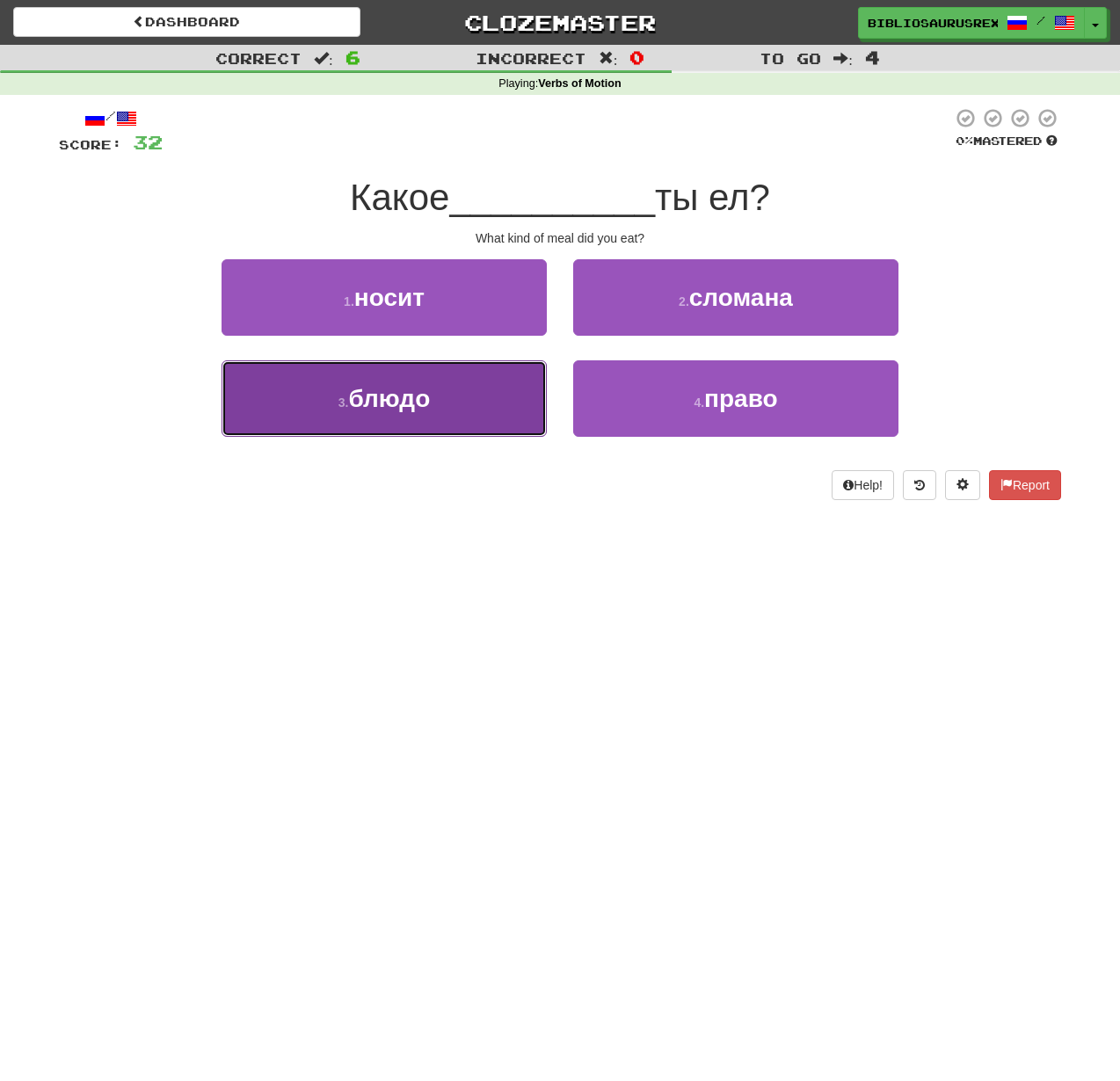
click at [503, 410] on button "3 . блюдо" at bounding box center [384, 399] width 325 height 77
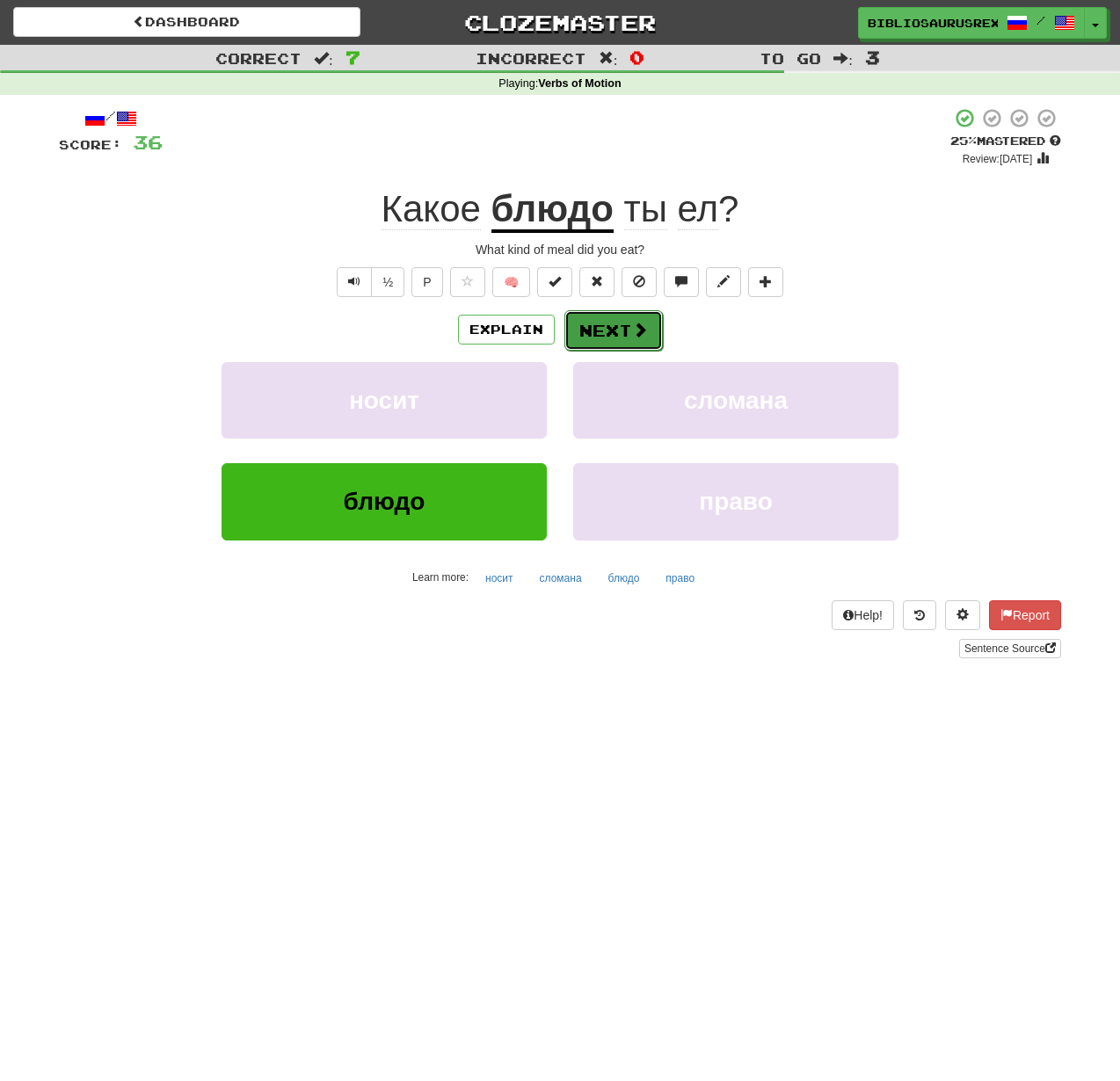
click at [626, 322] on button "Next" at bounding box center [614, 331] width 98 height 41
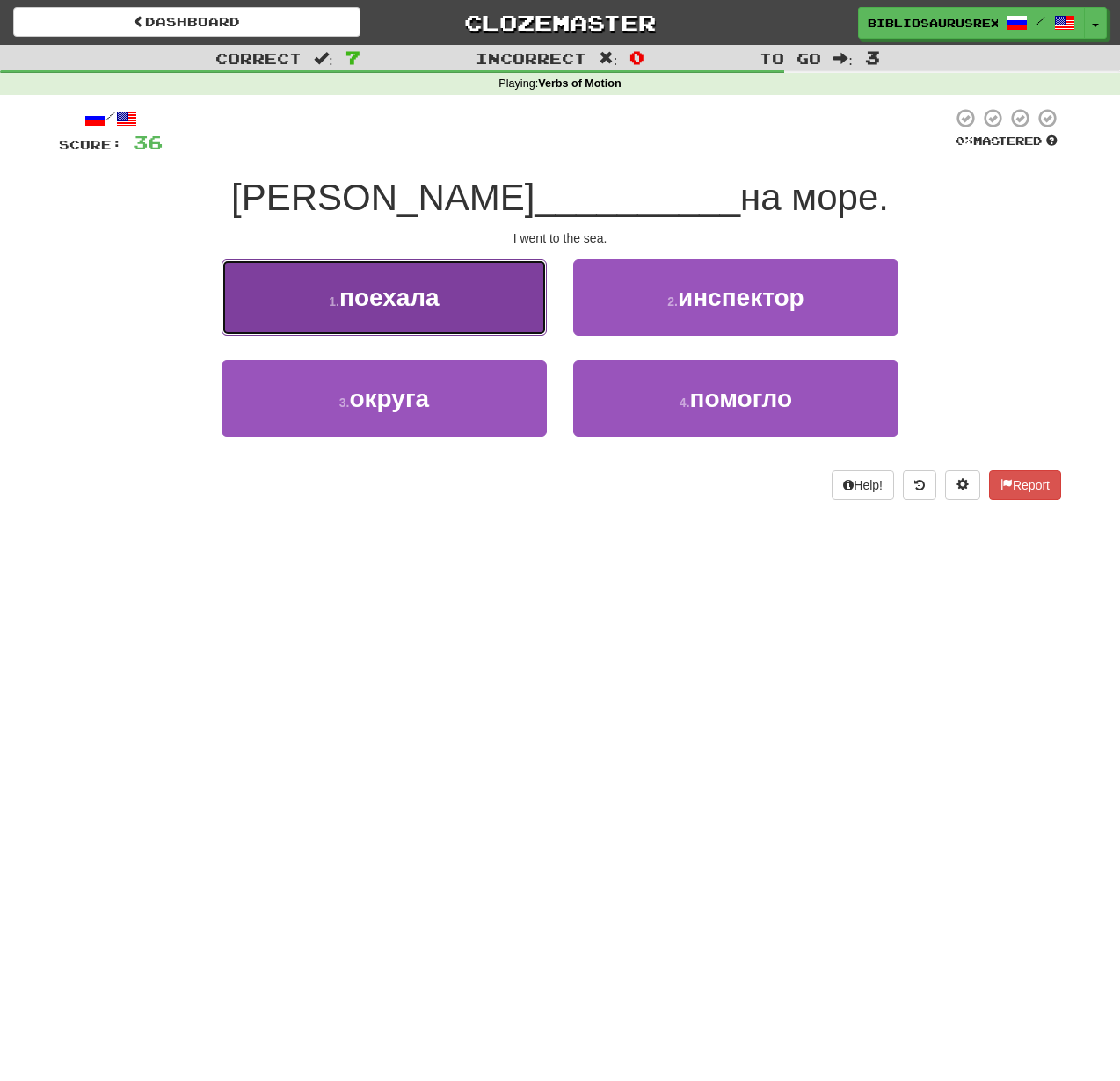
click at [500, 286] on button "1 . поехала" at bounding box center [384, 298] width 325 height 77
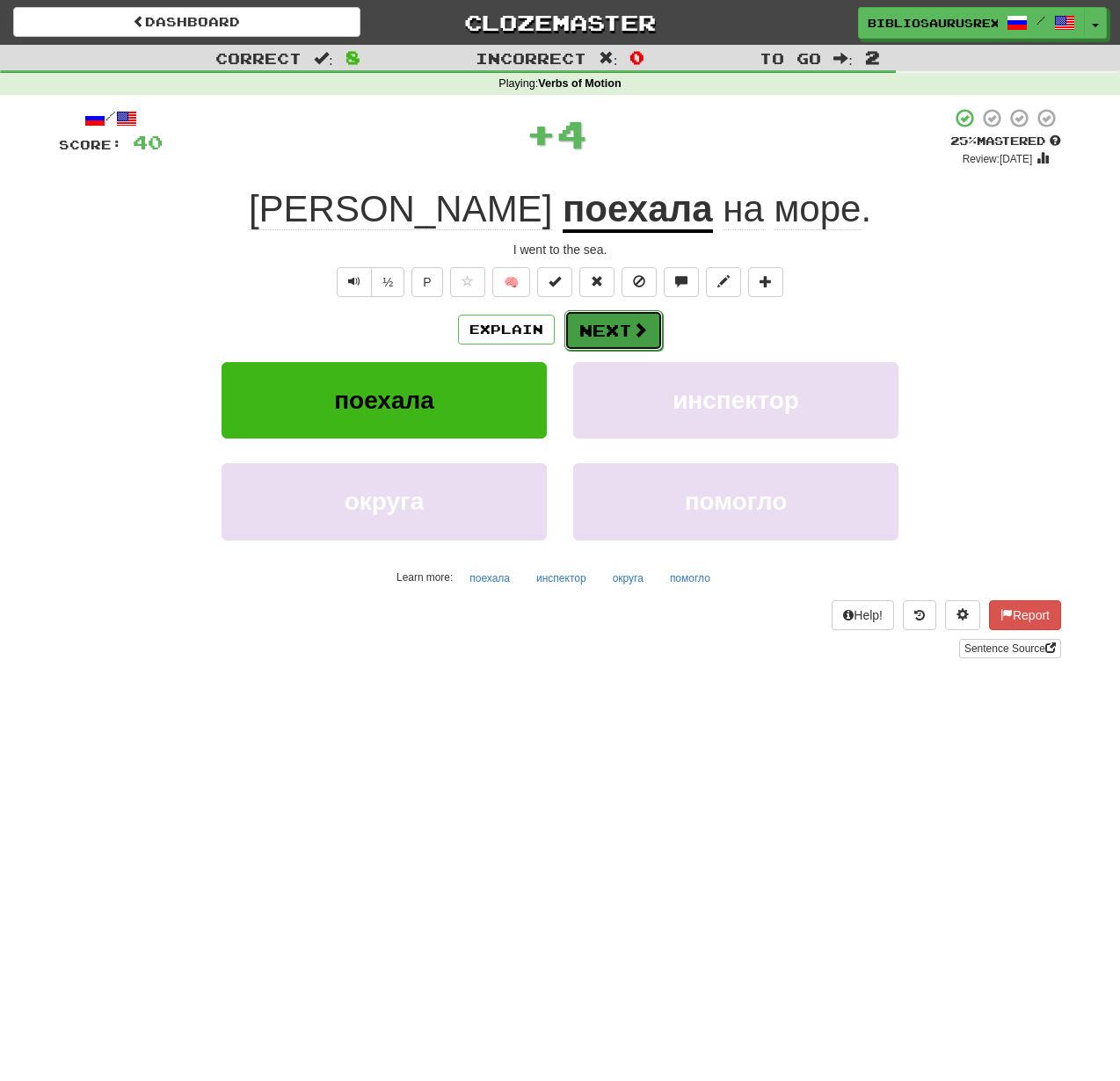
click at [609, 336] on button "Next" at bounding box center [614, 331] width 98 height 41
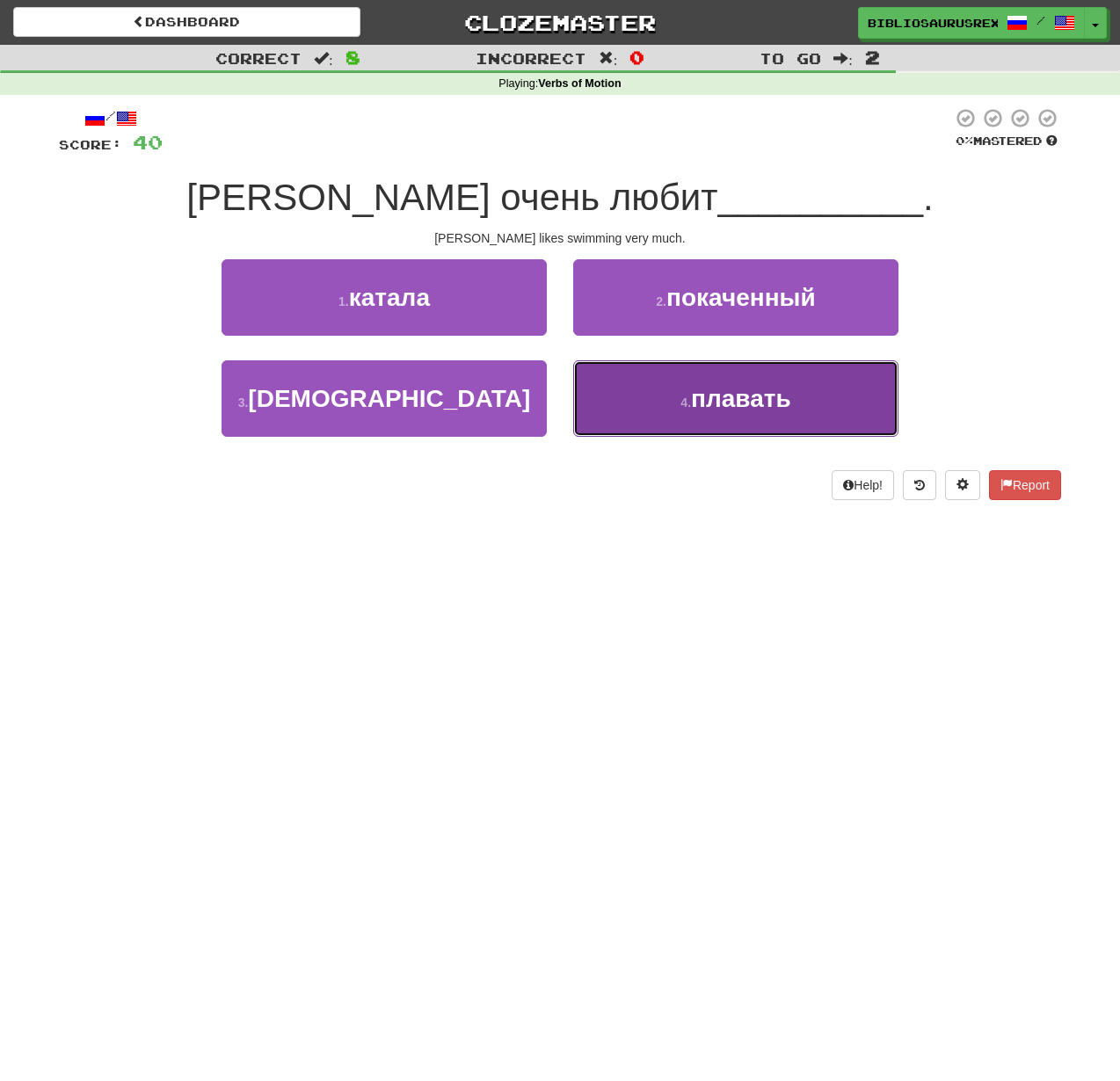
click at [661, 401] on button "4 . плавать" at bounding box center [735, 399] width 325 height 77
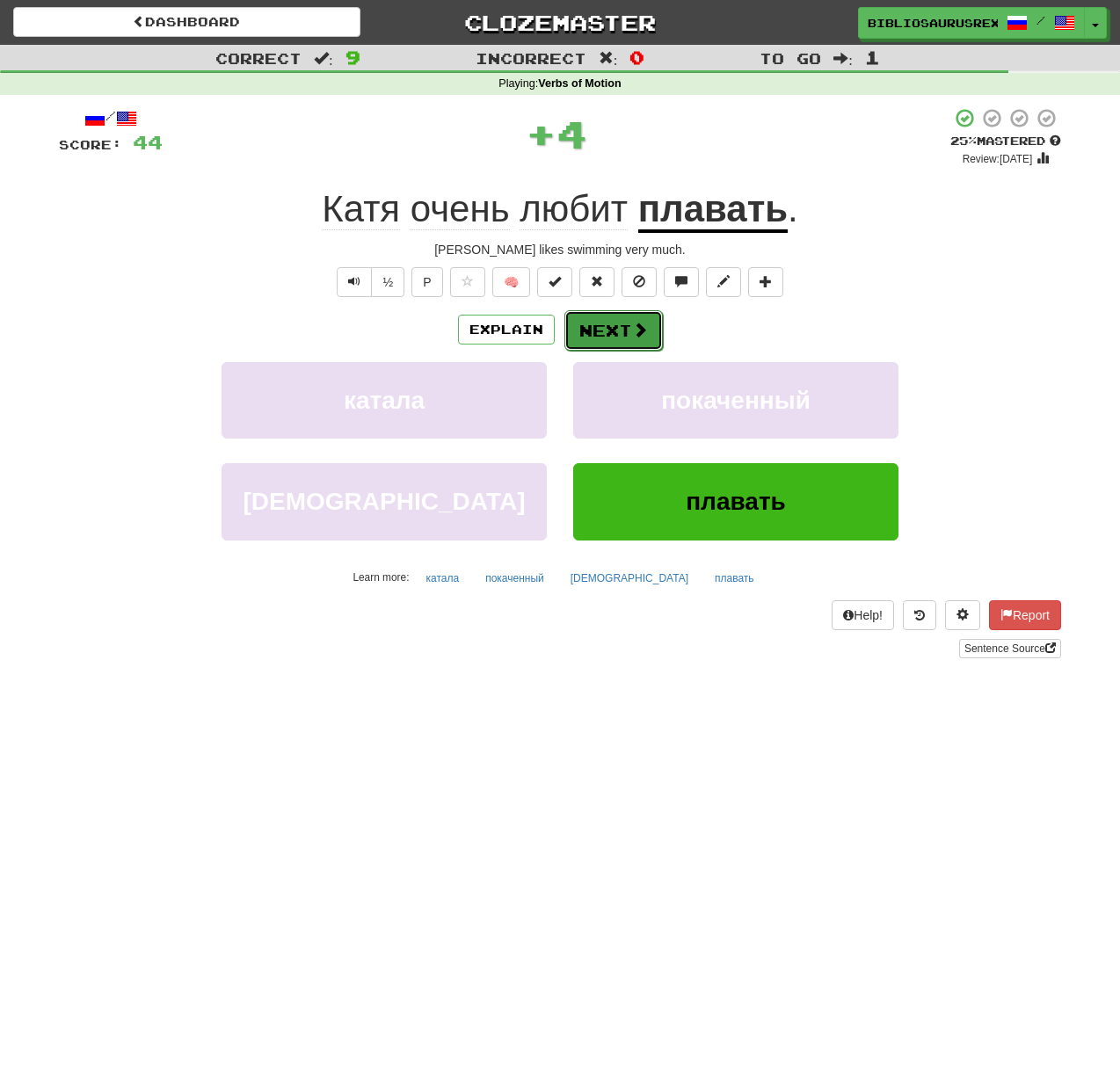
click at [621, 337] on button "Next" at bounding box center [614, 331] width 98 height 41
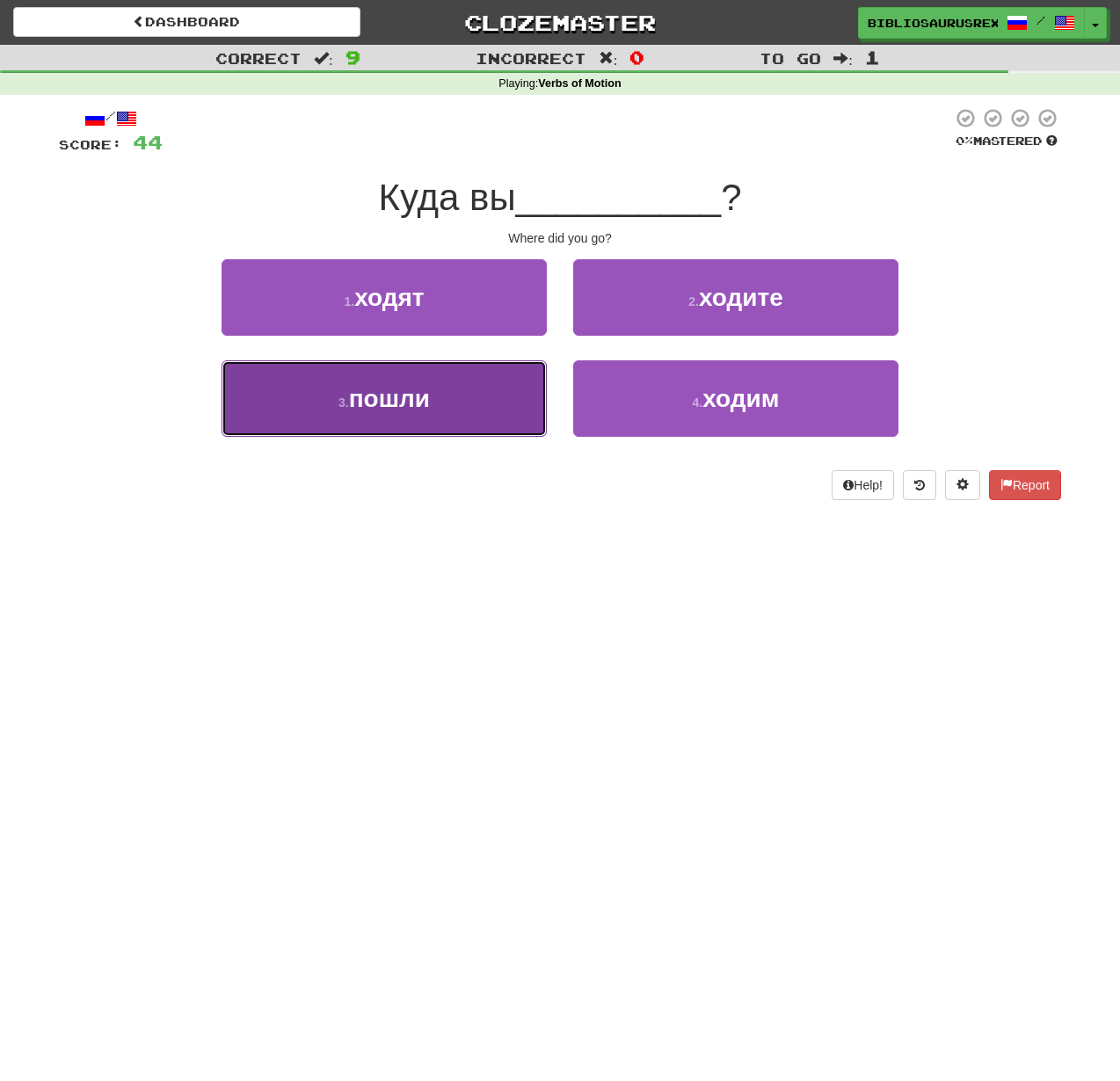
click at [509, 405] on button "3 . пошли" at bounding box center [384, 399] width 325 height 77
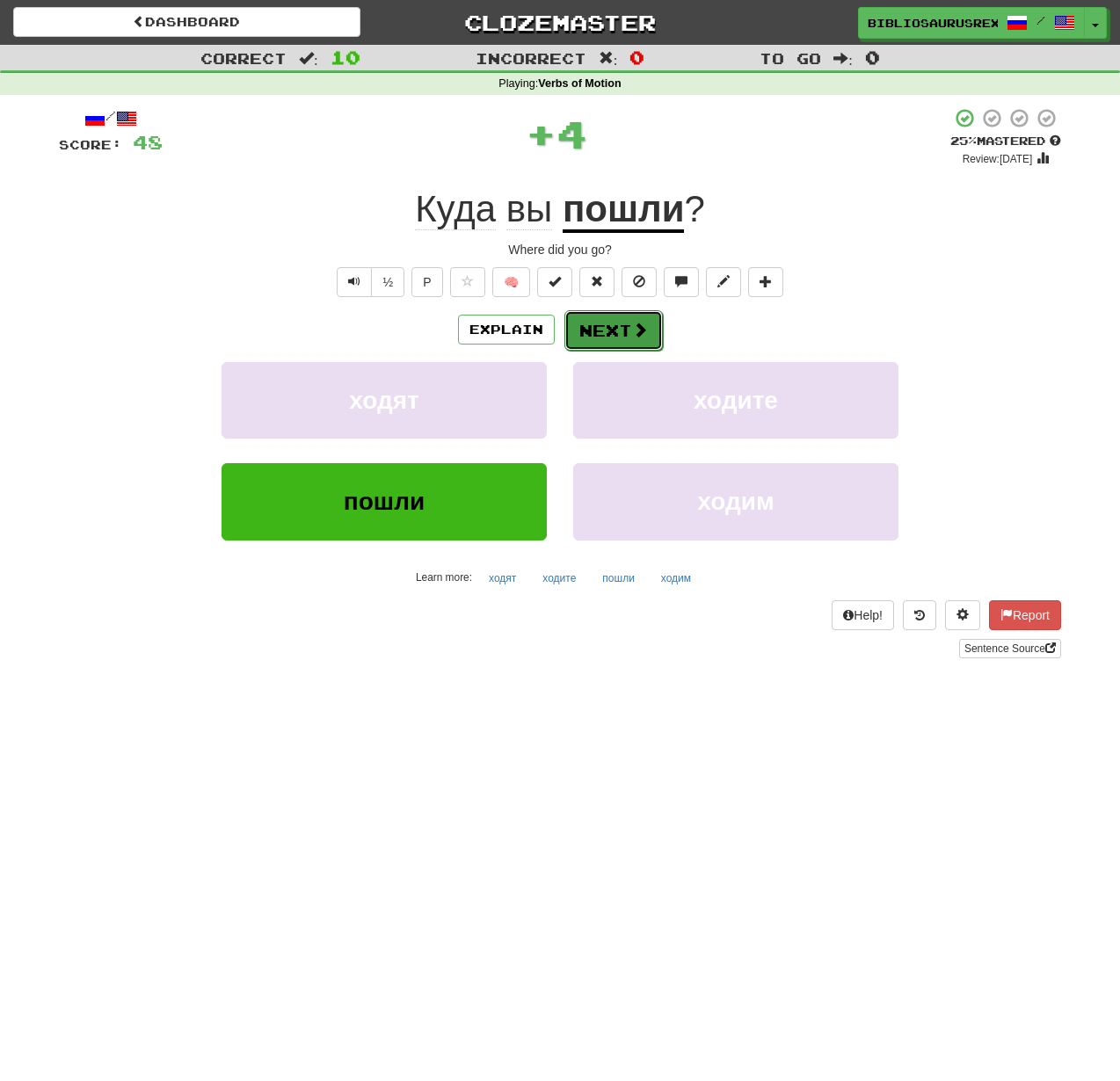
click at [632, 324] on span at bounding box center [640, 329] width 16 height 16
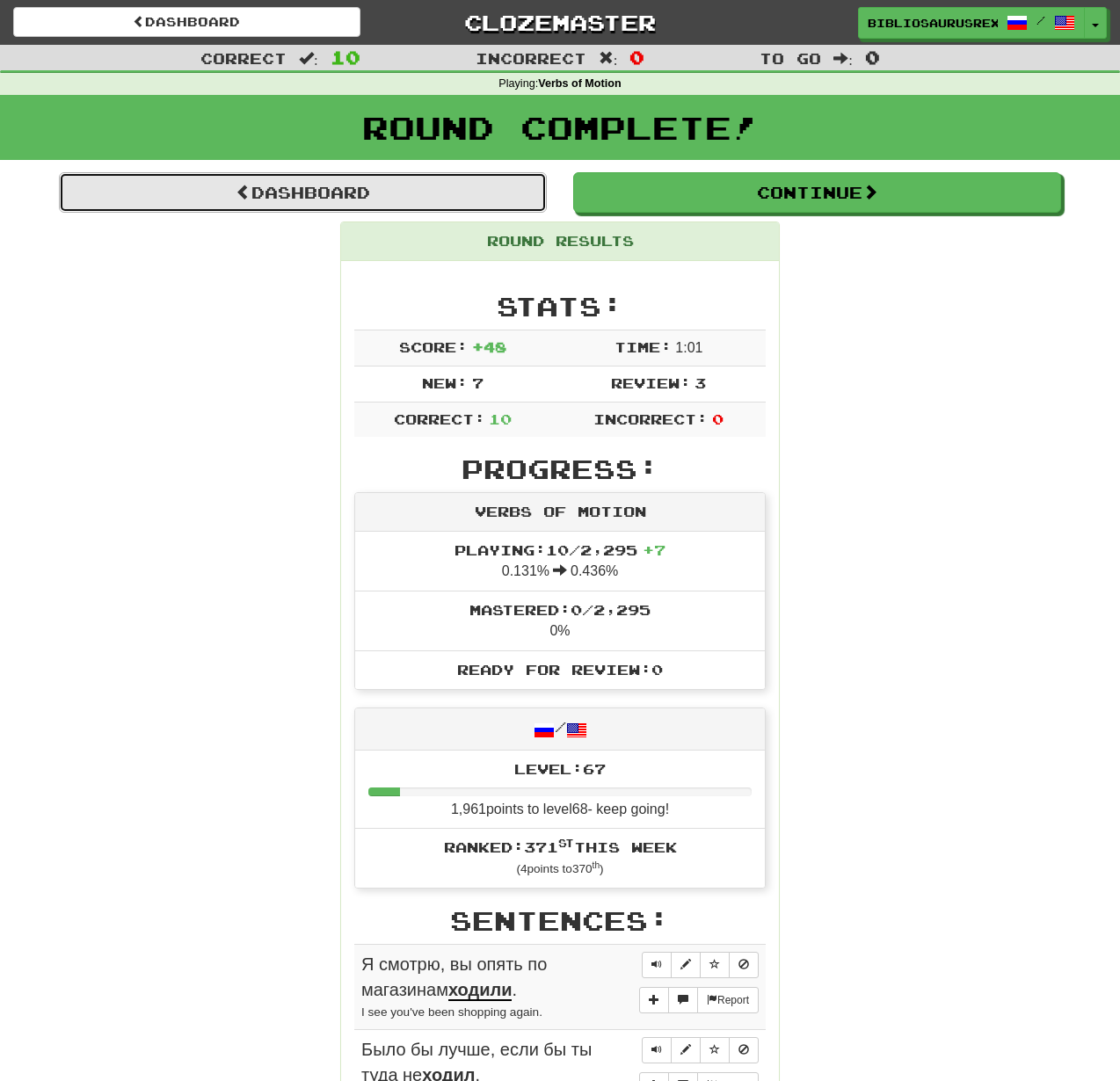
click at [518, 205] on link "Dashboard" at bounding box center [303, 193] width 488 height 41
